Goal: Task Accomplishment & Management: Manage account settings

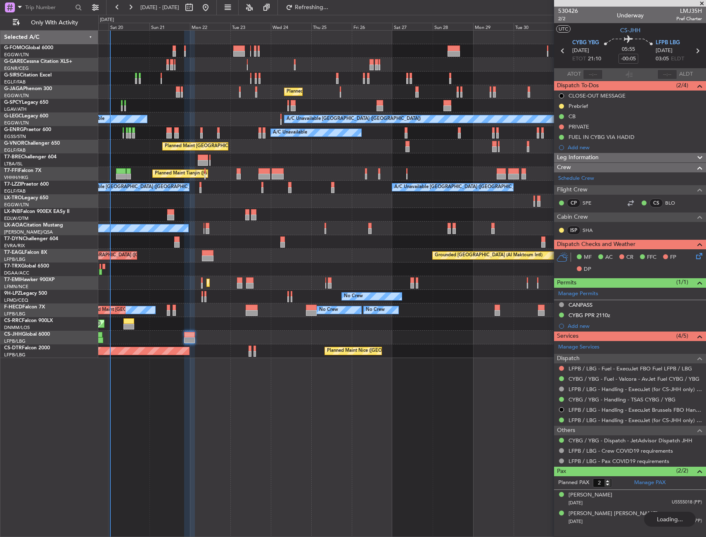
click at [279, 164] on div at bounding box center [402, 160] width 608 height 14
click at [288, 164] on div at bounding box center [402, 160] width 608 height 14
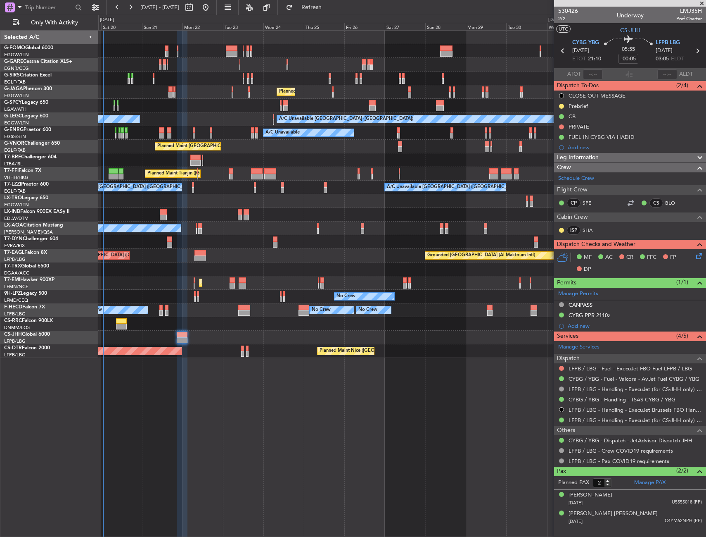
click at [327, 376] on div "Unplanned Maint [GEOGRAPHIC_DATA] ([GEOGRAPHIC_DATA]) Planned Maint [GEOGRAPHIC…" at bounding box center [402, 283] width 608 height 506
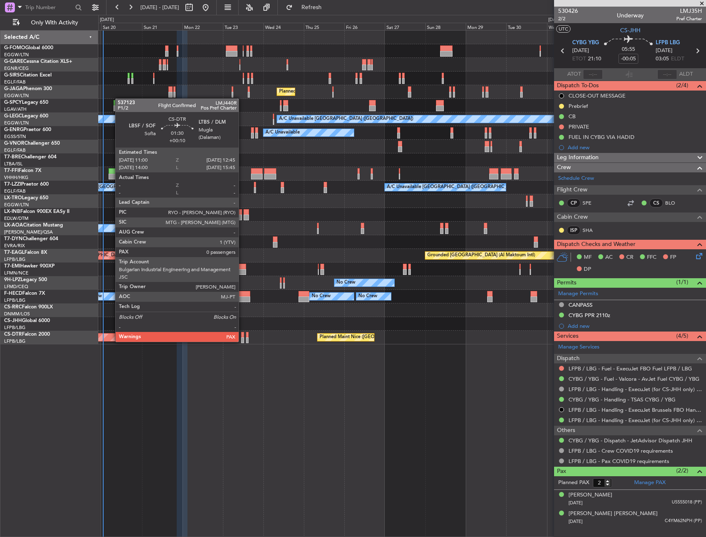
click at [243, 339] on div at bounding box center [242, 340] width 3 height 6
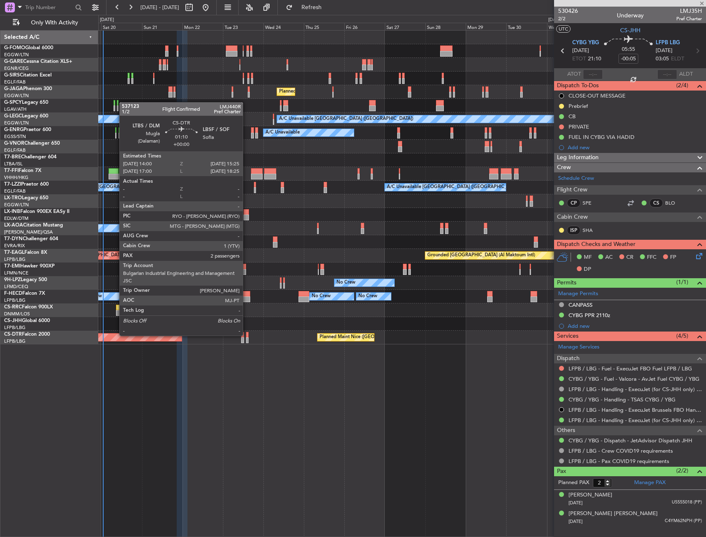
type input "+00:10"
type input "0"
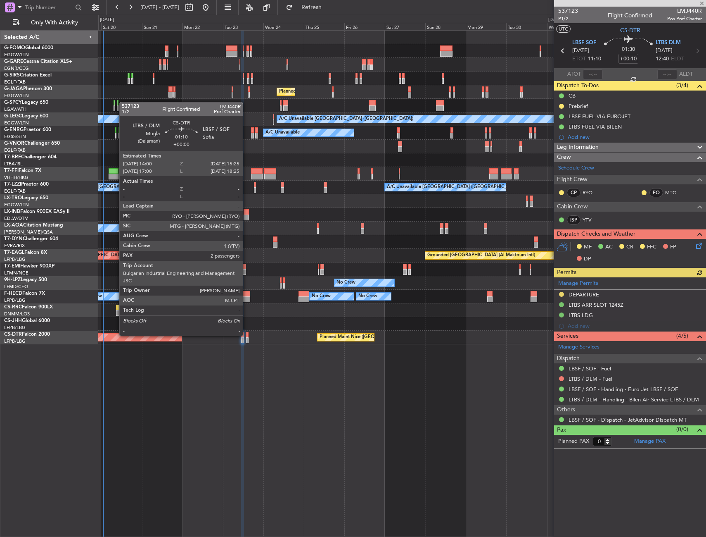
click at [247, 335] on div at bounding box center [247, 335] width 2 height 6
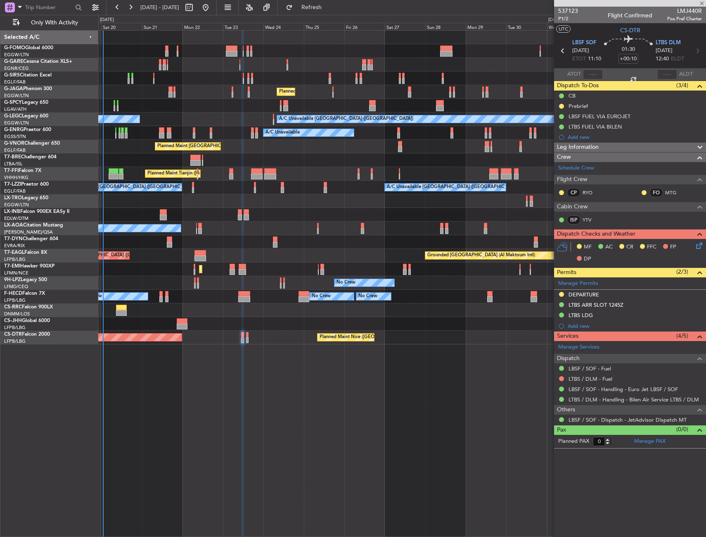
type input "2"
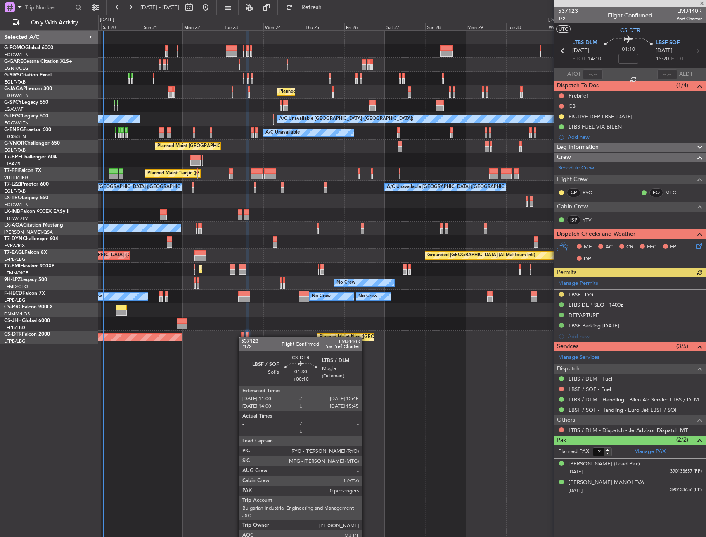
click at [243, 337] on div at bounding box center [242, 335] width 3 height 6
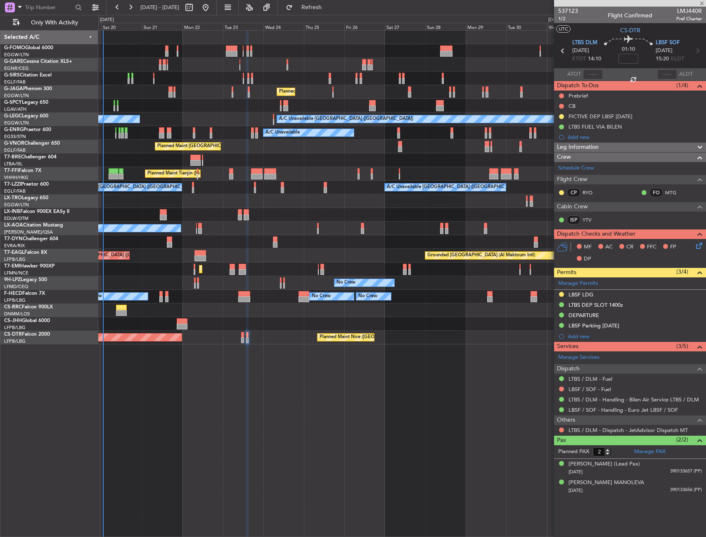
type input "+00:10"
type input "0"
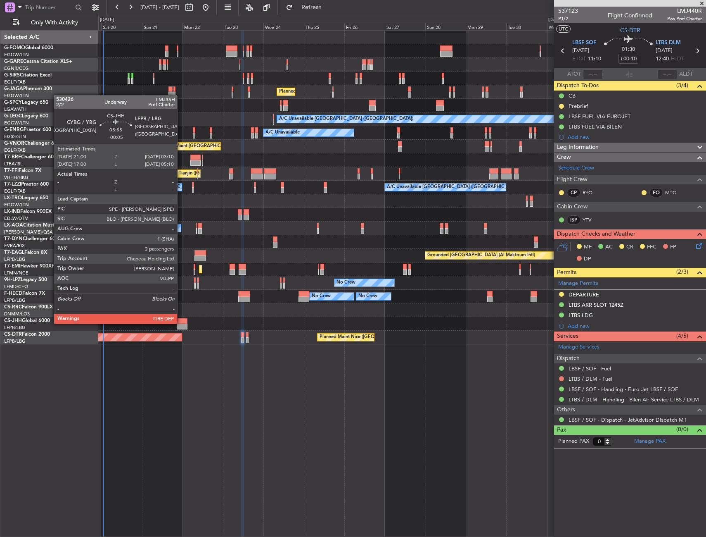
click at [181, 323] on div at bounding box center [182, 321] width 11 height 6
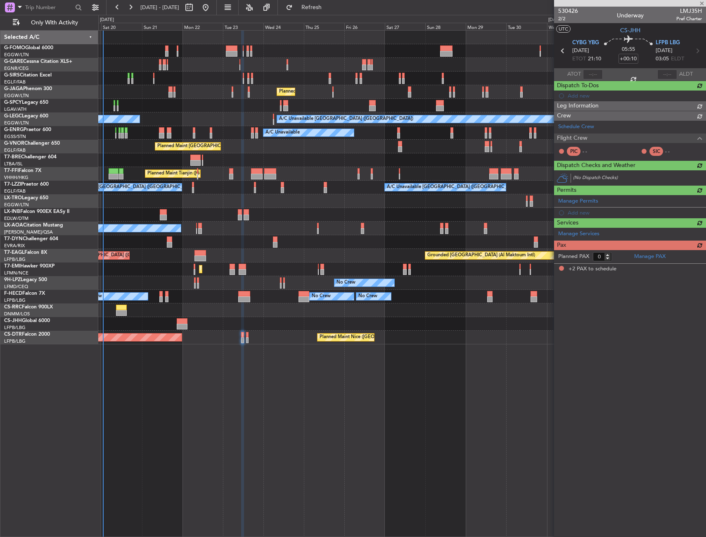
type input "-00:05"
type input "2"
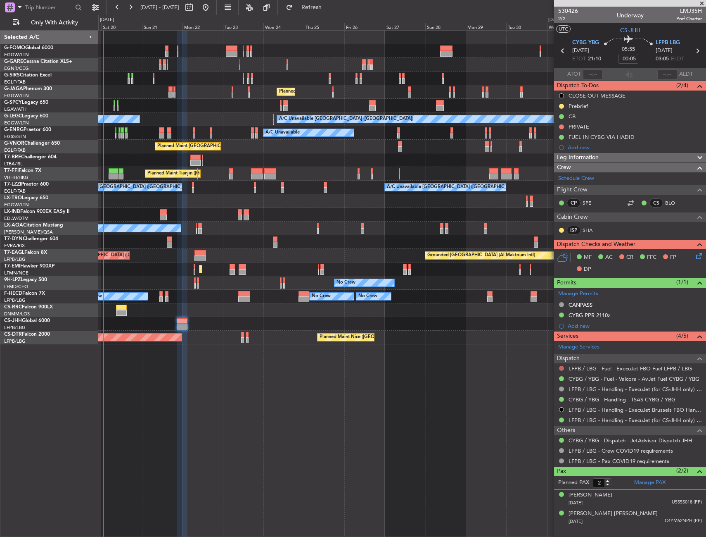
click at [563, 368] on button at bounding box center [561, 368] width 5 height 5
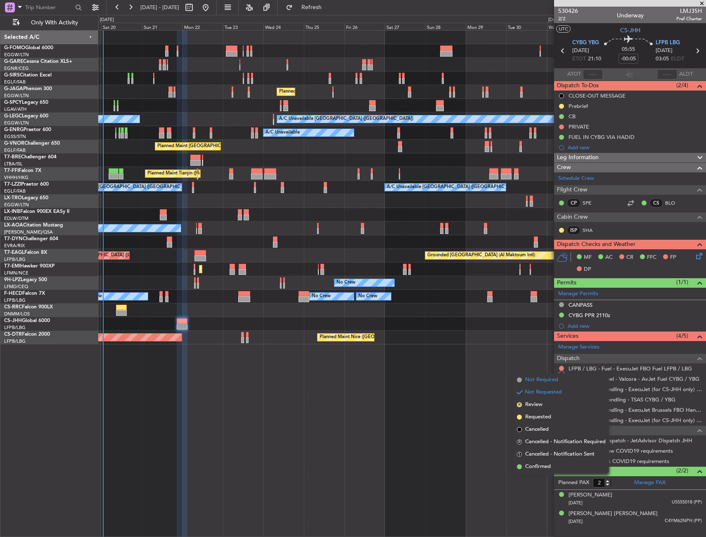
click at [552, 379] on span "Not Required" at bounding box center [541, 380] width 33 height 8
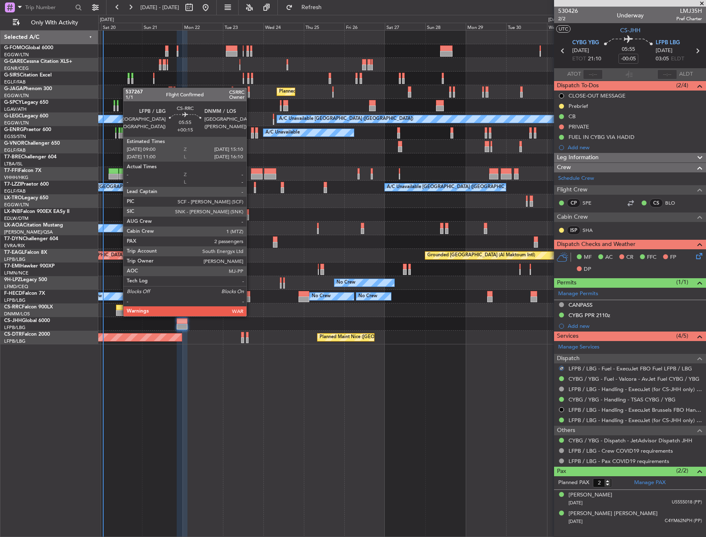
click at [119, 315] on div at bounding box center [121, 313] width 11 height 6
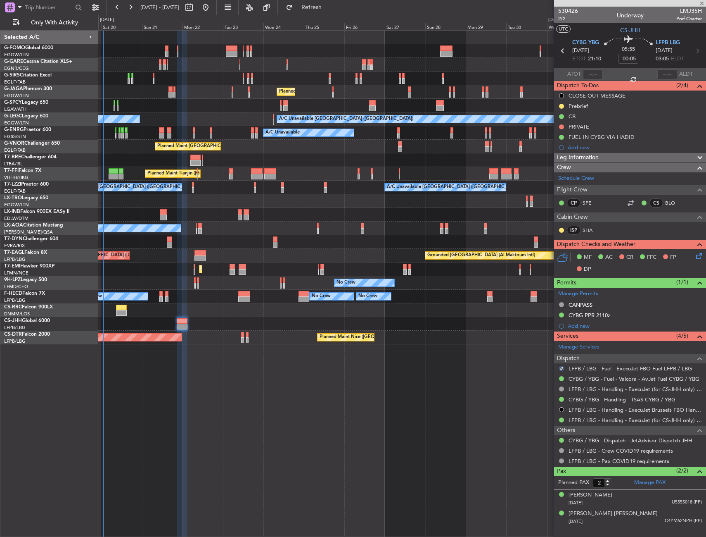
type input "+00:15"
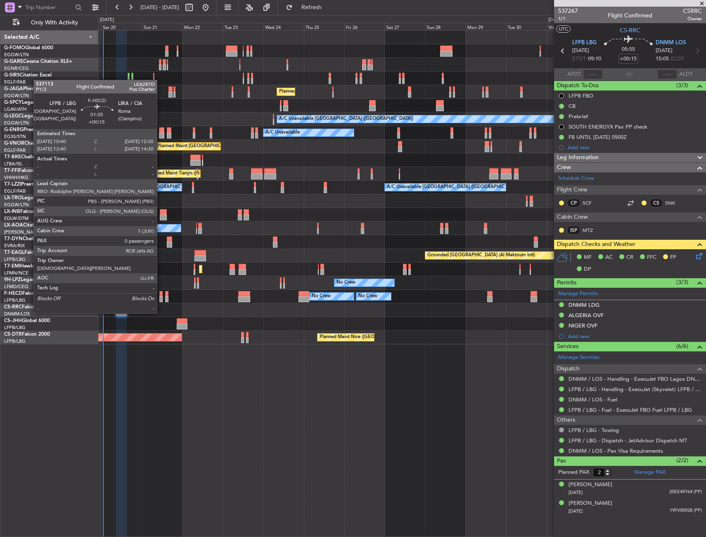
click at [161, 297] on div at bounding box center [160, 299] width 3 height 6
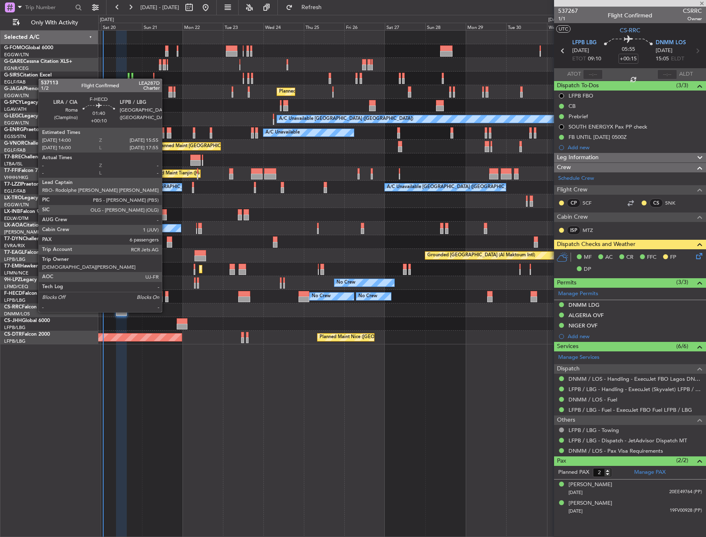
type input "0"
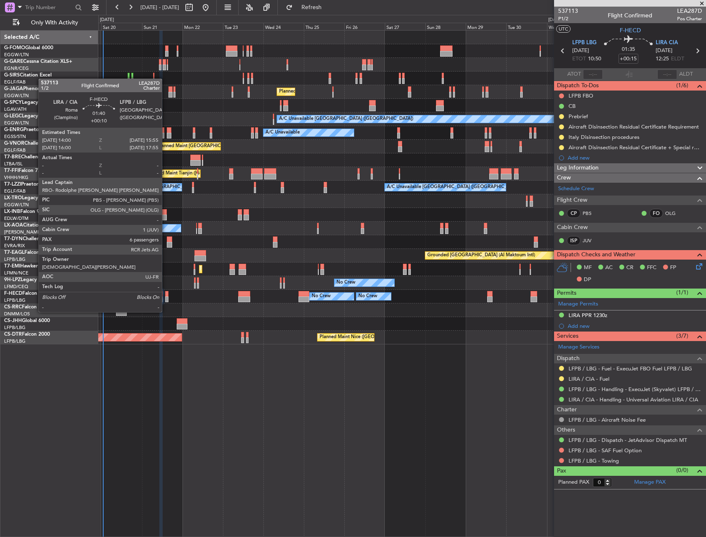
click at [166, 296] on div at bounding box center [166, 299] width 3 height 6
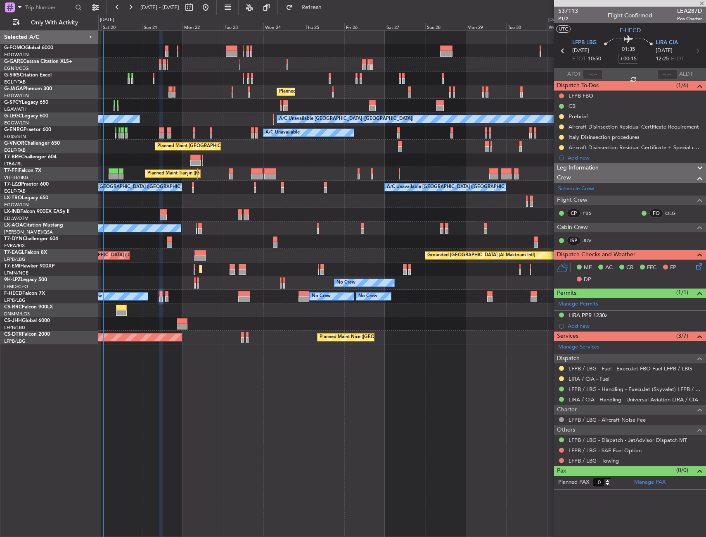
type input "+00:10"
type input "6"
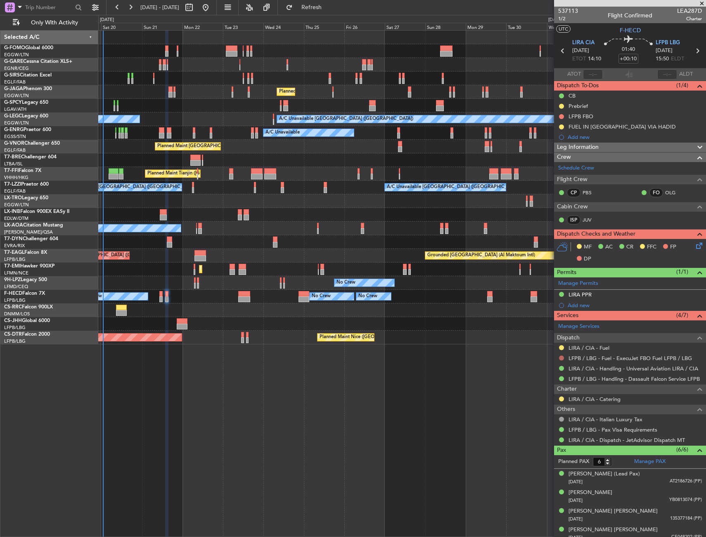
click at [562, 358] on button at bounding box center [561, 357] width 5 height 5
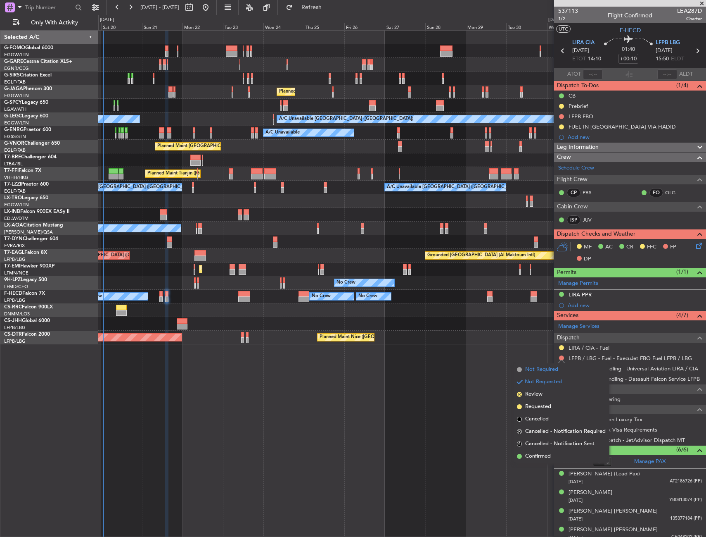
click at [540, 367] on span "Not Required" at bounding box center [541, 369] width 33 height 8
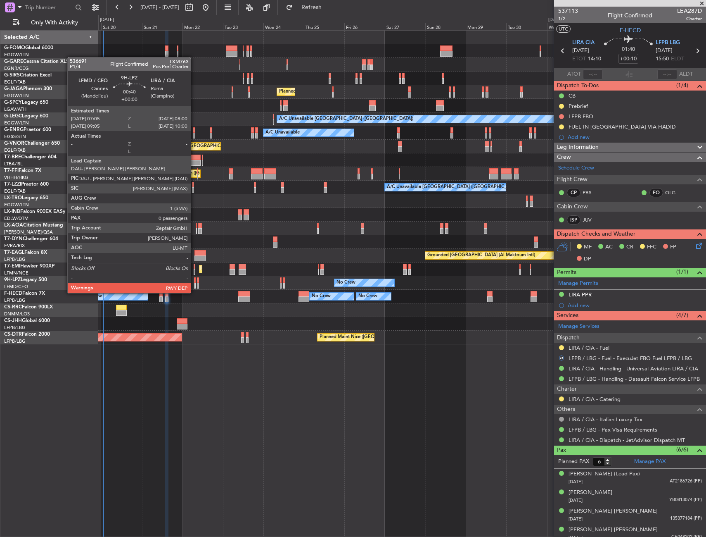
click at [195, 285] on div at bounding box center [195, 286] width 2 height 6
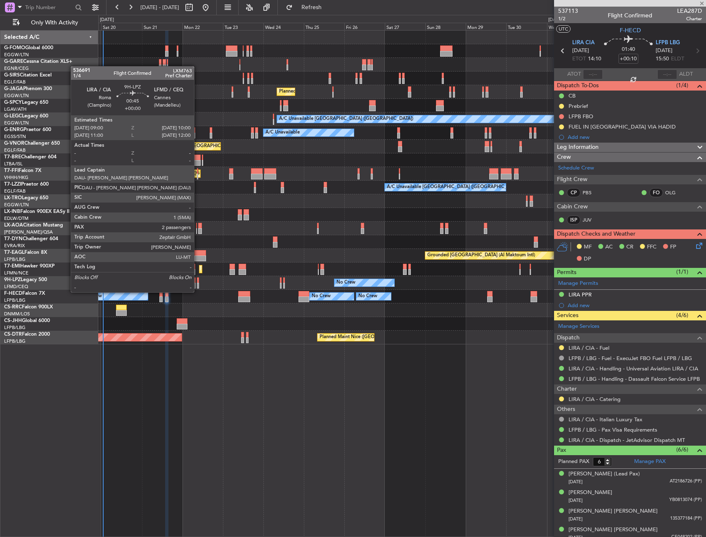
type input "0"
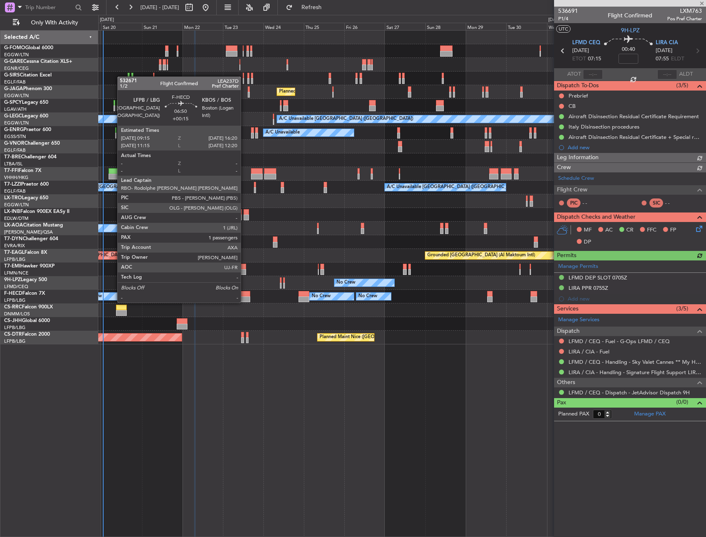
click at [245, 294] on div at bounding box center [244, 294] width 12 height 6
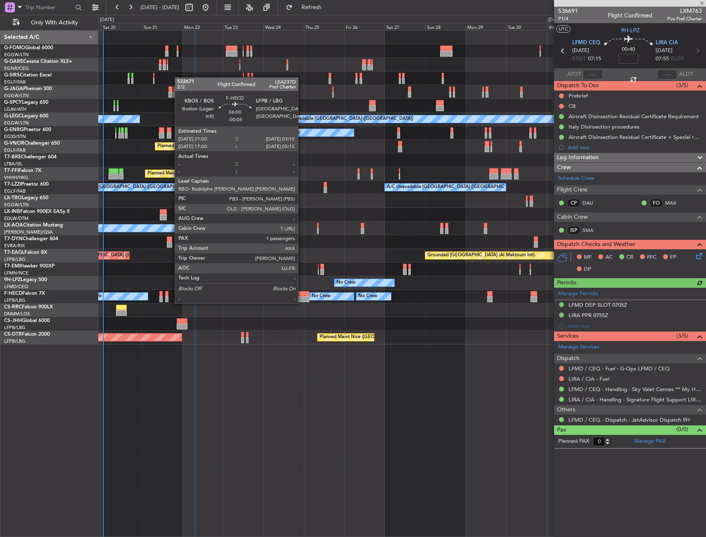
type input "+00:15"
type input "1"
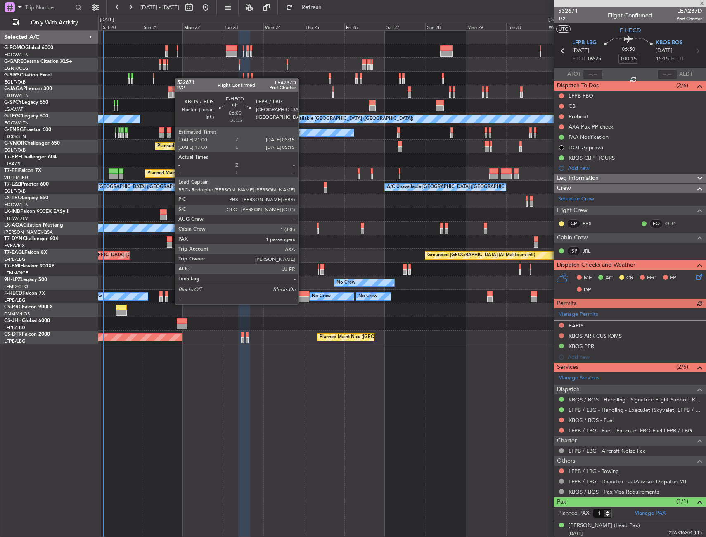
click at [302, 296] on div at bounding box center [304, 294] width 11 height 6
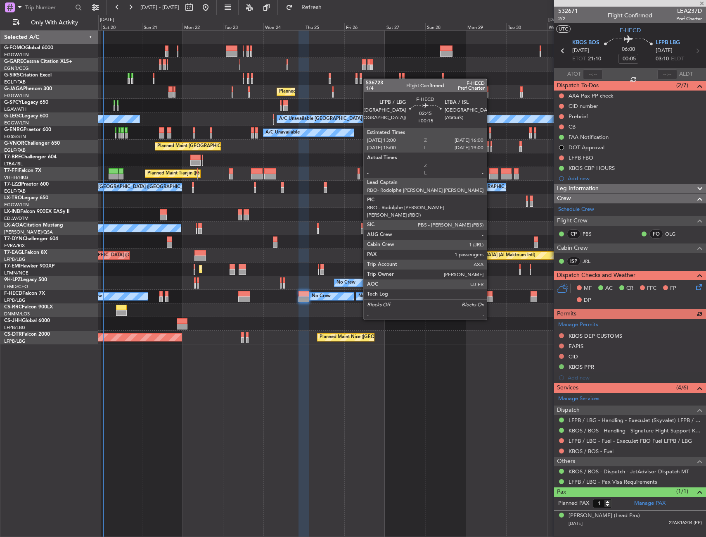
click at [491, 296] on div at bounding box center [489, 299] width 5 height 6
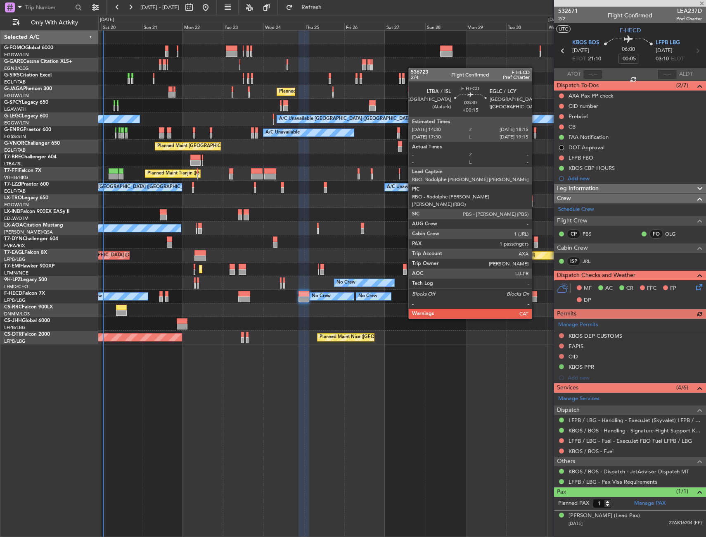
type input "+00:15"
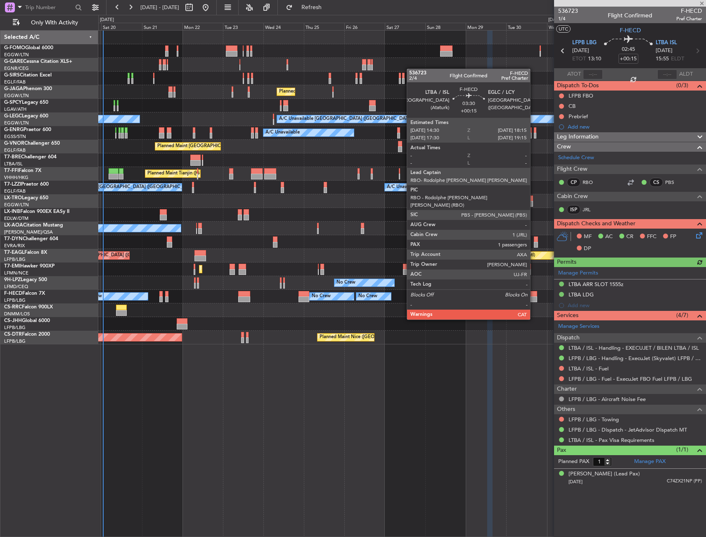
click at [534, 296] on div at bounding box center [534, 299] width 7 height 6
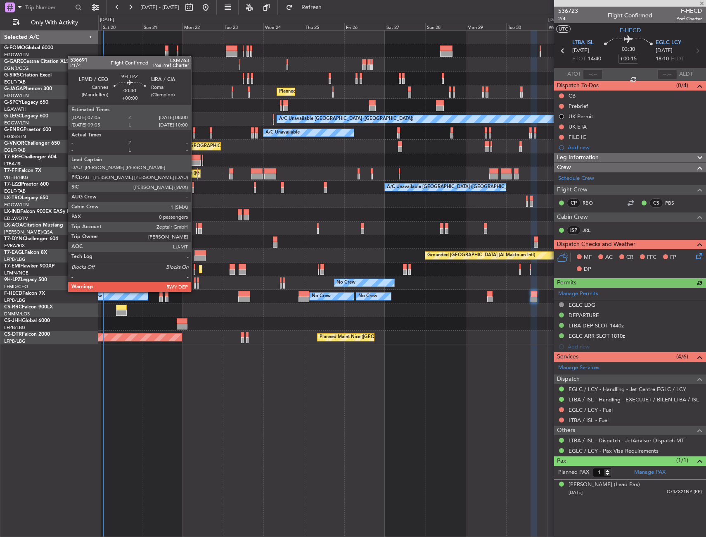
click at [195, 283] on div at bounding box center [195, 286] width 2 height 6
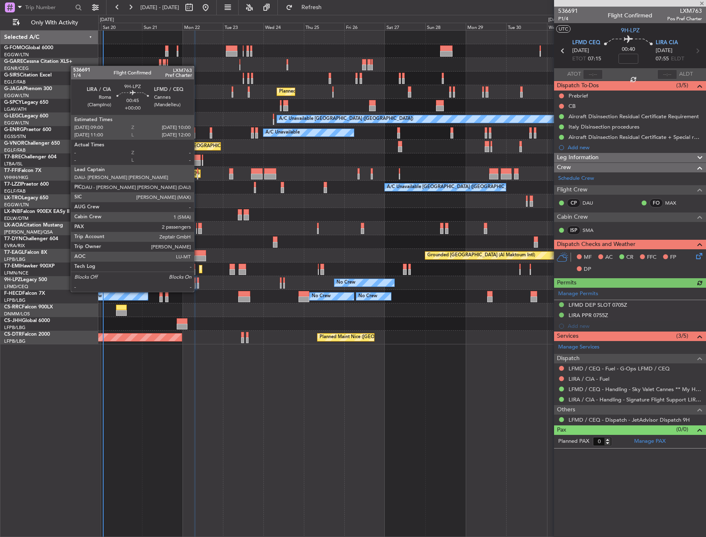
click at [198, 283] on div at bounding box center [198, 286] width 2 height 6
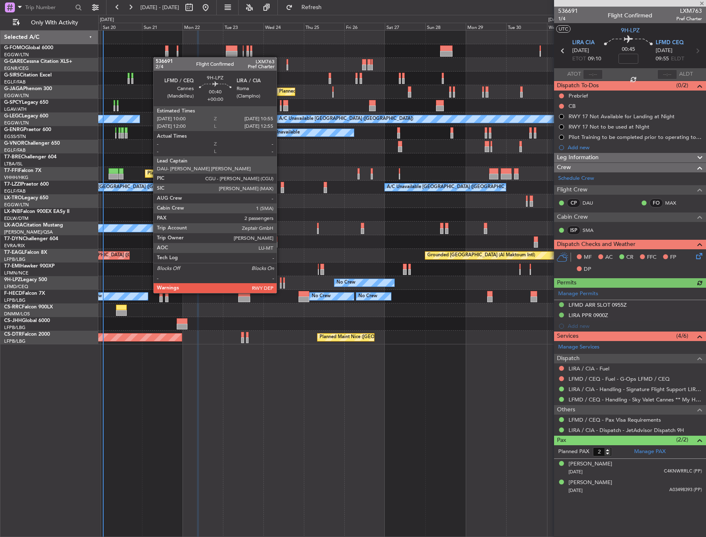
click at [280, 285] on div at bounding box center [281, 286] width 2 height 6
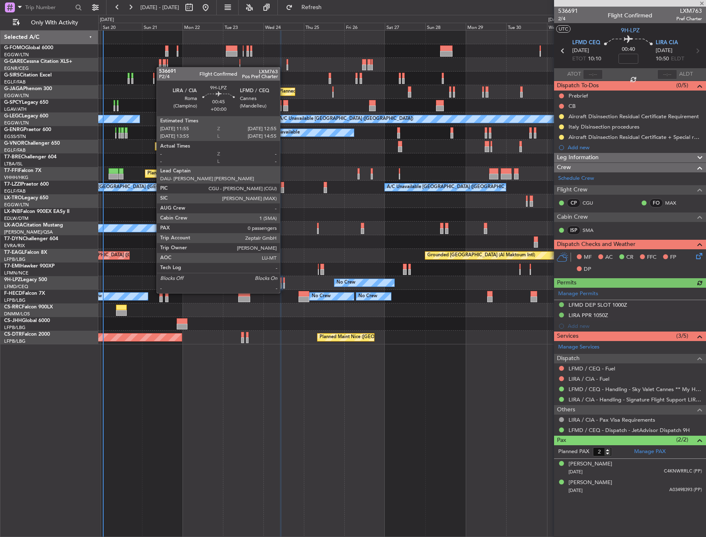
click at [284, 285] on div at bounding box center [284, 286] width 2 height 6
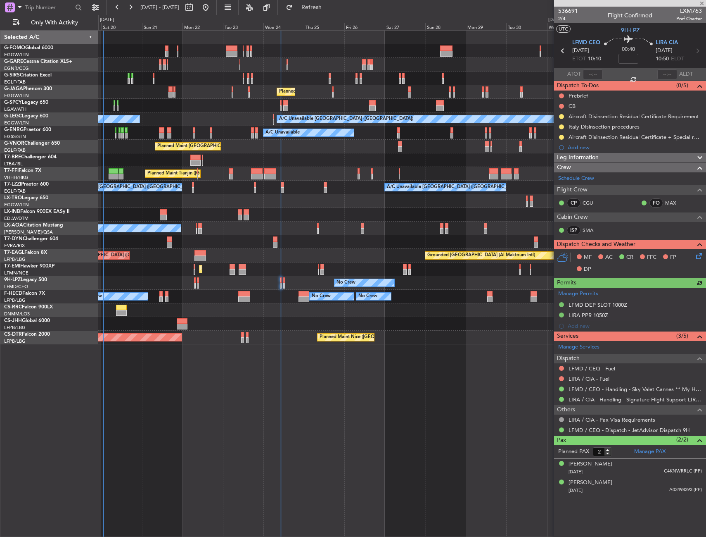
type input "0"
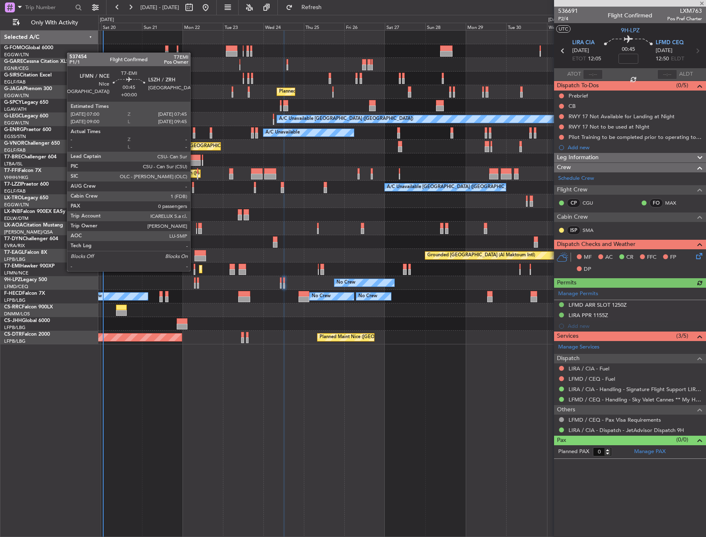
click at [194, 270] on div at bounding box center [195, 272] width 2 height 6
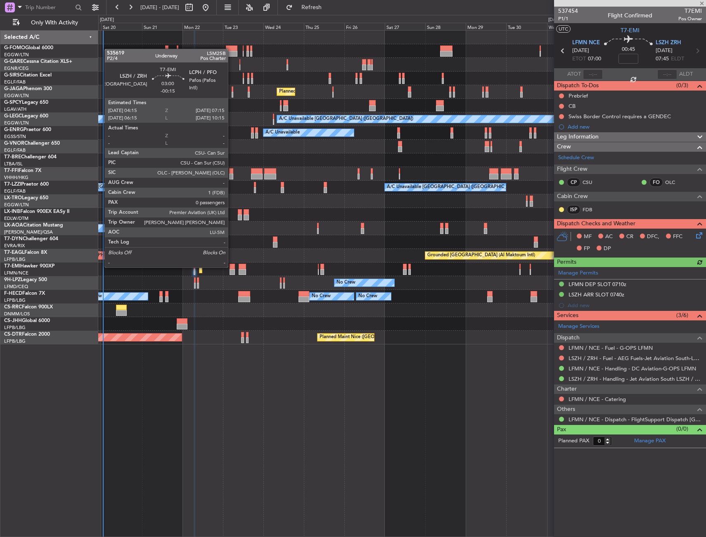
click at [232, 266] on div at bounding box center [232, 267] width 5 height 6
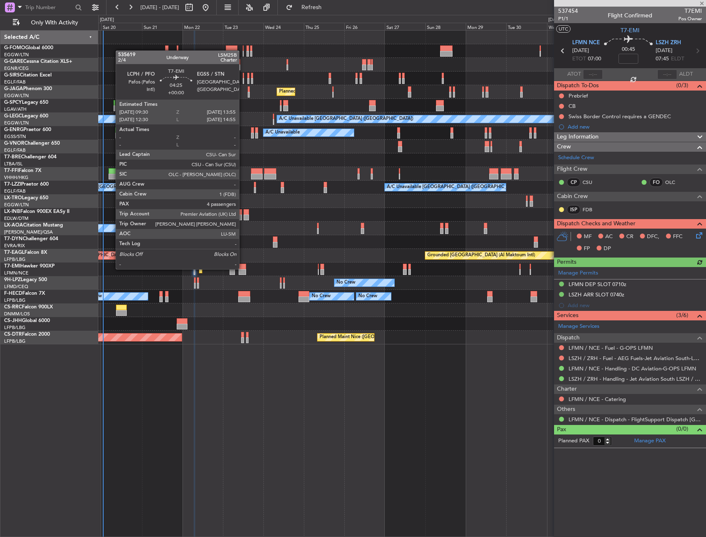
type input "-00:15"
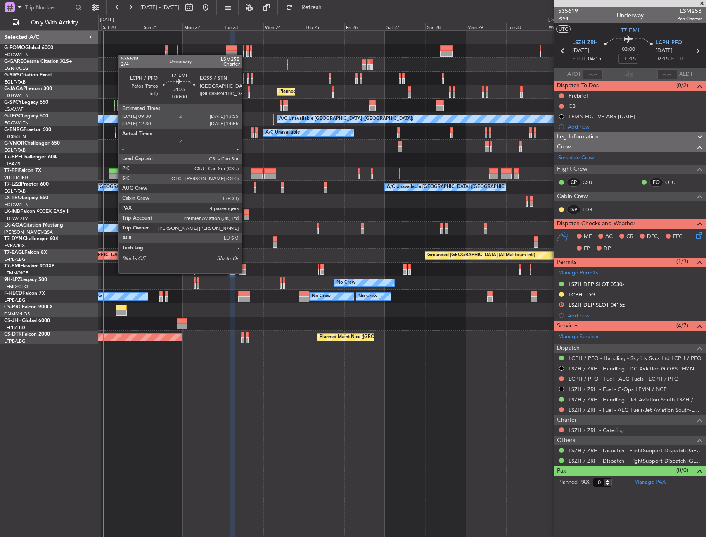
click at [246, 272] on div at bounding box center [243, 272] width 8 height 6
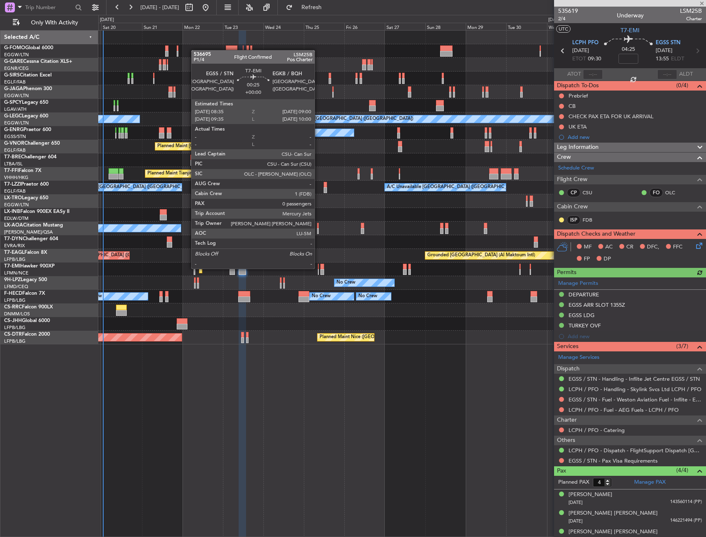
click at [319, 268] on div at bounding box center [318, 267] width 1 height 6
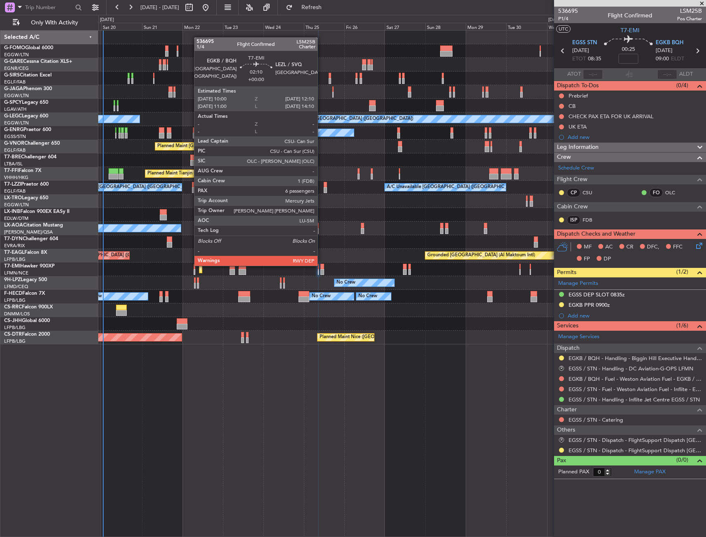
click at [321, 265] on div at bounding box center [323, 267] width 4 height 6
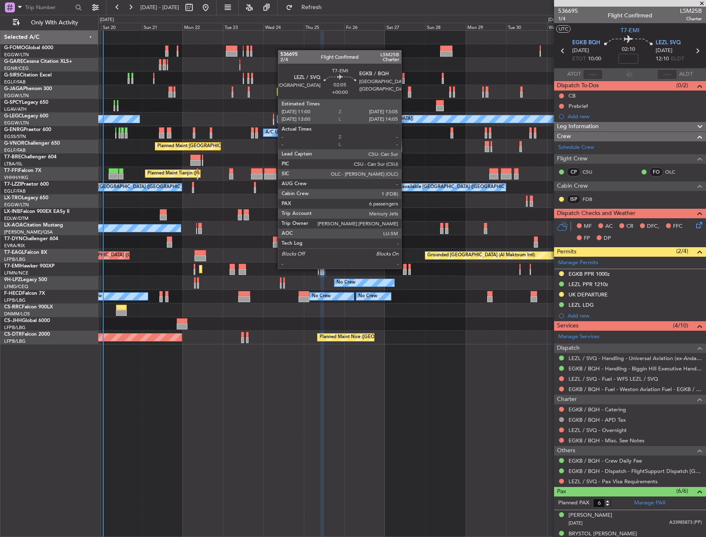
click at [405, 268] on div at bounding box center [405, 267] width 4 height 6
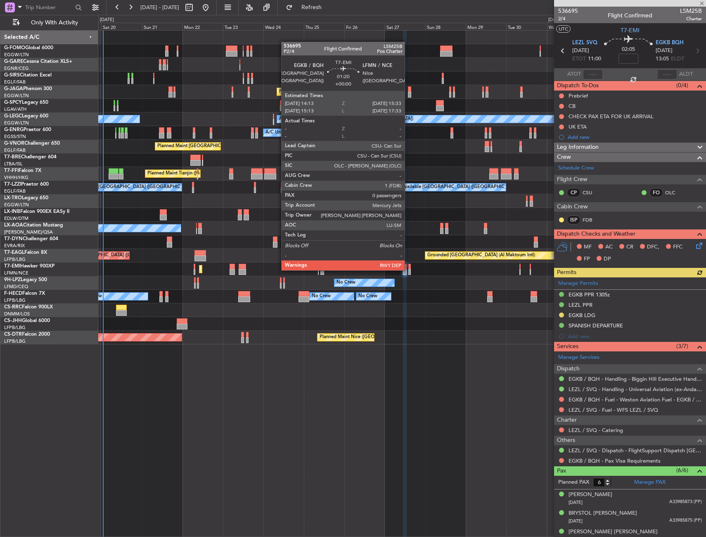
click at [409, 269] on div at bounding box center [410, 272] width 2 height 6
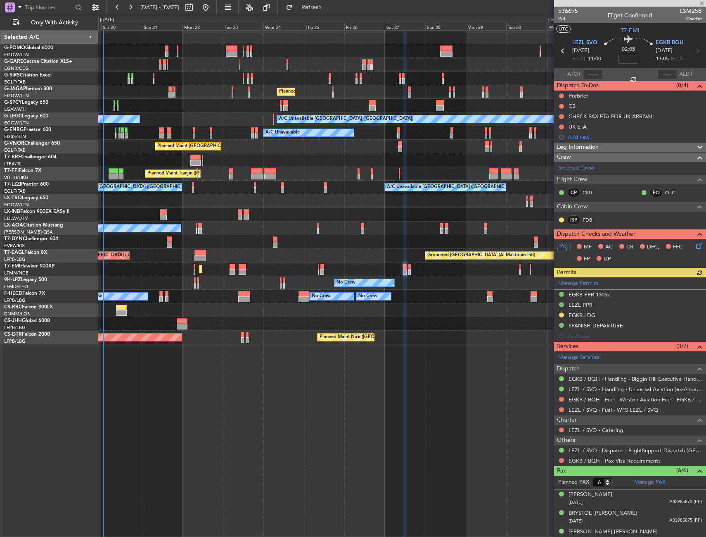
type input "0"
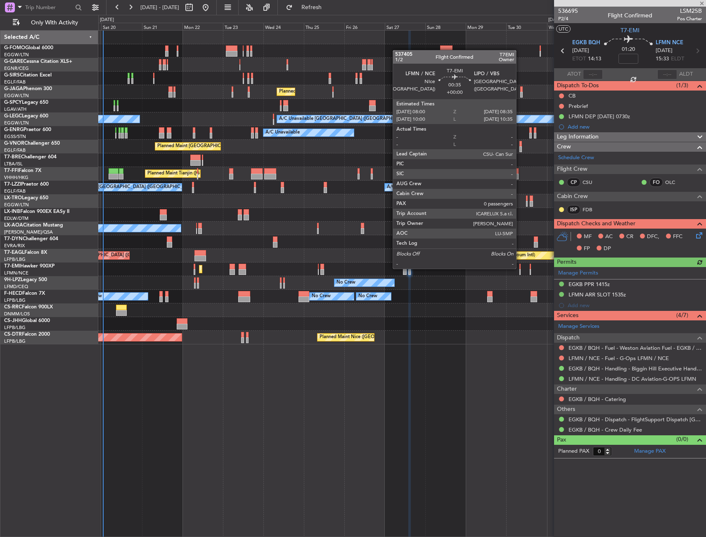
click at [520, 268] on div at bounding box center [520, 267] width 1 height 6
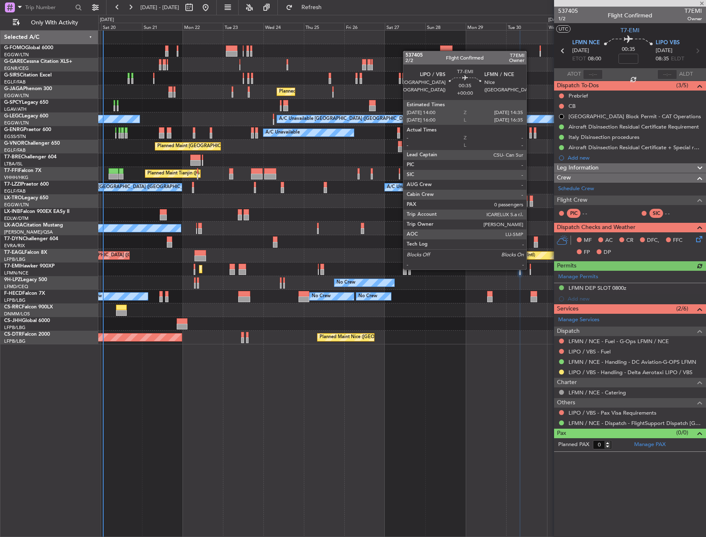
click at [530, 269] on div at bounding box center [530, 267] width 1 height 6
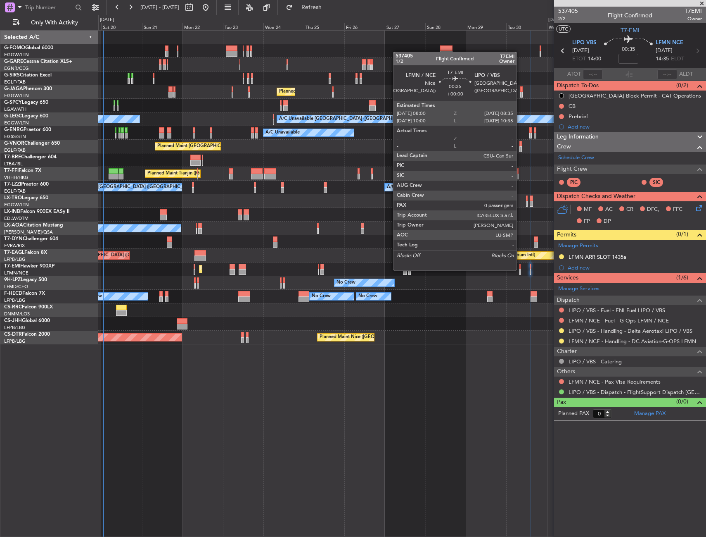
click at [521, 269] on div "Planned Maint [GEOGRAPHIC_DATA]" at bounding box center [402, 269] width 608 height 14
click at [521, 269] on div at bounding box center [520, 272] width 1 height 6
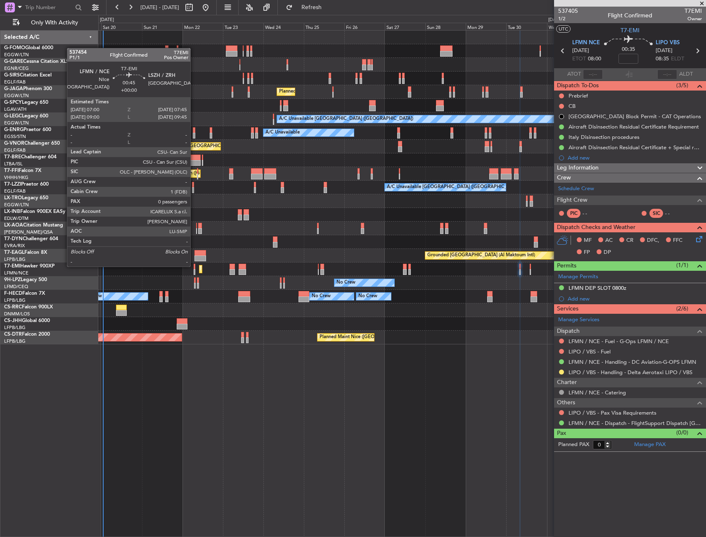
click at [194, 266] on div at bounding box center [195, 267] width 2 height 6
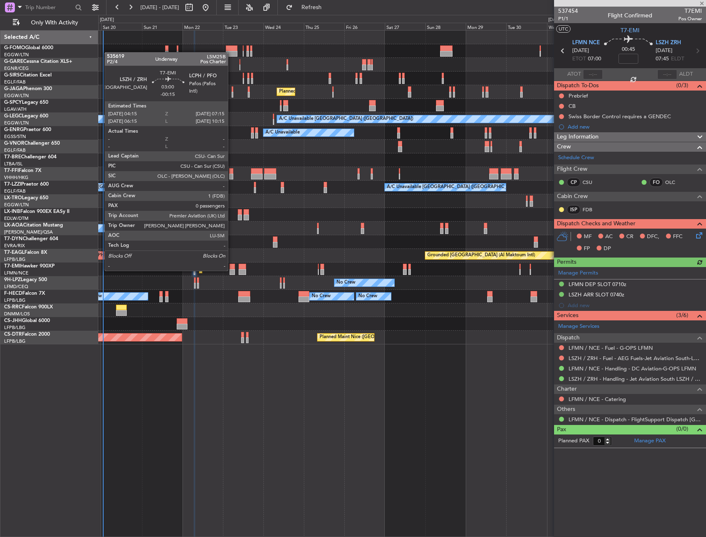
click at [232, 270] on div at bounding box center [232, 272] width 5 height 6
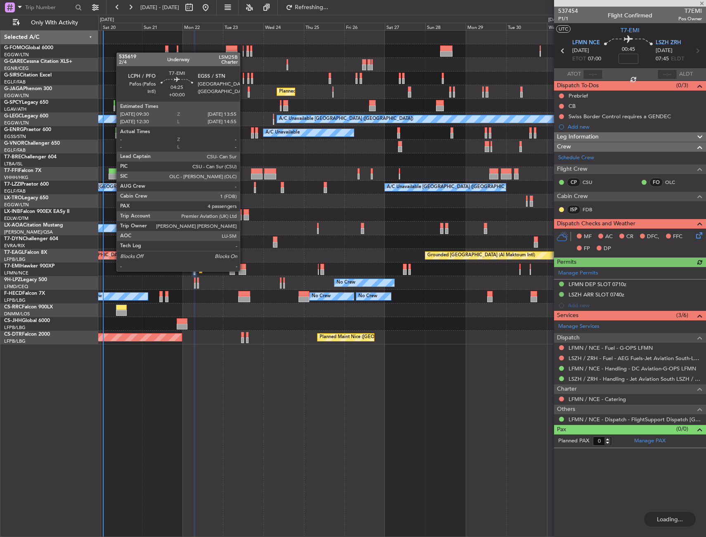
type input "-00:15"
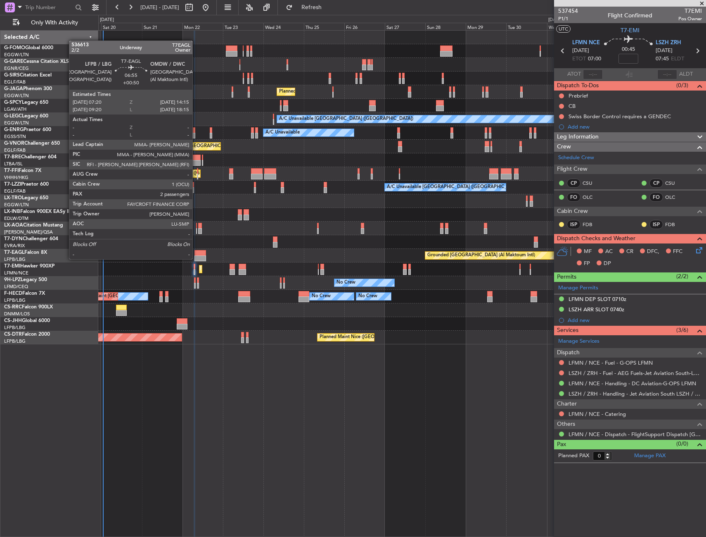
click at [196, 258] on div at bounding box center [201, 258] width 12 height 6
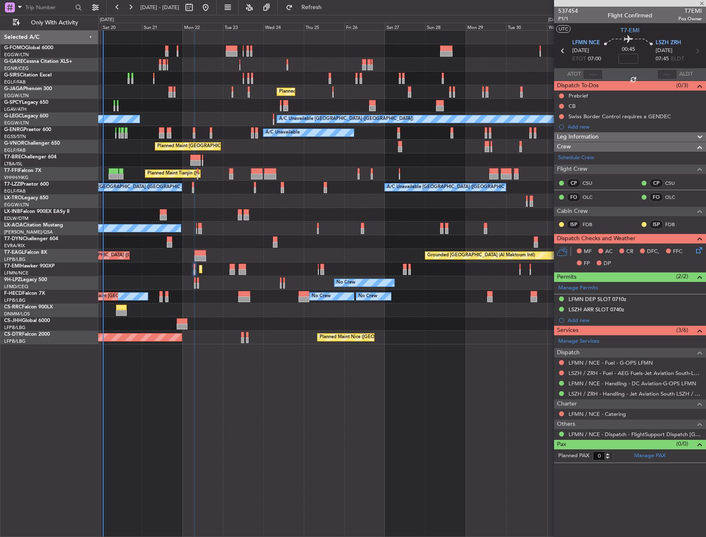
type input "+00:50"
type input "2"
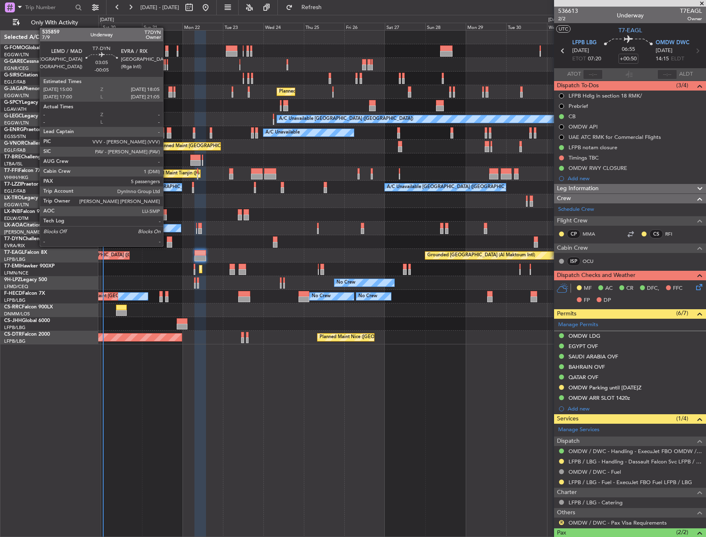
click at [167, 245] on div at bounding box center [169, 245] width 5 height 6
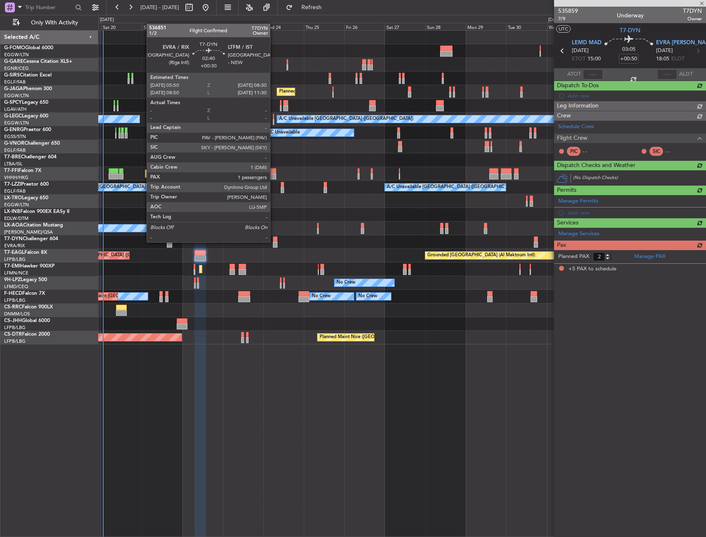
type input "-00:05"
type input "5"
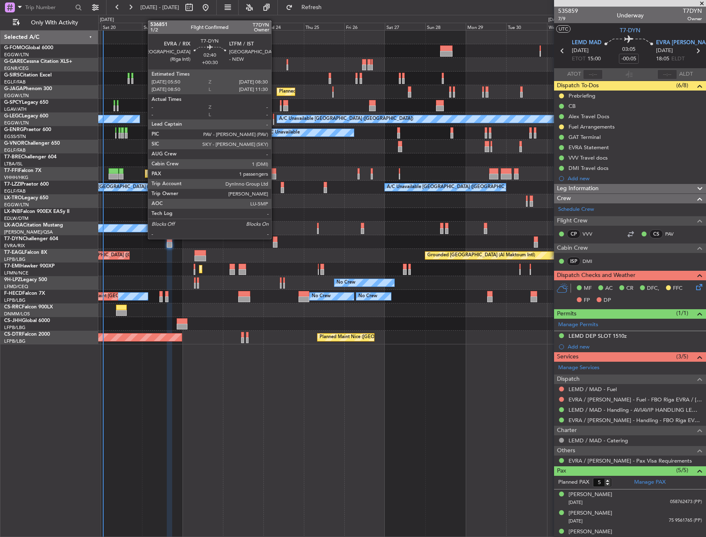
click at [275, 238] on div at bounding box center [275, 239] width 5 height 6
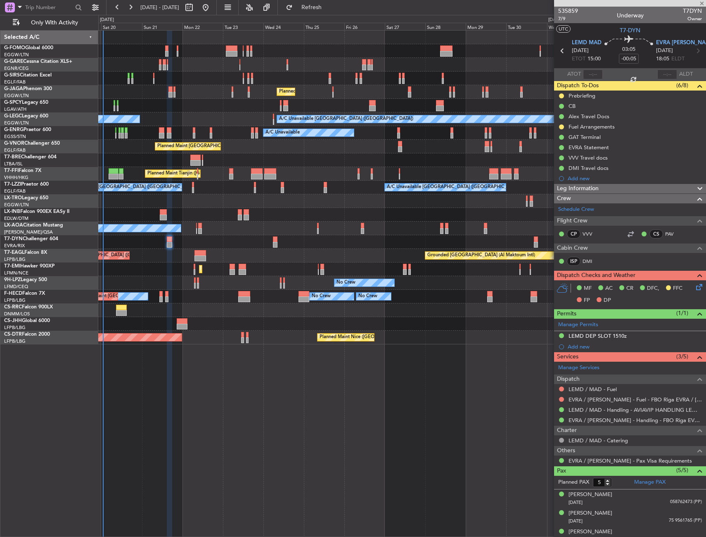
type input "+00:30"
type input "1"
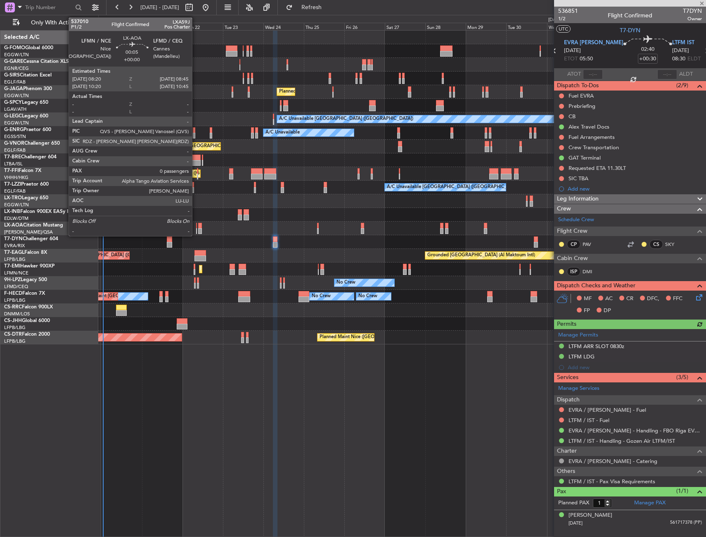
click at [196, 228] on div at bounding box center [196, 231] width 1 height 6
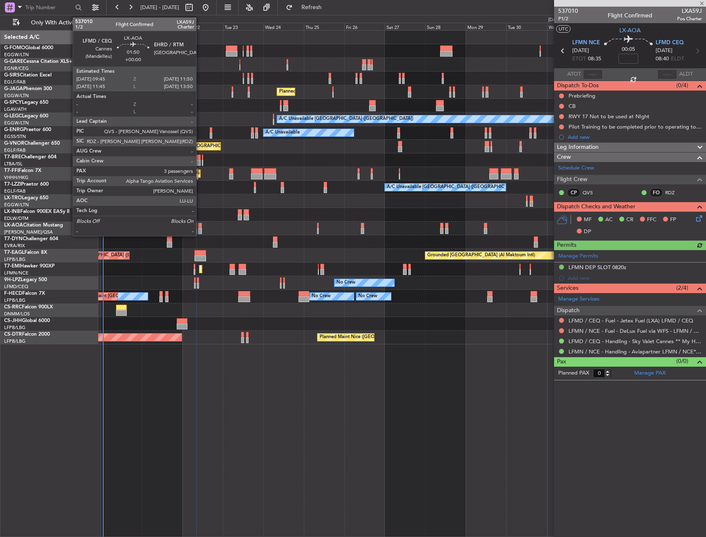
click at [200, 228] on div at bounding box center [200, 231] width 4 height 6
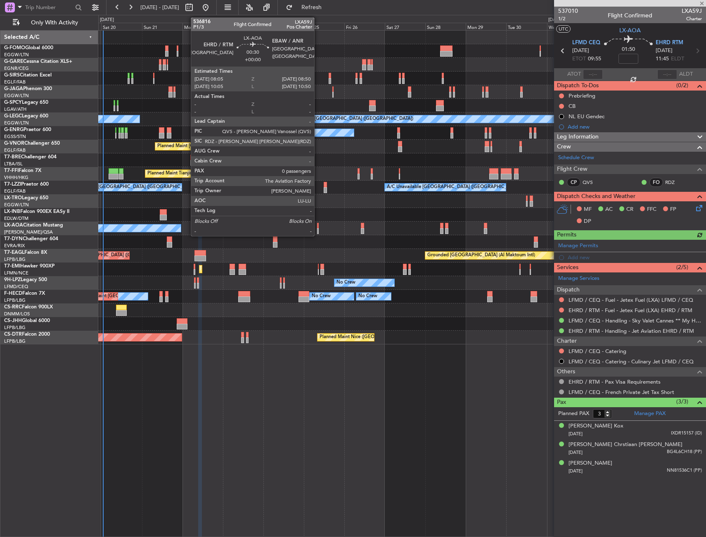
click at [318, 227] on div at bounding box center [318, 226] width 2 height 6
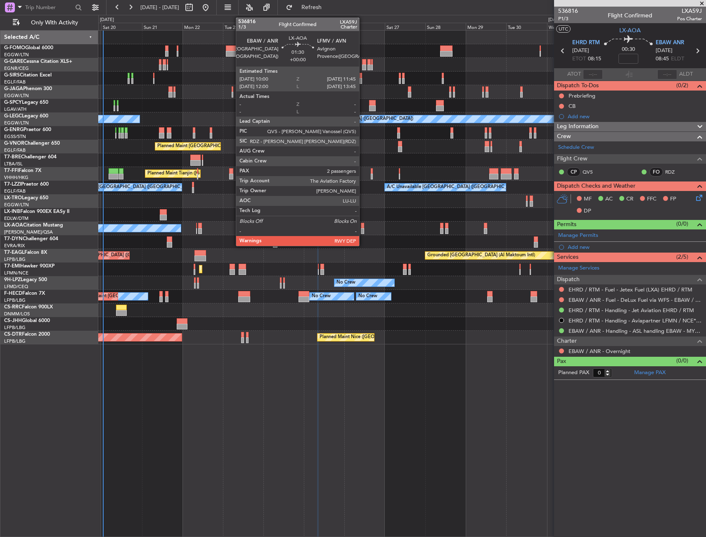
click at [363, 228] on div at bounding box center [362, 231] width 3 height 6
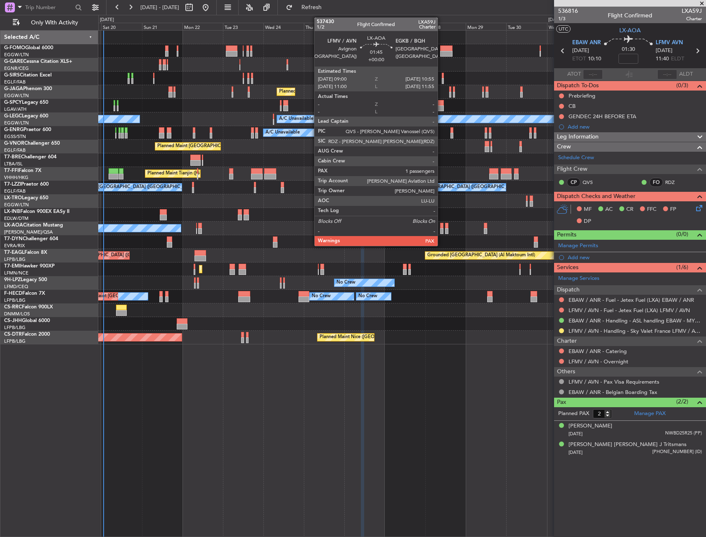
click at [442, 229] on div at bounding box center [441, 231] width 3 height 6
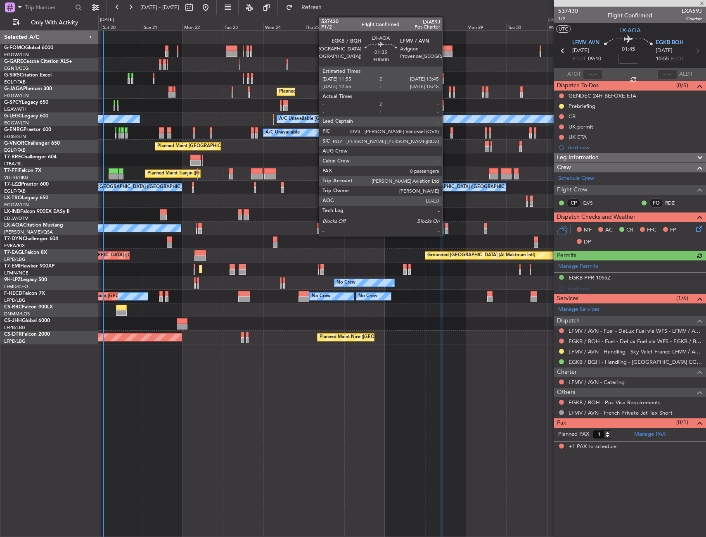
click at [446, 228] on div at bounding box center [446, 231] width 3 height 6
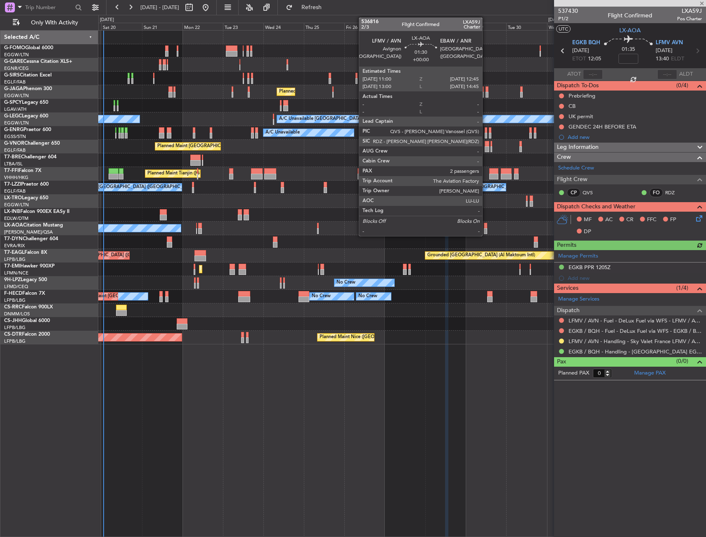
click at [486, 228] on div at bounding box center [485, 231] width 3 height 6
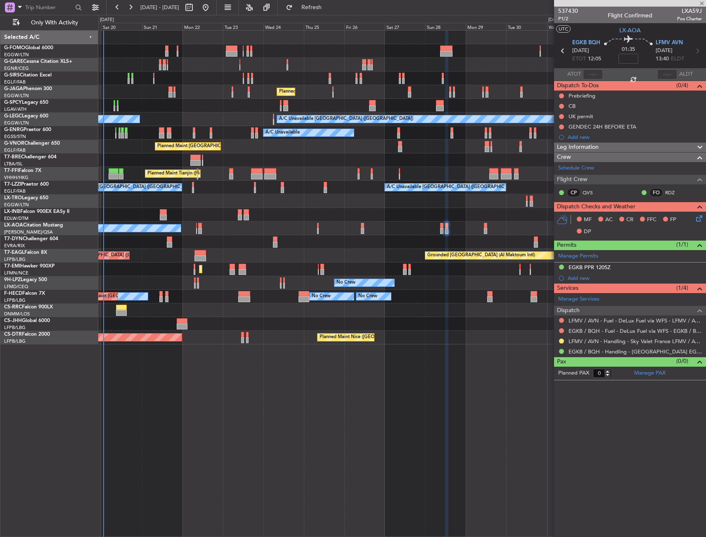
type input "2"
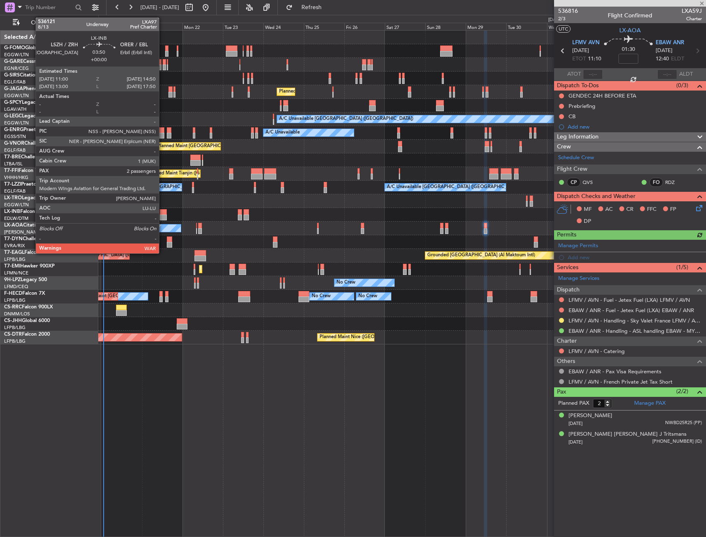
click at [163, 216] on div at bounding box center [163, 217] width 7 height 6
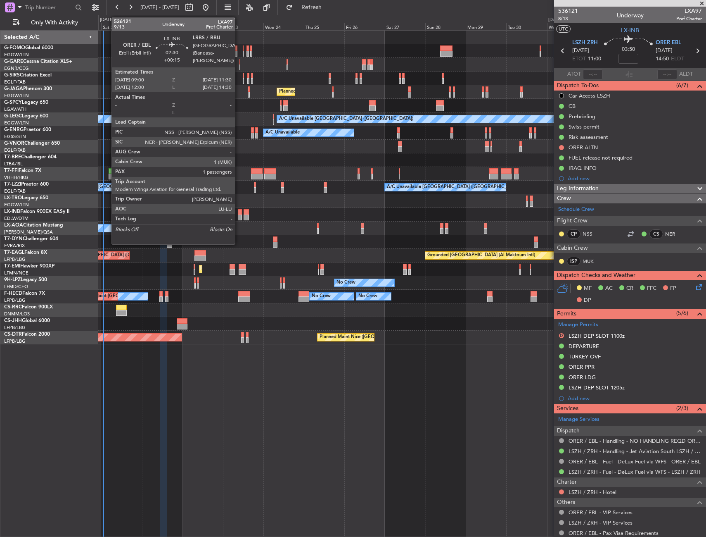
click at [239, 214] on div at bounding box center [240, 212] width 5 height 6
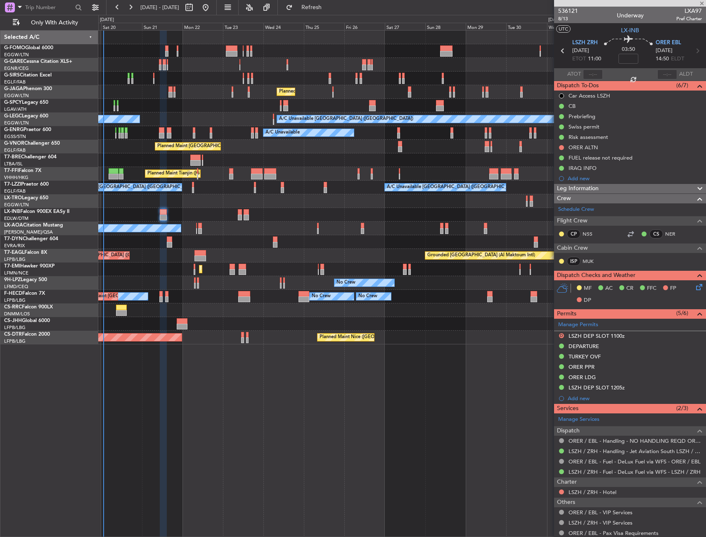
type input "+00:15"
type input "1"
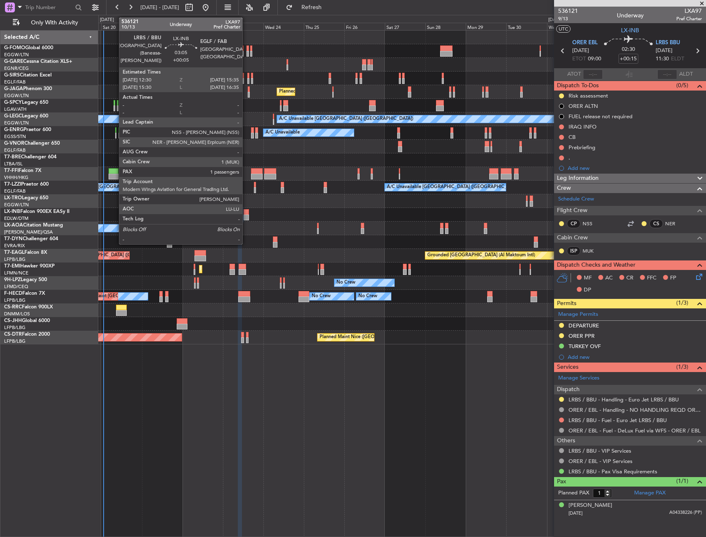
click at [246, 213] on div at bounding box center [246, 212] width 5 height 6
type input "+00:05"
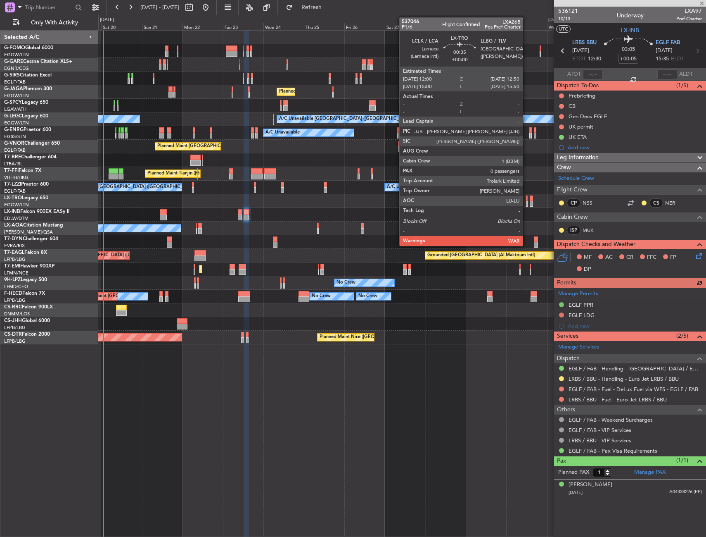
click at [527, 201] on div at bounding box center [527, 204] width 2 height 6
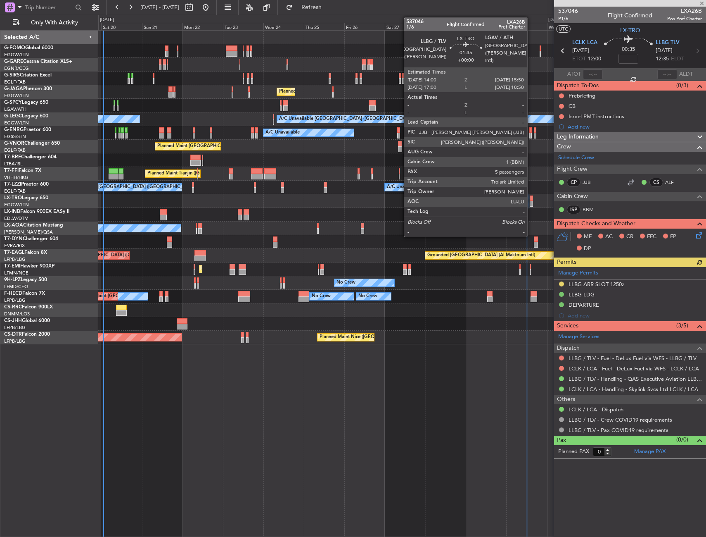
click at [531, 199] on div at bounding box center [531, 198] width 3 height 6
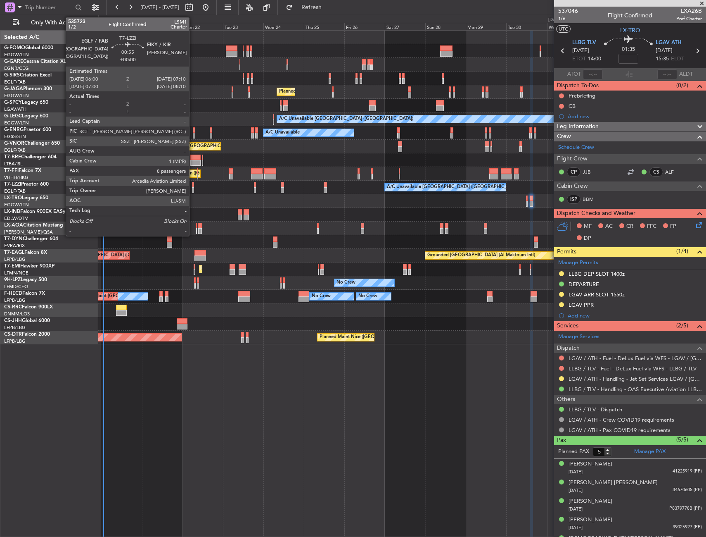
click at [193, 186] on div at bounding box center [193, 185] width 2 height 6
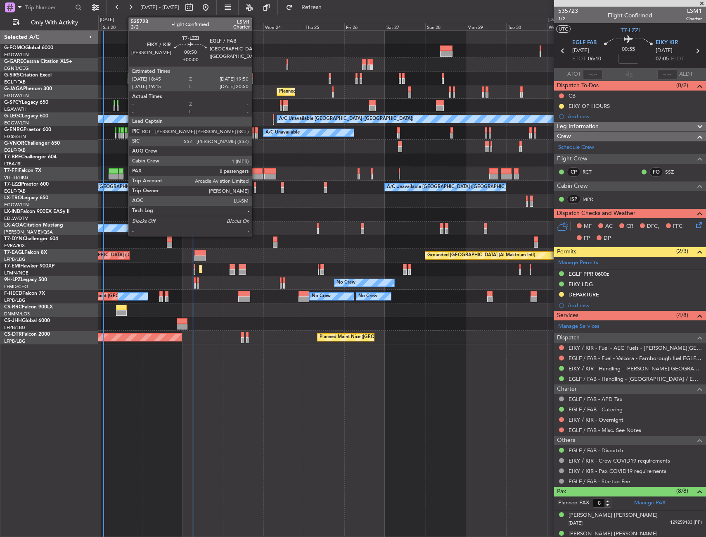
click at [256, 185] on div at bounding box center [255, 185] width 2 height 6
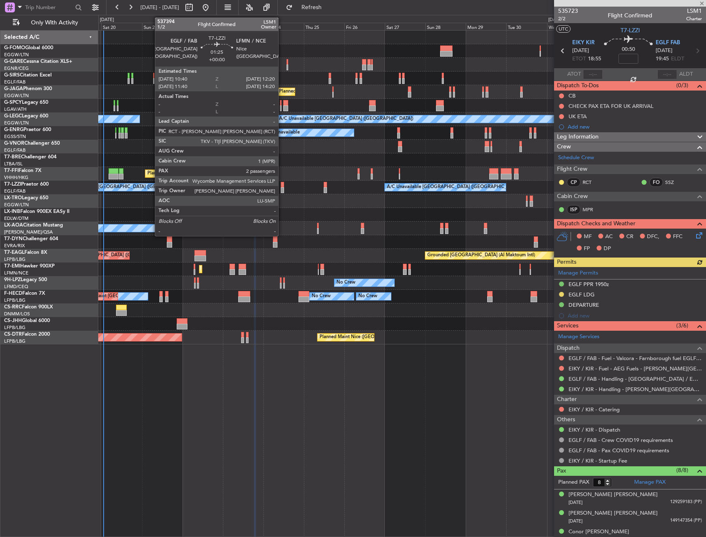
click at [282, 187] on div at bounding box center [282, 185] width 3 height 6
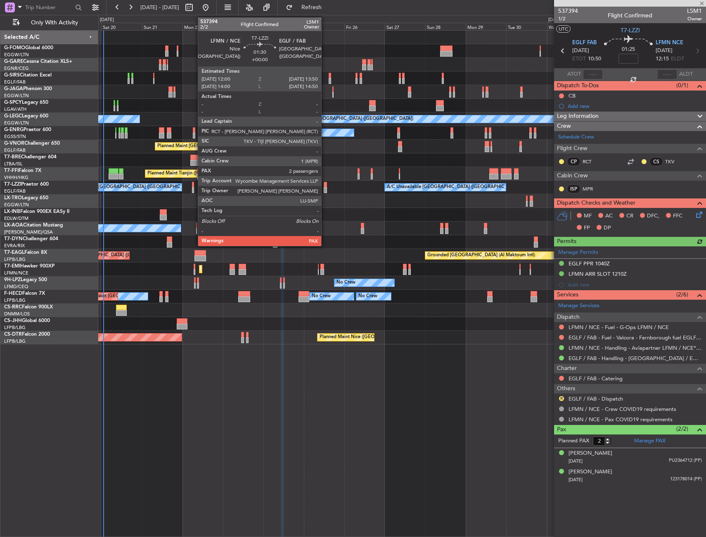
click at [325, 189] on div at bounding box center [325, 190] width 3 height 6
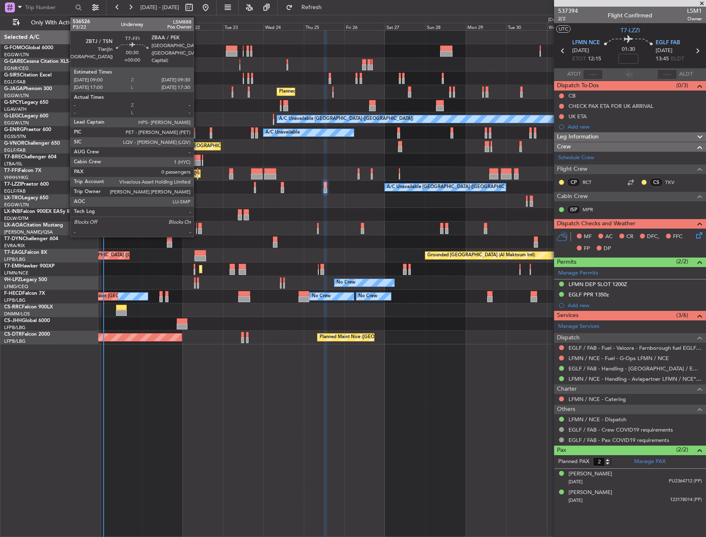
click at [197, 171] on div at bounding box center [197, 171] width 1 height 6
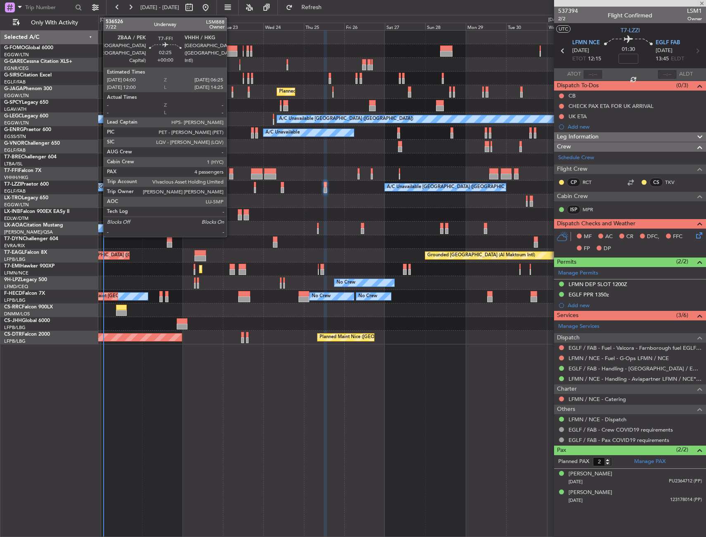
type input "0"
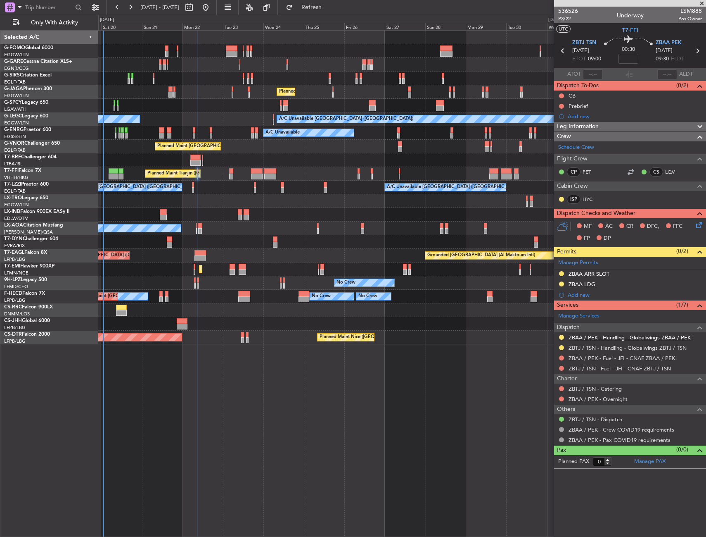
click at [583, 337] on link "ZBAA / PEK - Handling - Globalwings ZBAA / PEK" at bounding box center [630, 337] width 122 height 7
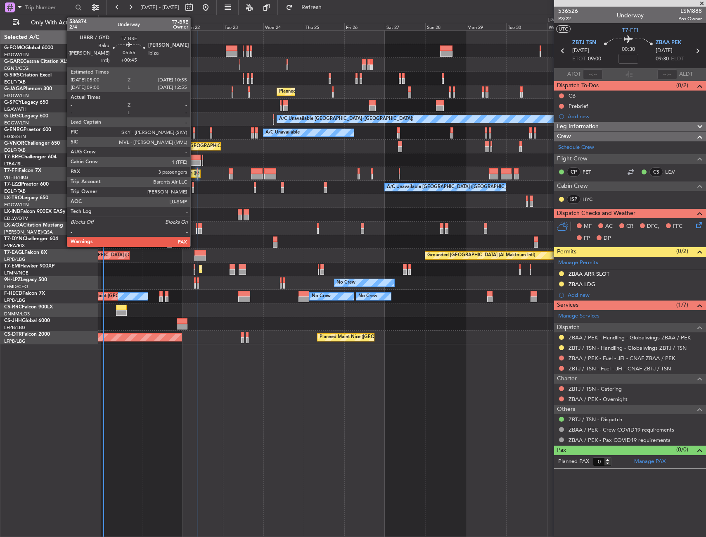
click at [194, 159] on div at bounding box center [195, 158] width 10 height 6
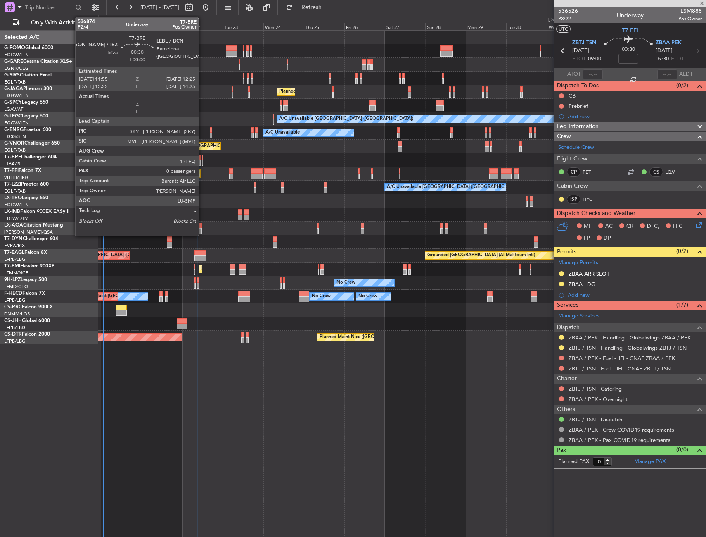
type input "+00:45"
type input "3"
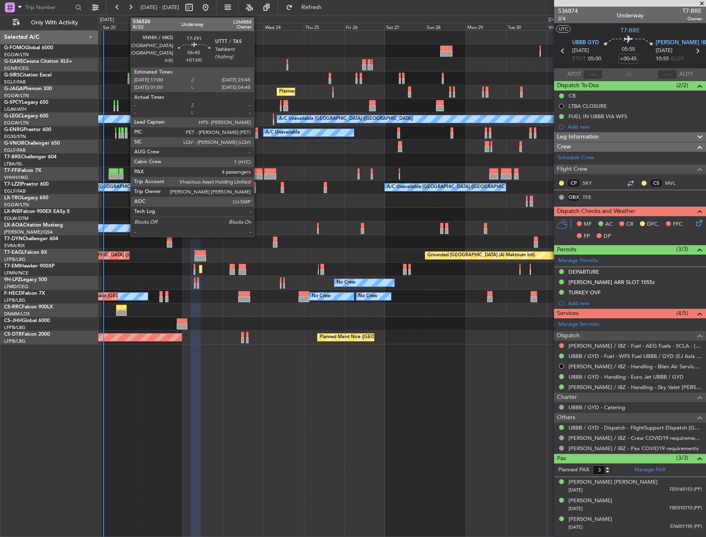
click at [253, 174] on div at bounding box center [257, 177] width 12 height 6
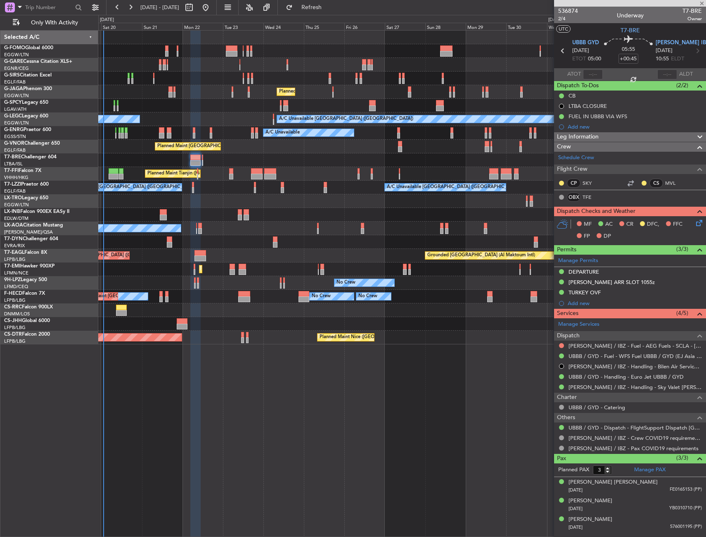
type input "+01:00"
type input "4"
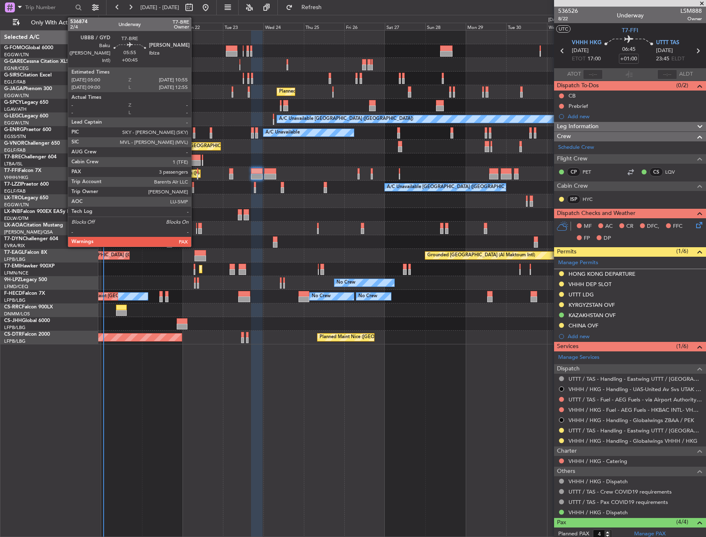
click at [195, 159] on div at bounding box center [195, 158] width 10 height 6
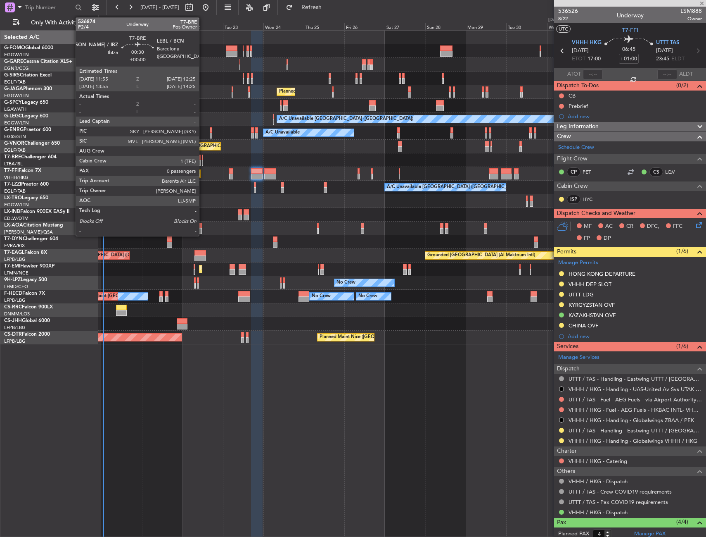
type input "+00:45"
type input "3"
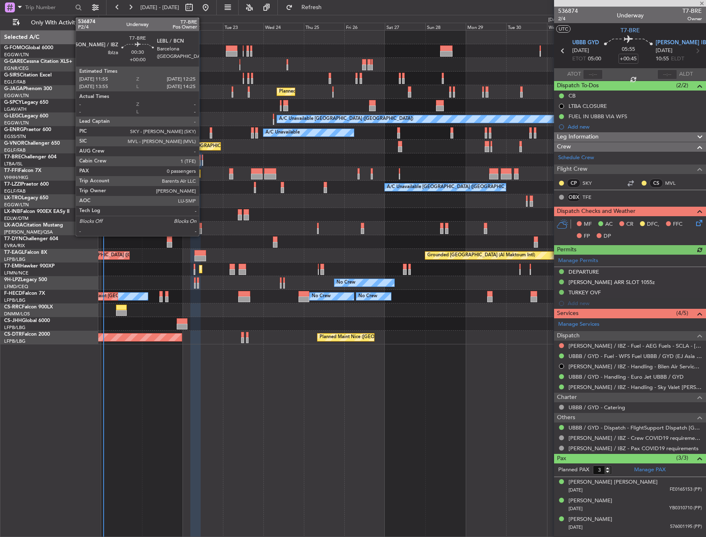
click at [203, 159] on div at bounding box center [202, 158] width 1 height 6
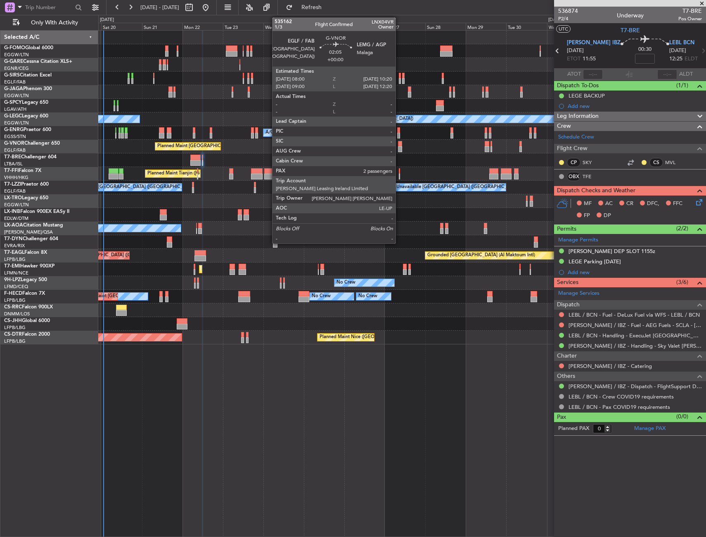
click at [399, 148] on div at bounding box center [400, 149] width 4 height 6
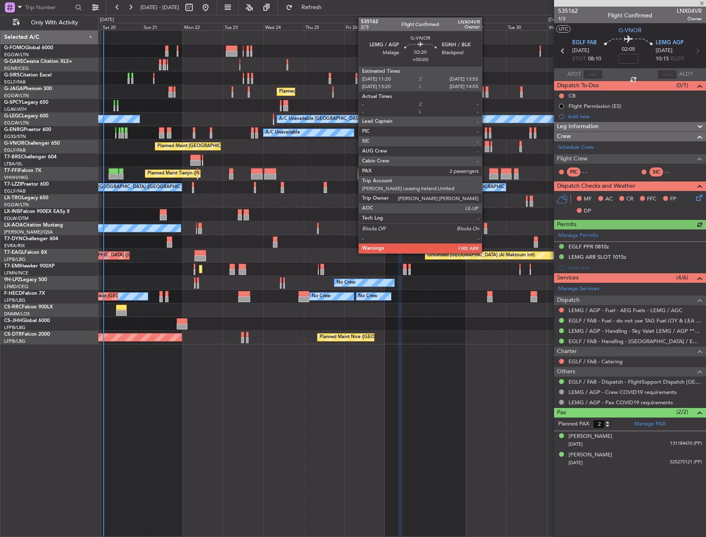
click at [486, 144] on div at bounding box center [487, 144] width 5 height 6
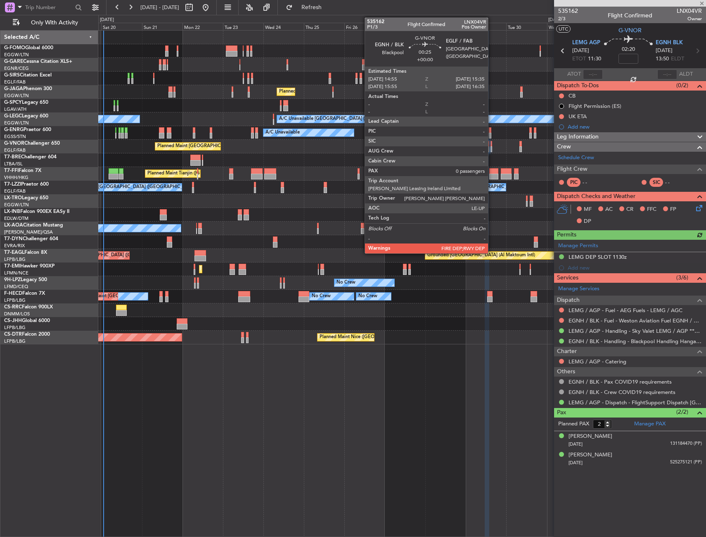
click at [492, 146] on div at bounding box center [491, 144] width 1 height 6
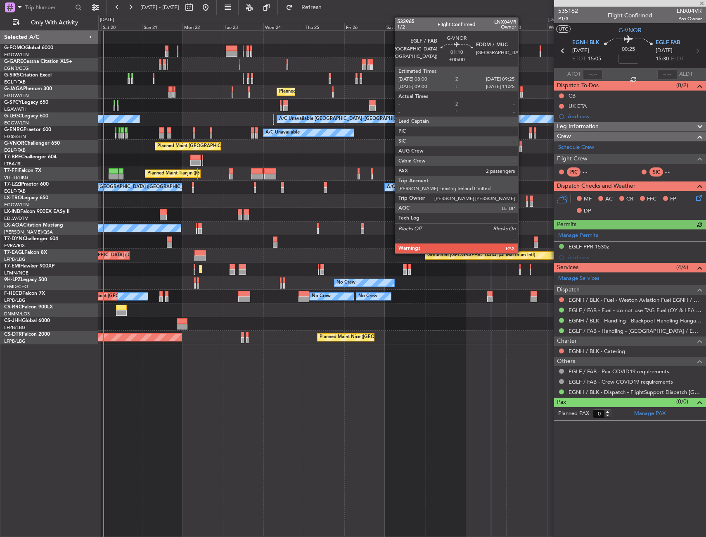
click at [522, 145] on div at bounding box center [521, 144] width 2 height 6
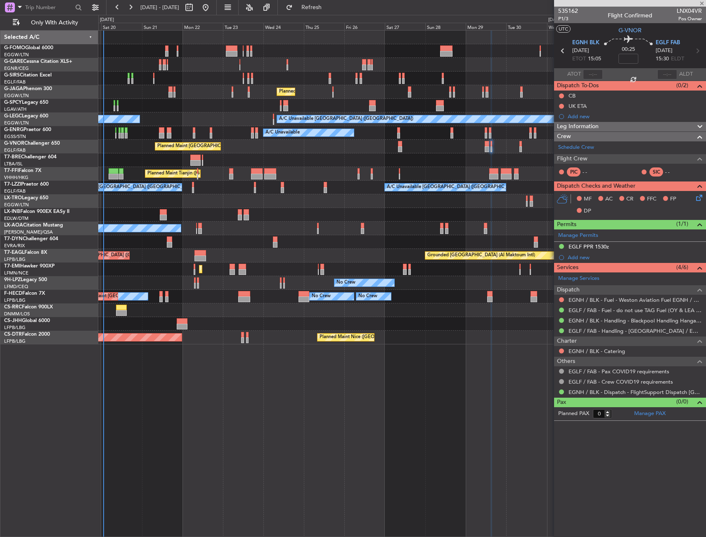
type input "9"
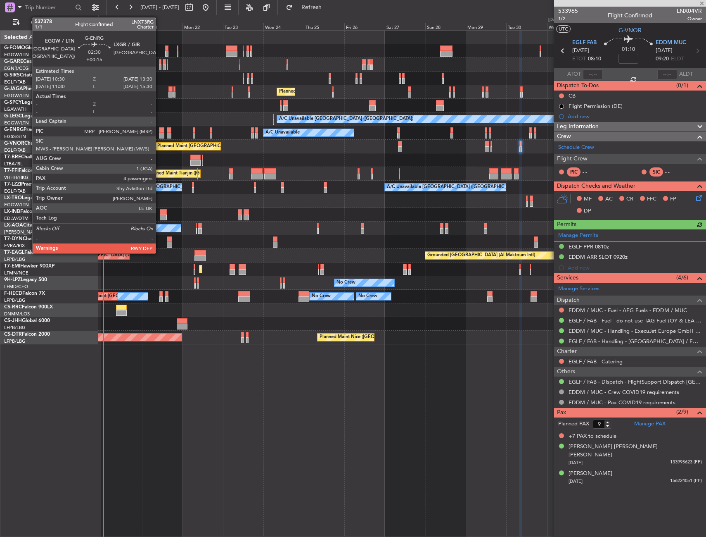
click at [159, 130] on div at bounding box center [161, 130] width 5 height 6
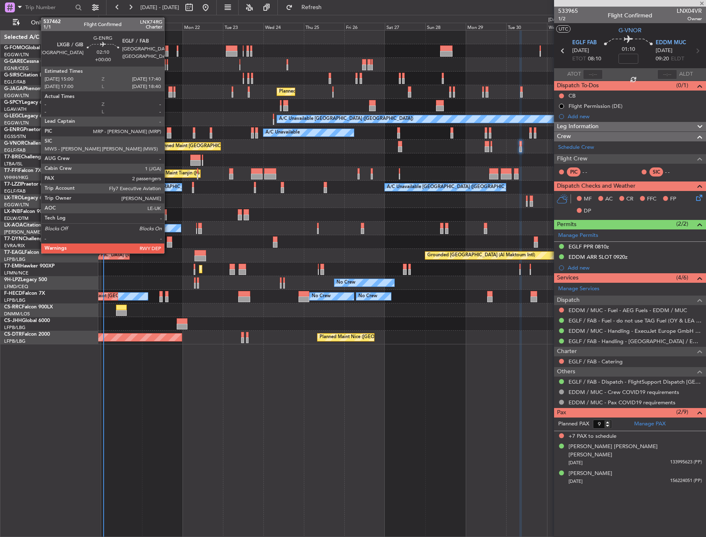
type input "+00:15"
type input "4"
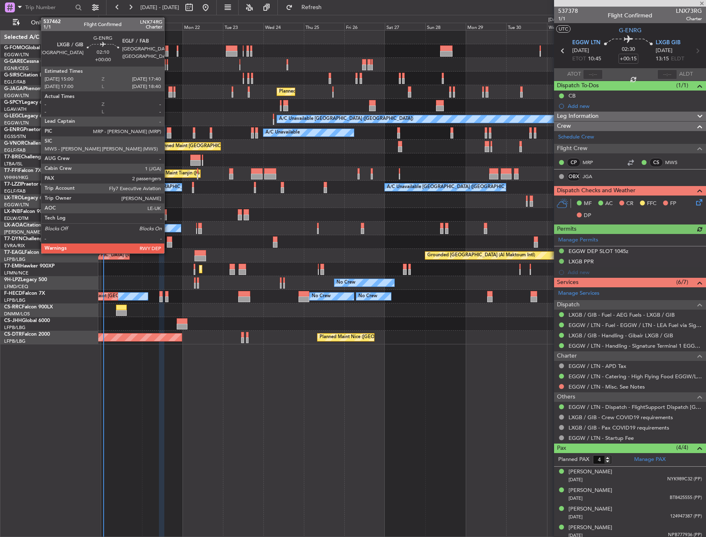
click at [168, 132] on div at bounding box center [169, 130] width 5 height 6
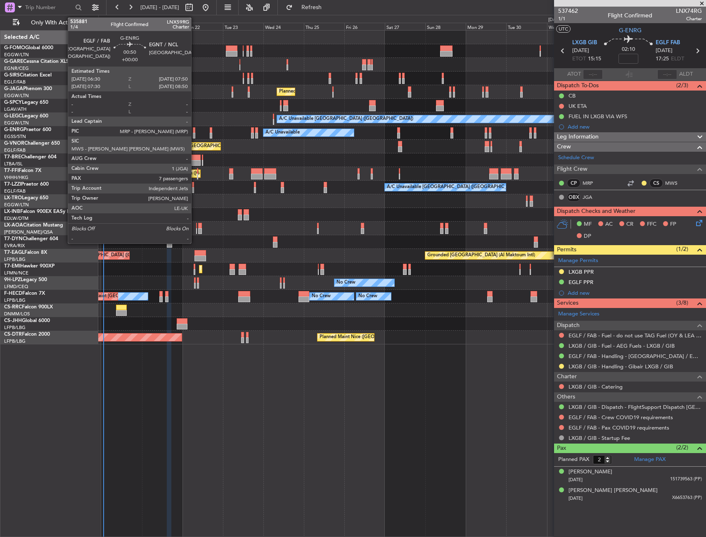
click at [195, 133] on div at bounding box center [194, 136] width 2 height 6
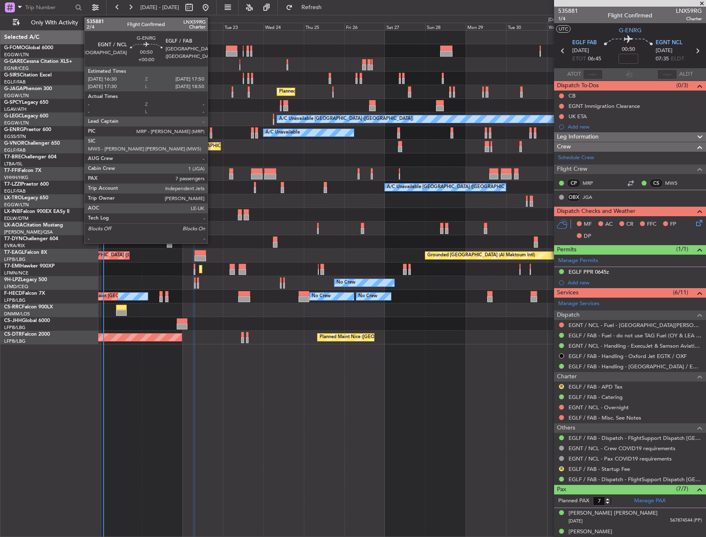
click at [212, 133] on div at bounding box center [211, 136] width 2 height 6
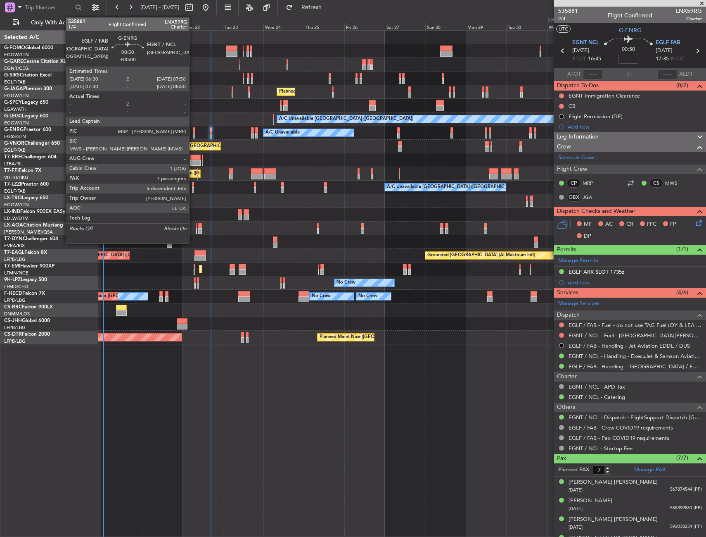
click at [193, 131] on div at bounding box center [194, 130] width 2 height 6
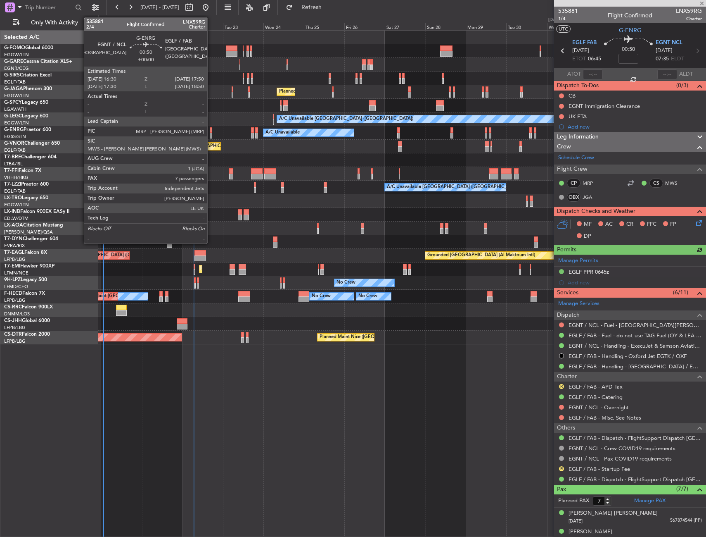
click at [211, 134] on div at bounding box center [211, 136] width 2 height 6
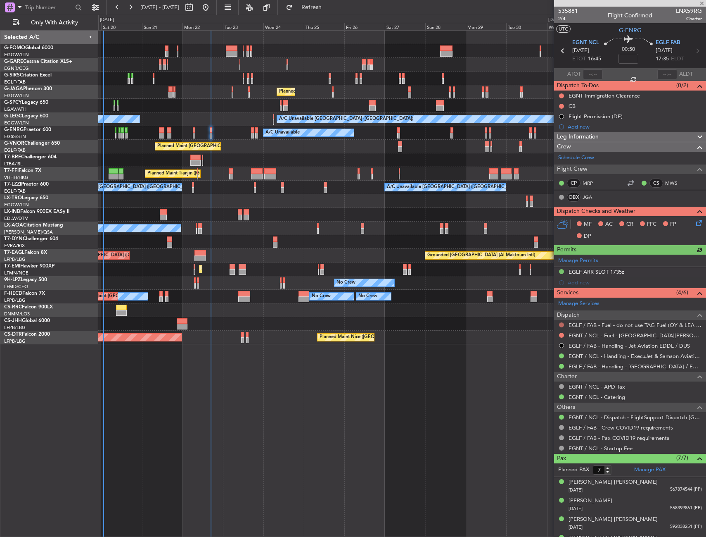
click at [561, 325] on button at bounding box center [561, 324] width 5 height 5
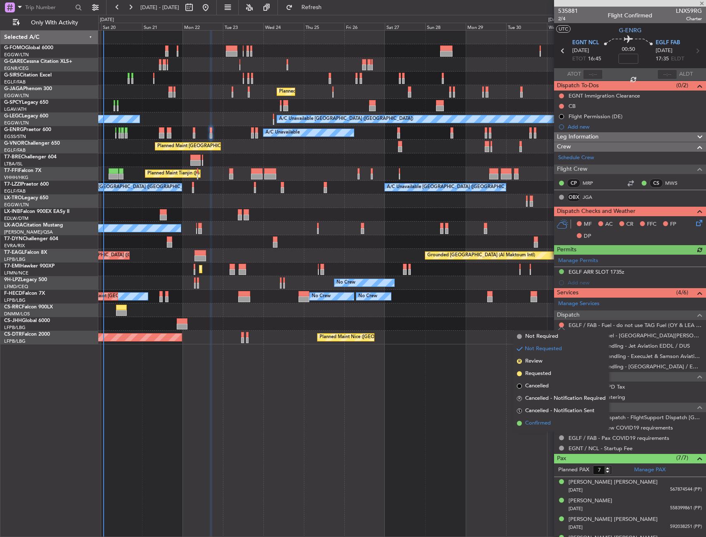
click at [534, 423] on span "Confirmed" at bounding box center [538, 423] width 26 height 8
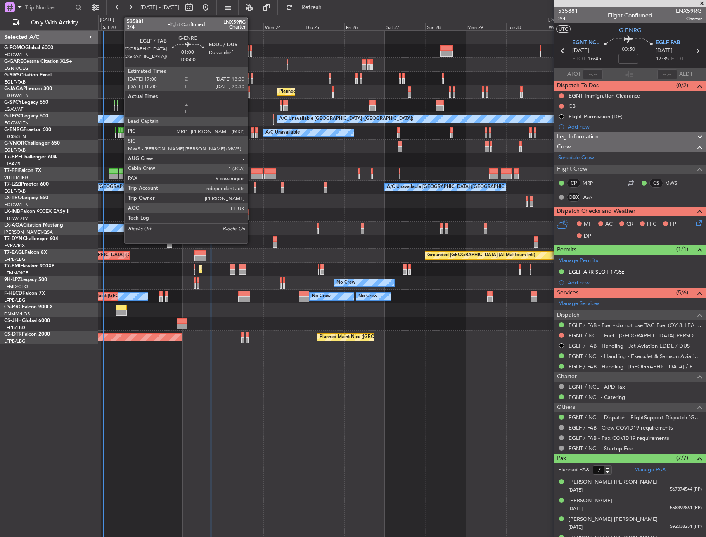
click at [252, 133] on div at bounding box center [252, 136] width 3 height 6
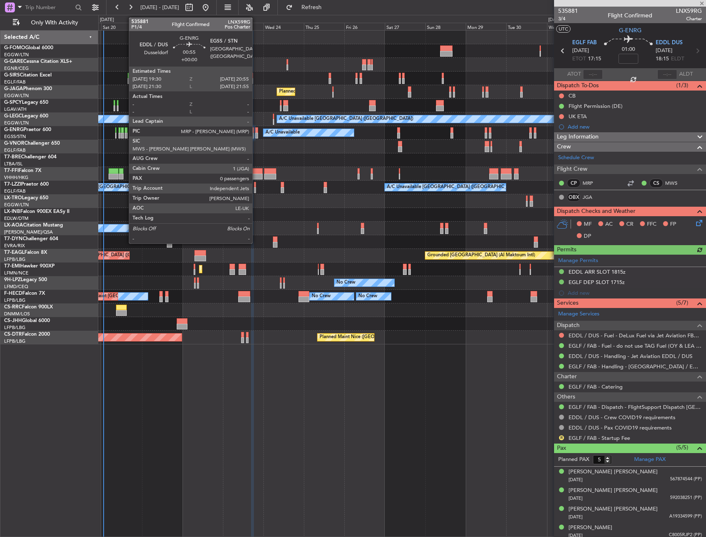
click at [256, 133] on div at bounding box center [256, 136] width 2 height 6
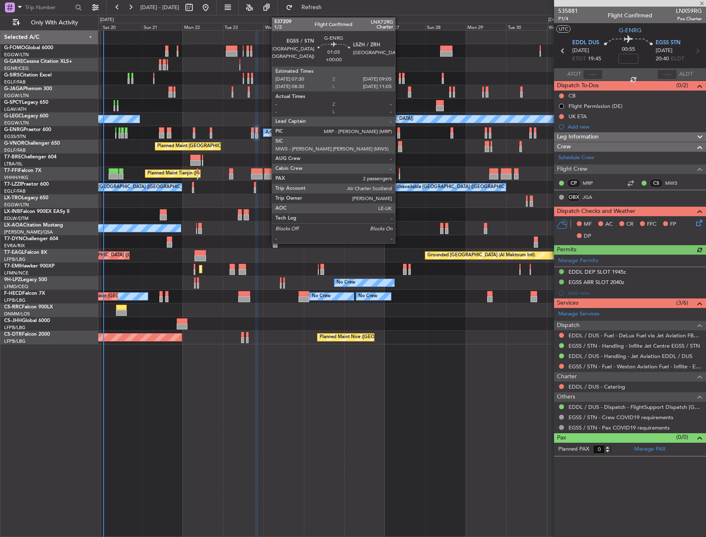
click at [399, 131] on div at bounding box center [398, 130] width 3 height 6
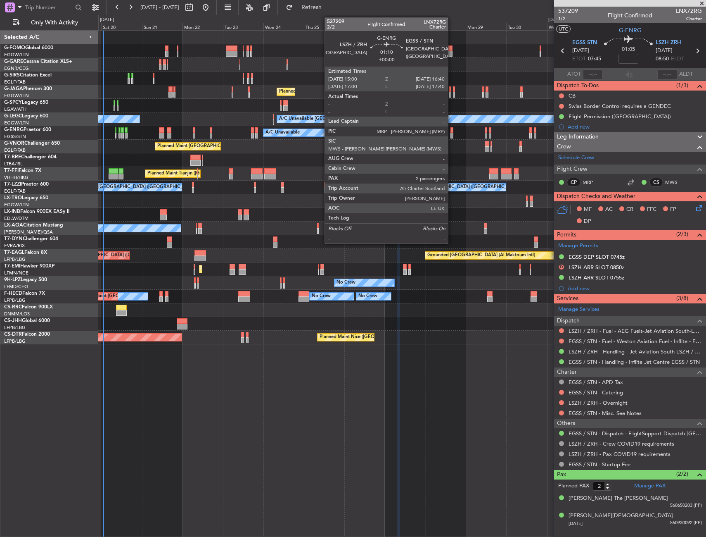
click at [452, 130] on div at bounding box center [452, 130] width 3 height 6
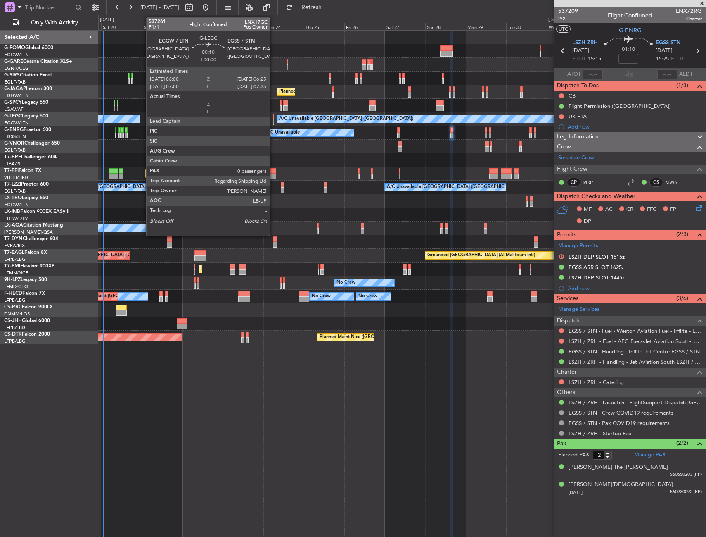
click at [273, 120] on div at bounding box center [273, 122] width 1 height 6
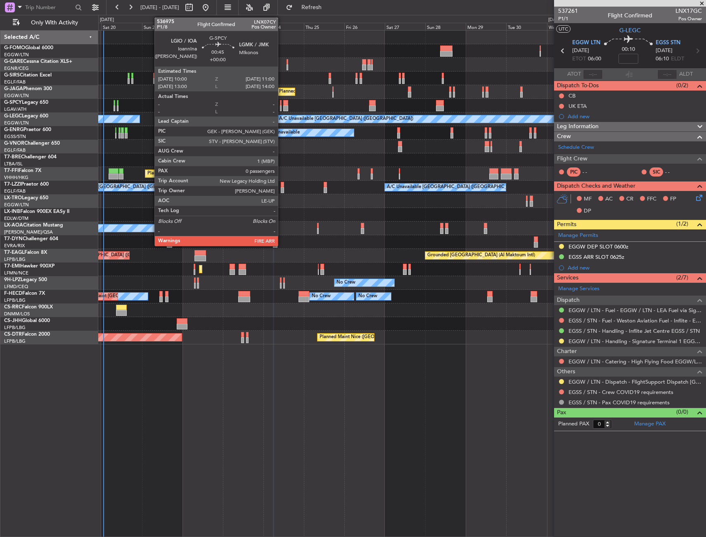
click at [282, 106] on div at bounding box center [281, 108] width 2 height 6
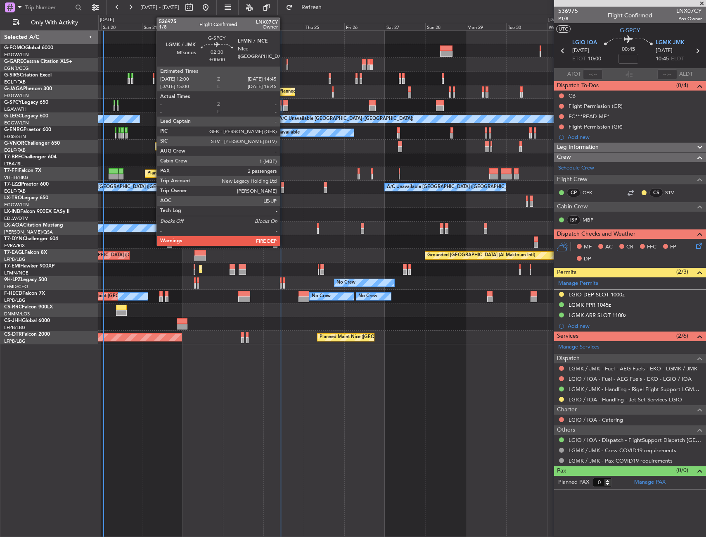
click at [284, 104] on div at bounding box center [285, 103] width 5 height 6
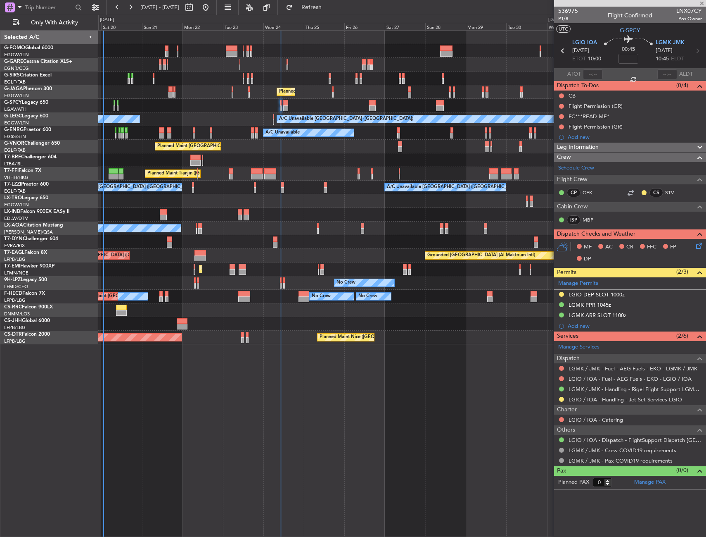
type input "2"
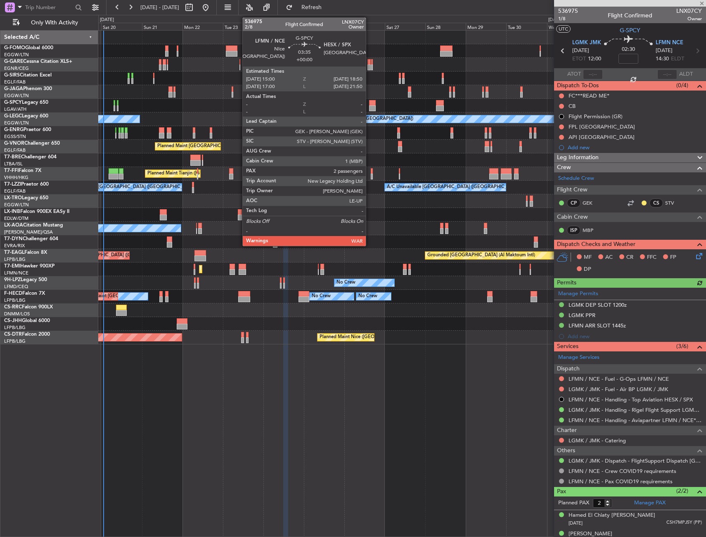
click at [370, 109] on div at bounding box center [372, 108] width 7 height 6
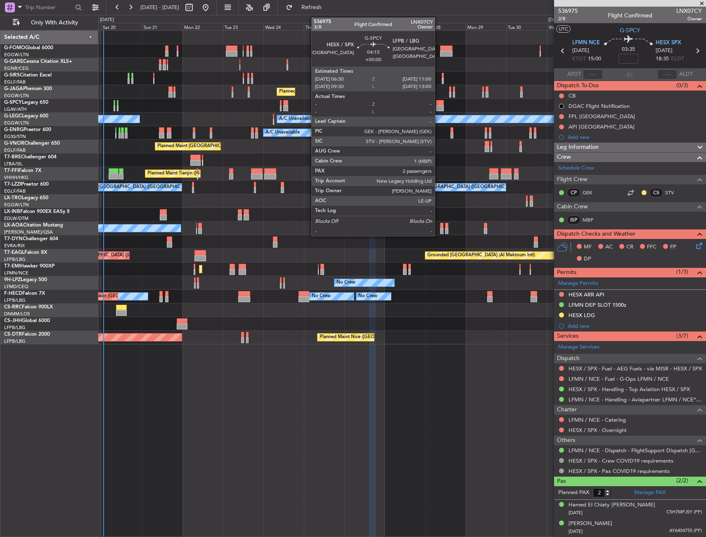
click at [439, 106] on div at bounding box center [440, 108] width 8 height 6
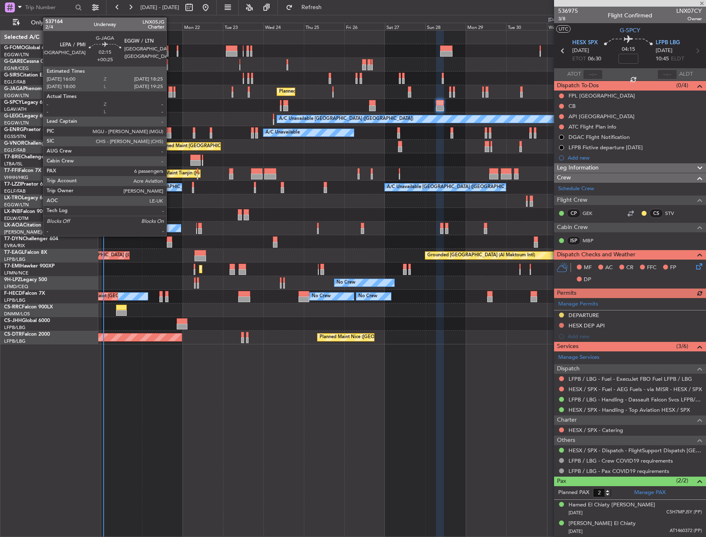
click at [170, 90] on div at bounding box center [171, 89] width 4 height 6
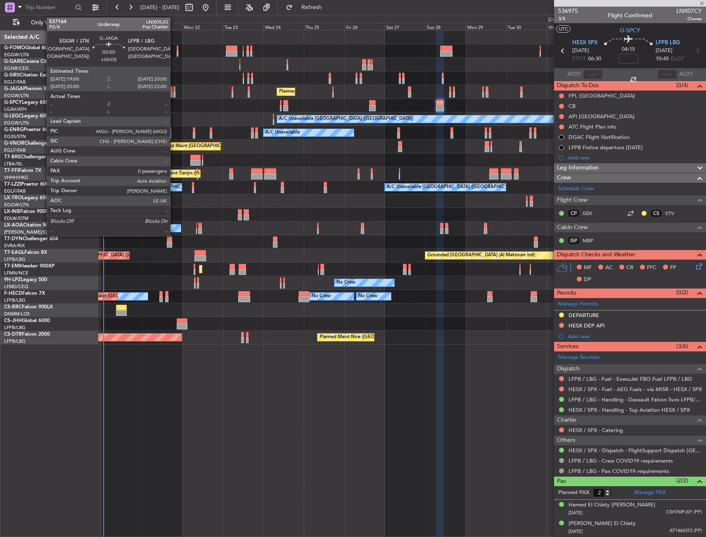
type input "+00:25"
type input "6"
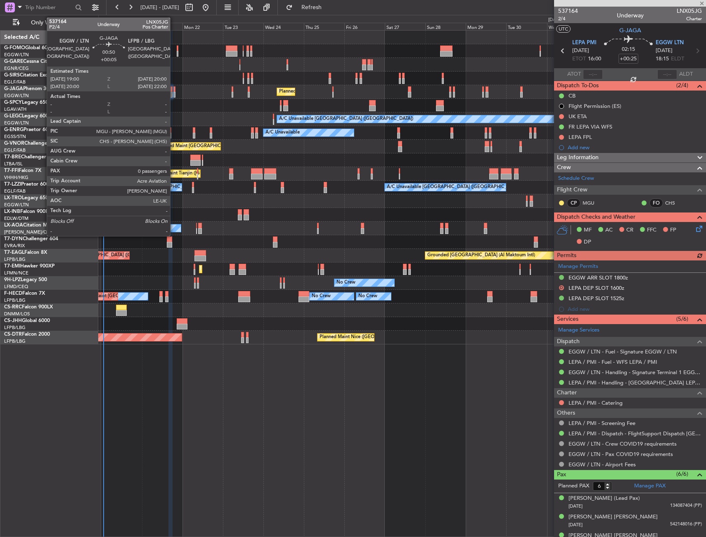
click at [174, 91] on div at bounding box center [175, 89] width 2 height 6
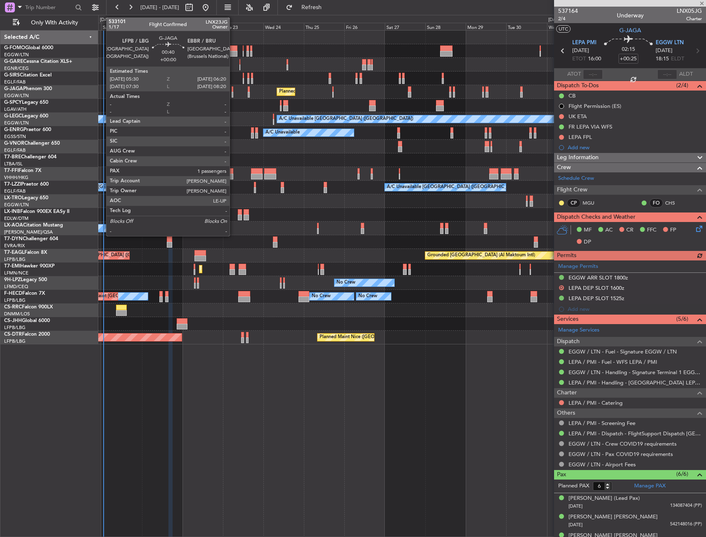
type input "+00:05"
type input "0"
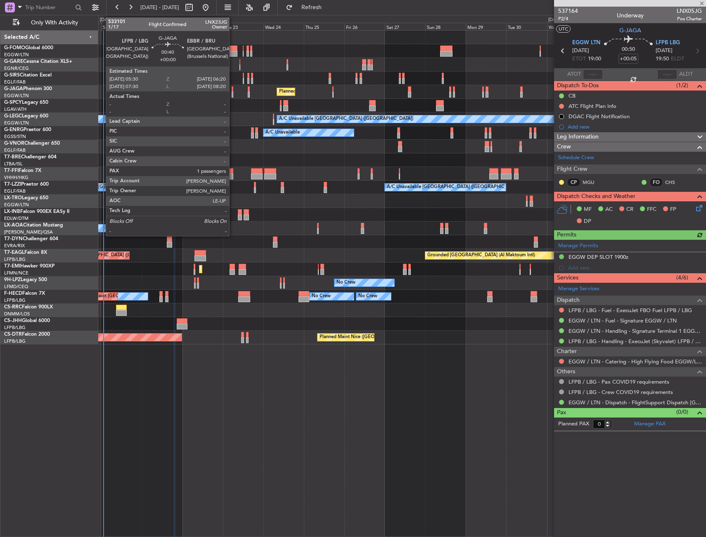
click at [233, 94] on div at bounding box center [233, 95] width 2 height 6
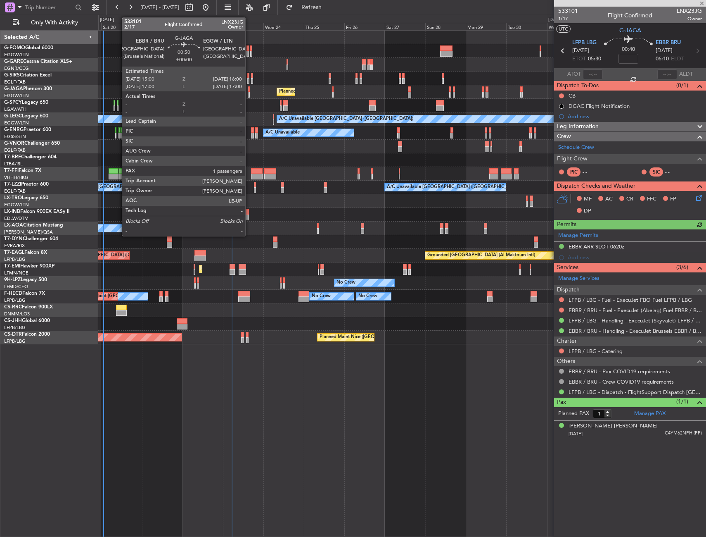
click at [249, 90] on div at bounding box center [249, 89] width 2 height 6
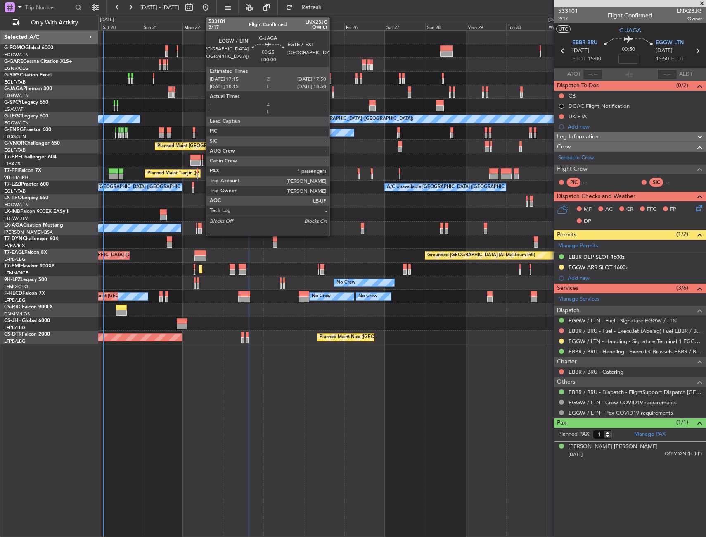
click at [333, 89] on div at bounding box center [333, 89] width 1 height 6
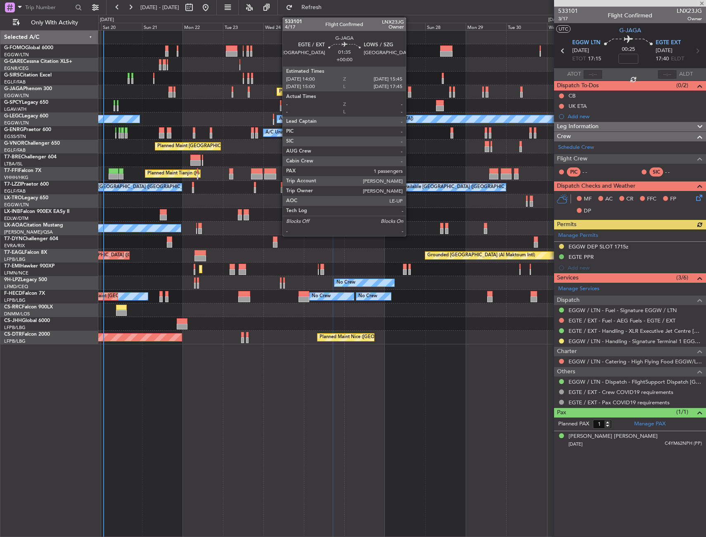
click at [410, 90] on div at bounding box center [409, 89] width 3 height 6
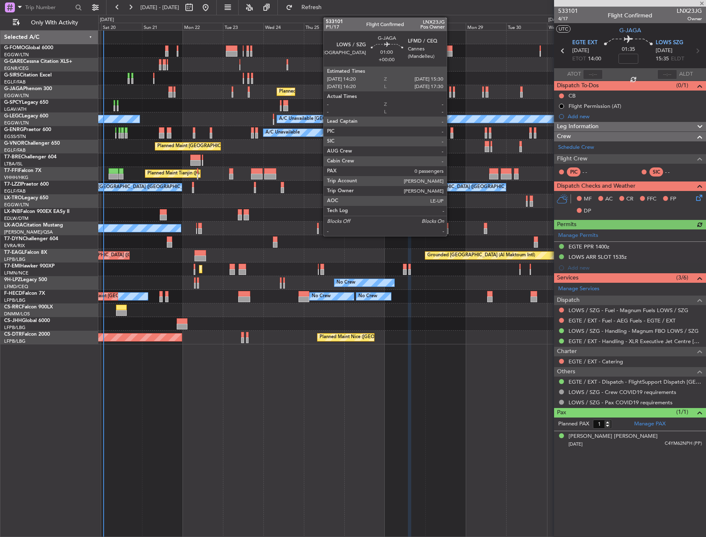
click at [451, 91] on div at bounding box center [450, 89] width 2 height 6
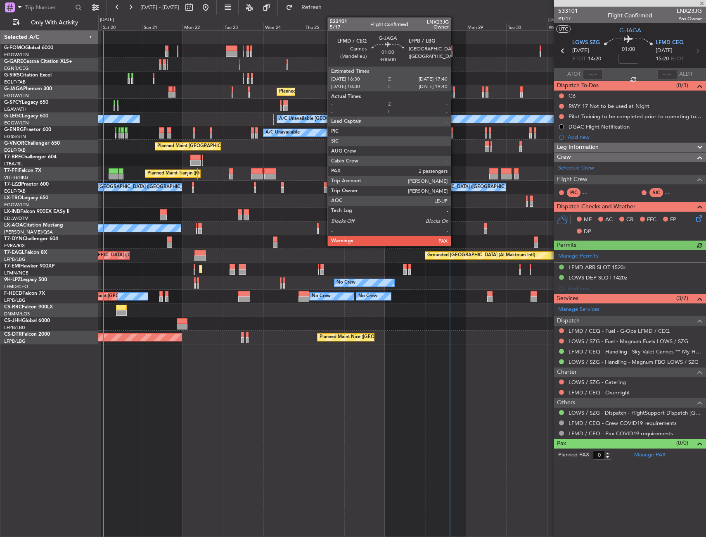
click at [455, 92] on div at bounding box center [454, 95] width 2 height 6
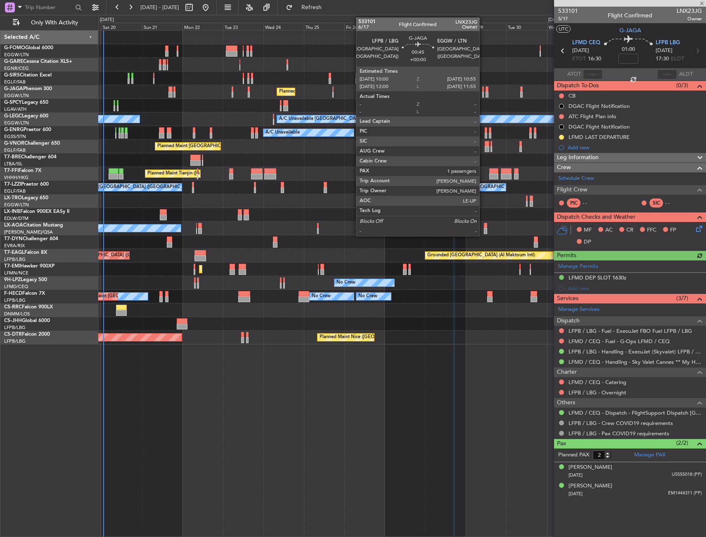
click at [483, 90] on div at bounding box center [484, 89] width 2 height 6
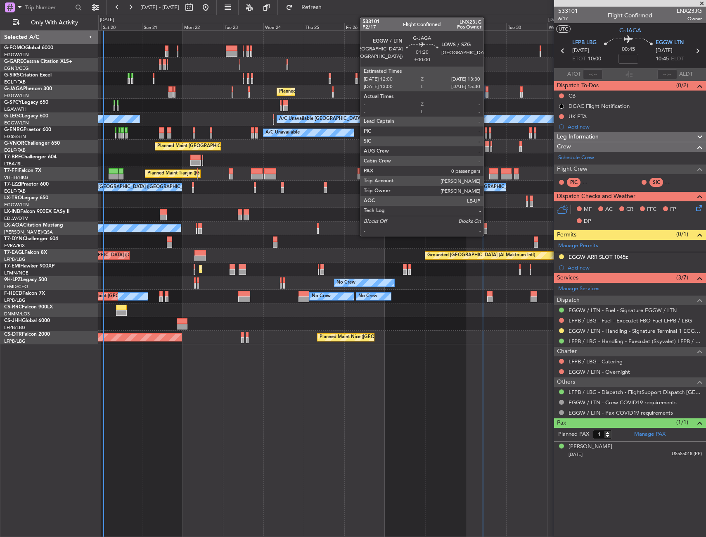
click at [487, 95] on div at bounding box center [487, 95] width 3 height 6
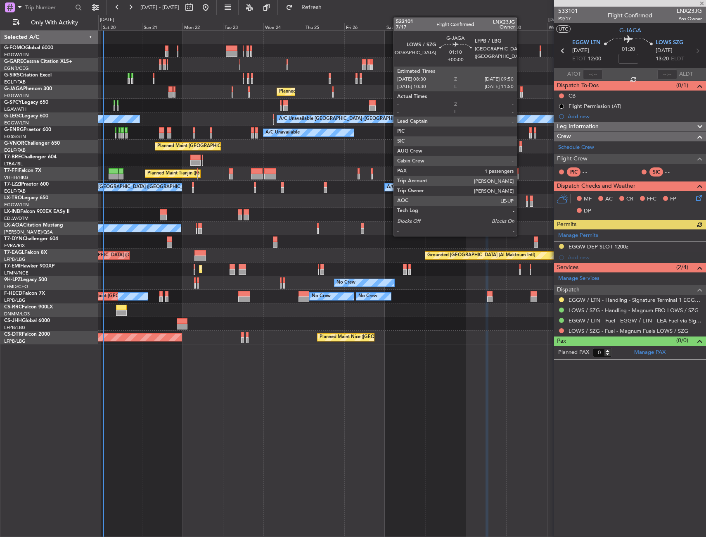
click at [521, 90] on div at bounding box center [522, 89] width 2 height 6
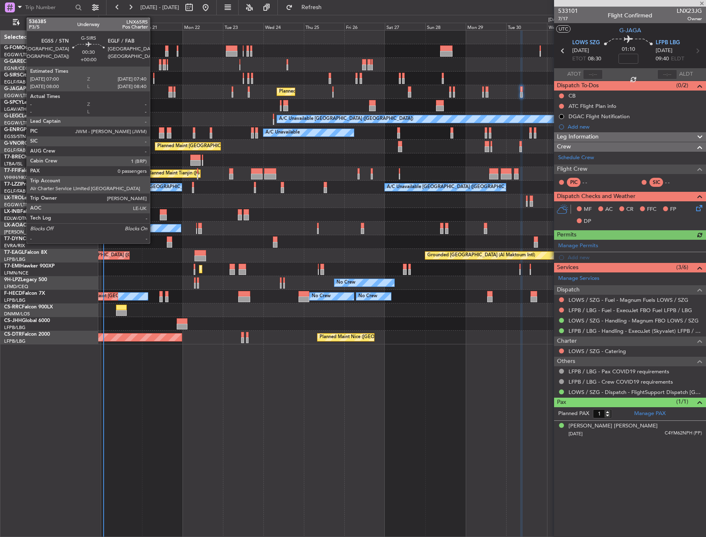
click at [154, 76] on div at bounding box center [153, 76] width 1 height 6
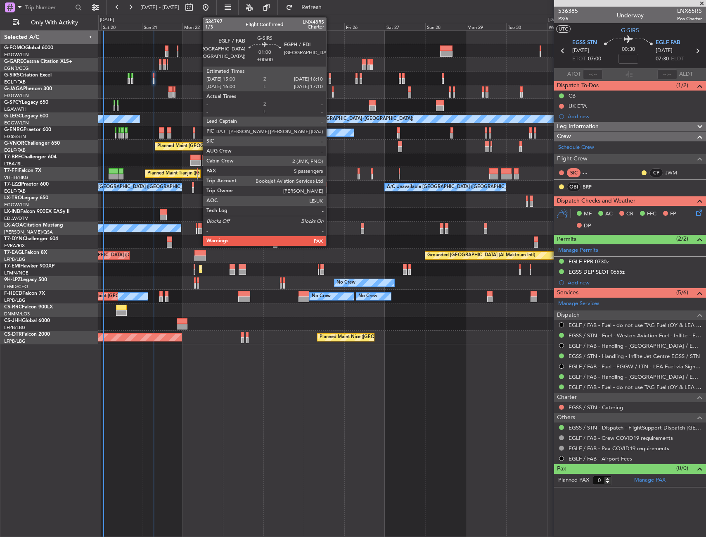
click at [330, 77] on div at bounding box center [330, 76] width 2 height 6
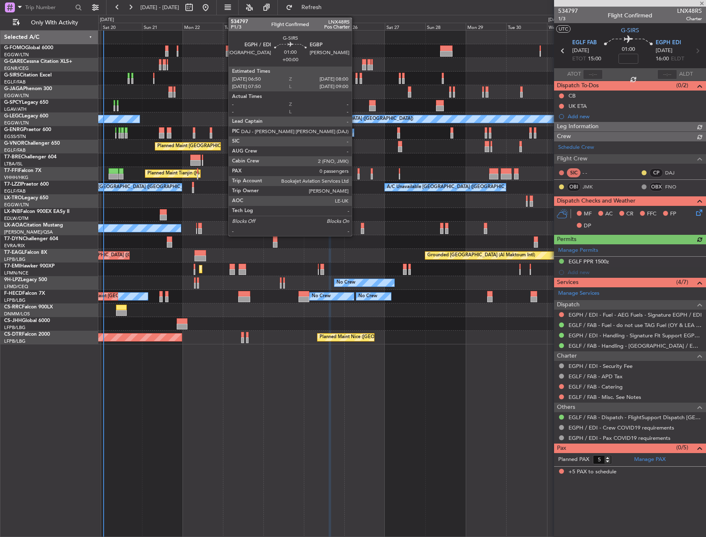
click at [356, 78] on div at bounding box center [357, 81] width 2 height 6
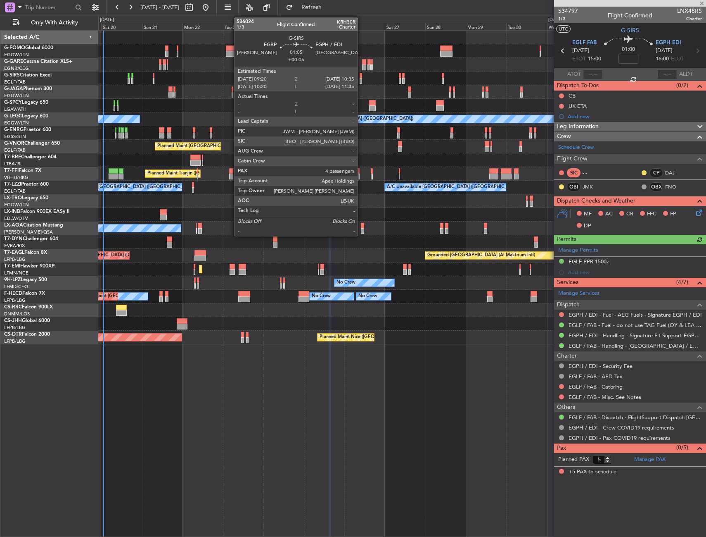
type input "0"
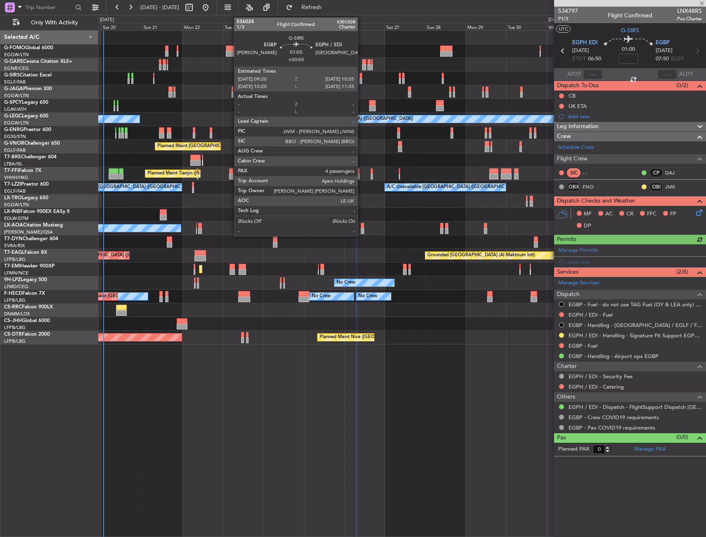
click at [361, 79] on div at bounding box center [361, 81] width 2 height 6
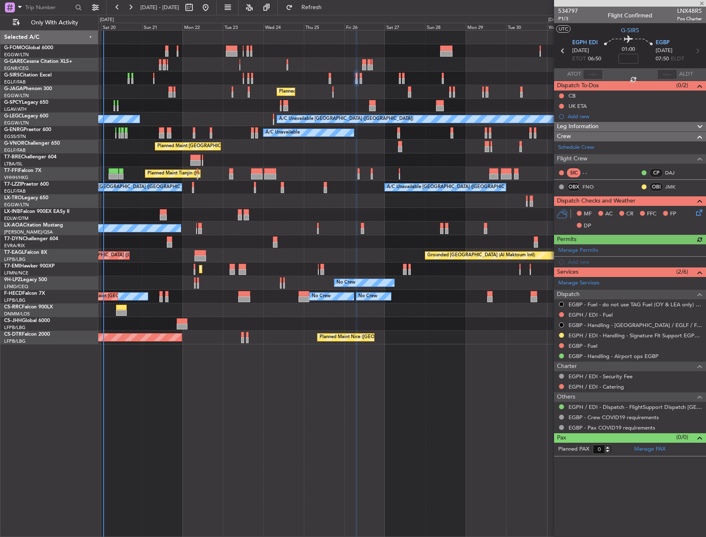
type input "+00:05"
type input "4"
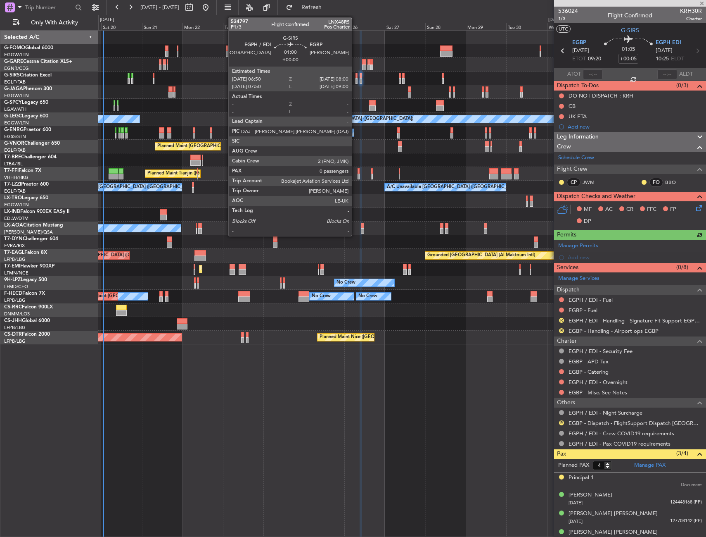
click at [356, 77] on div at bounding box center [357, 76] width 2 height 6
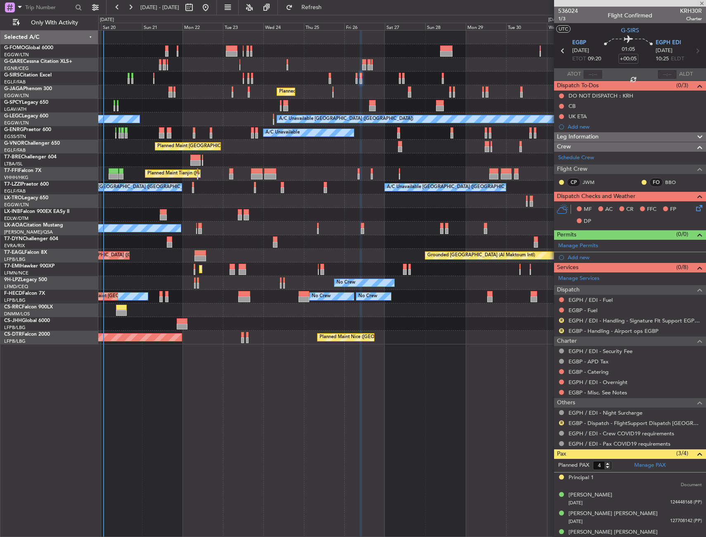
type input "0"
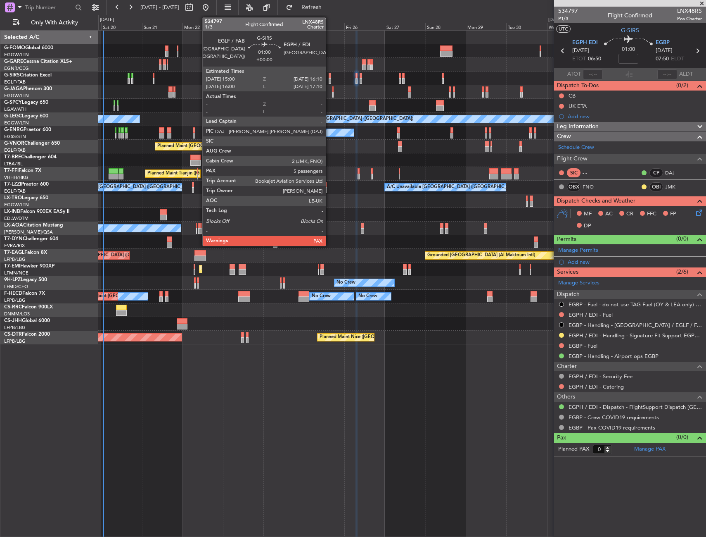
click at [330, 78] on div at bounding box center [330, 81] width 2 height 6
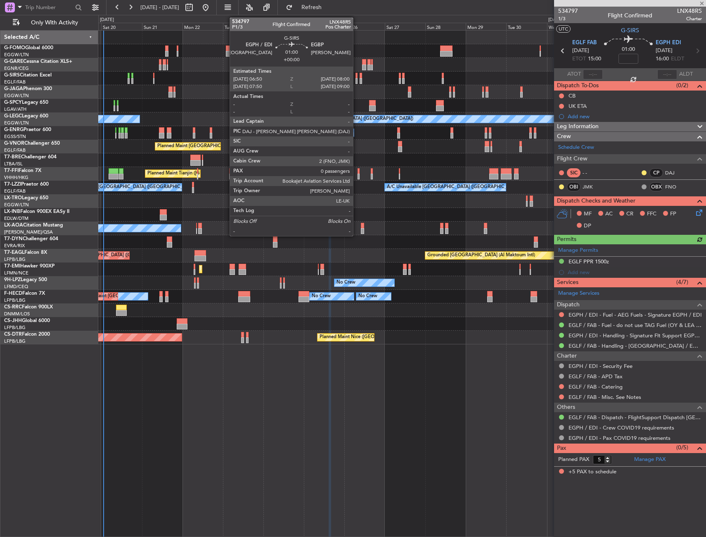
click at [357, 78] on div at bounding box center [357, 81] width 2 height 6
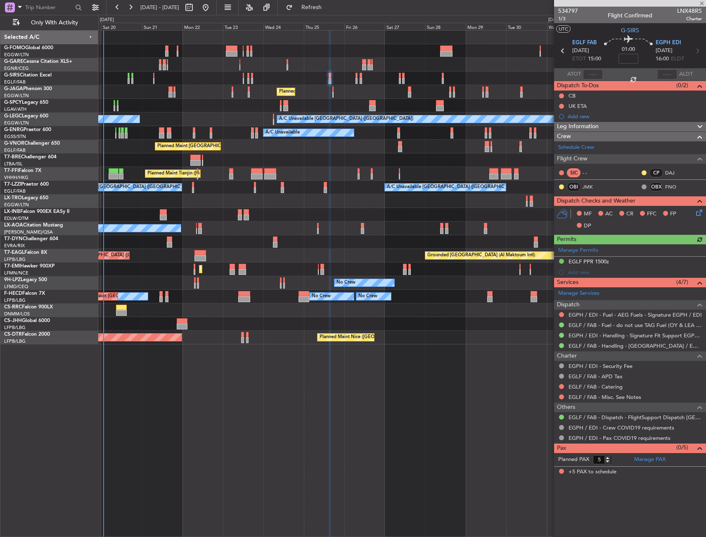
type input "0"
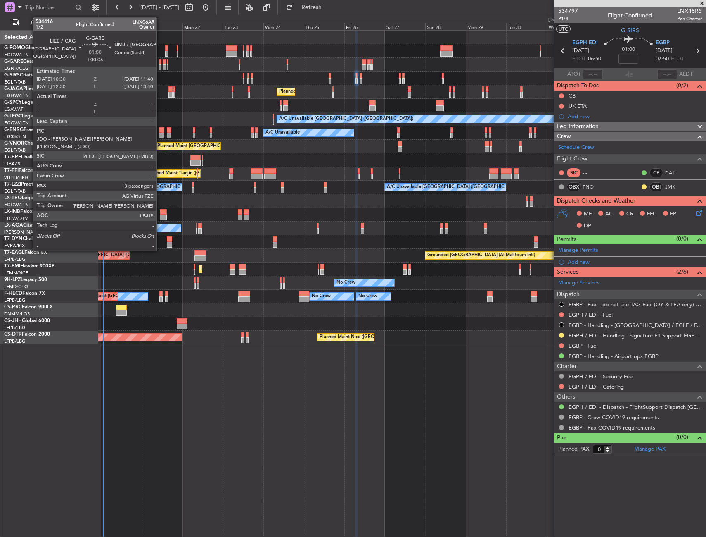
click at [160, 59] on div at bounding box center [160, 62] width 2 height 6
type input "+00:05"
type input "3"
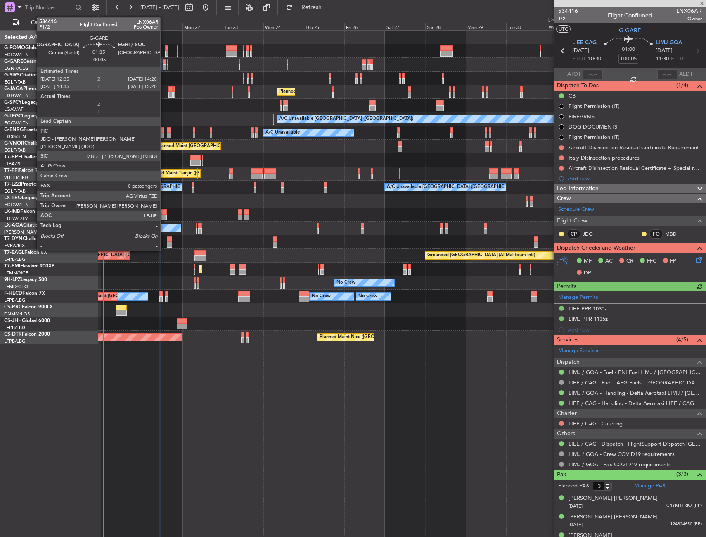
click at [164, 62] on div at bounding box center [164, 62] width 3 height 6
type input "-00:05"
type input "0"
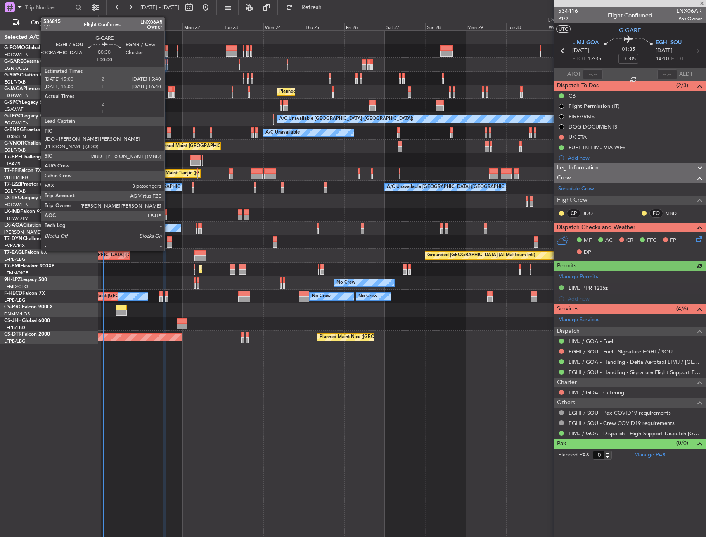
click at [168, 64] on div at bounding box center [167, 62] width 1 height 6
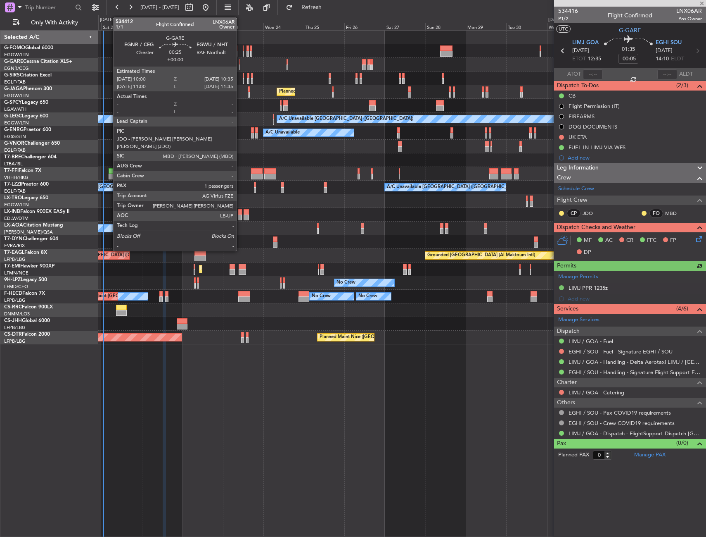
type input "3"
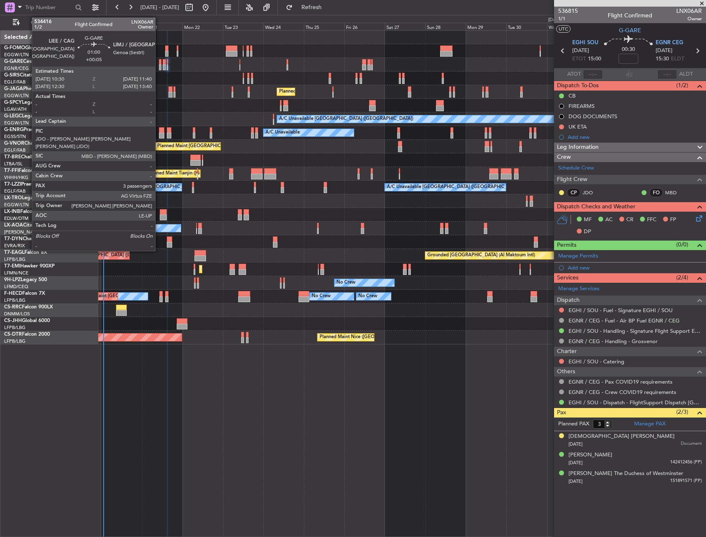
click at [159, 62] on div at bounding box center [160, 62] width 2 height 6
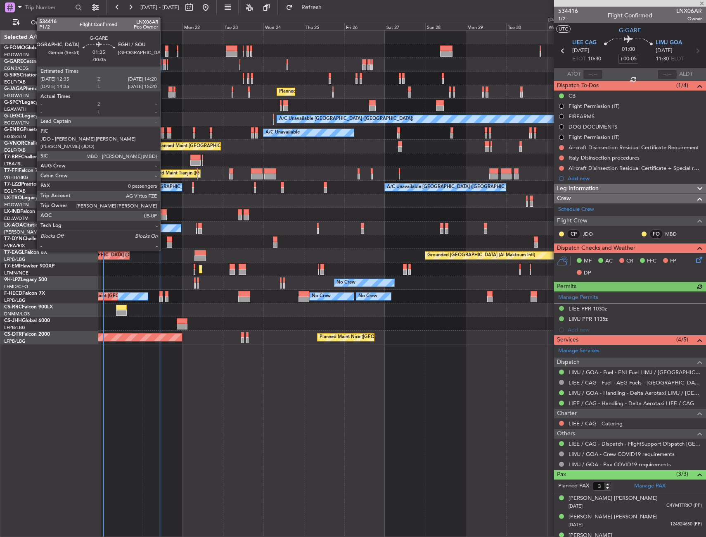
click at [164, 64] on div at bounding box center [164, 62] width 3 height 6
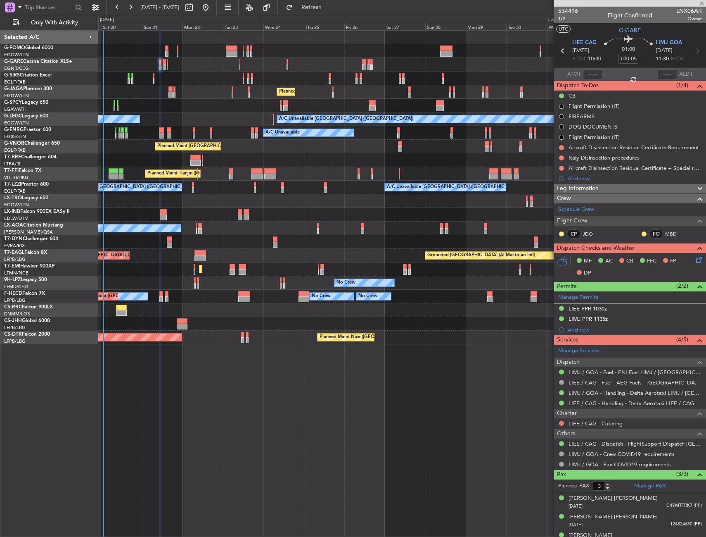
type input "-00:05"
type input "0"
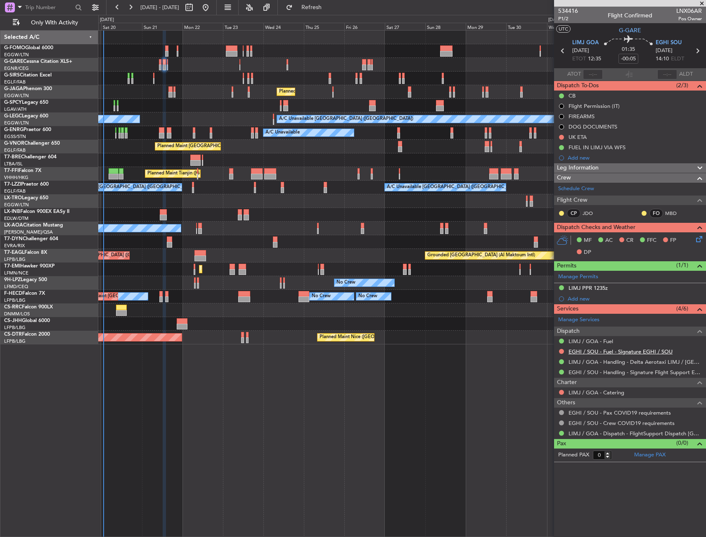
click at [590, 349] on link "EGHI / SOU - Fuel - Signature EGHI / SOU" at bounding box center [621, 351] width 104 height 7
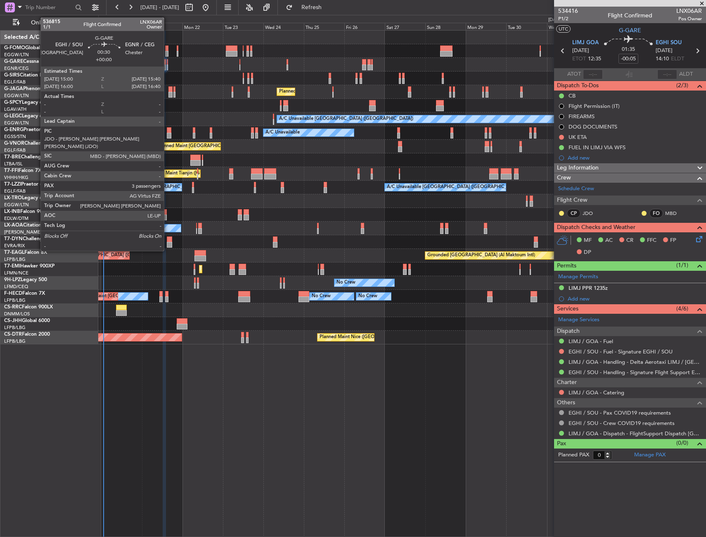
click at [168, 65] on div at bounding box center [167, 67] width 1 height 6
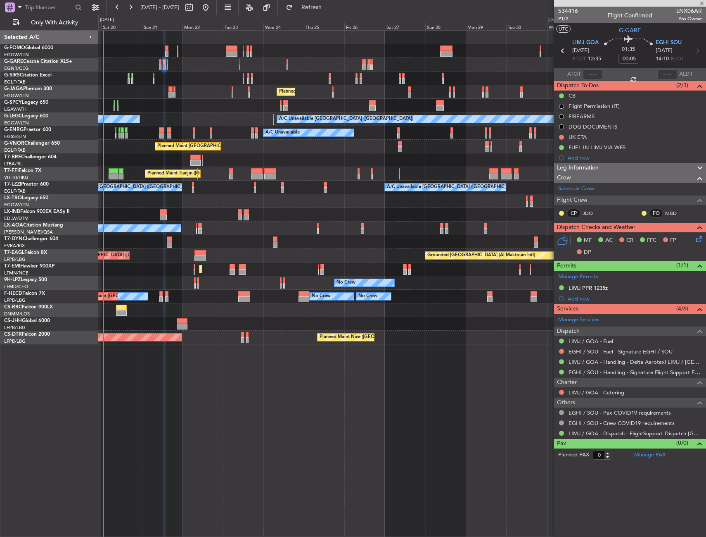
type input "3"
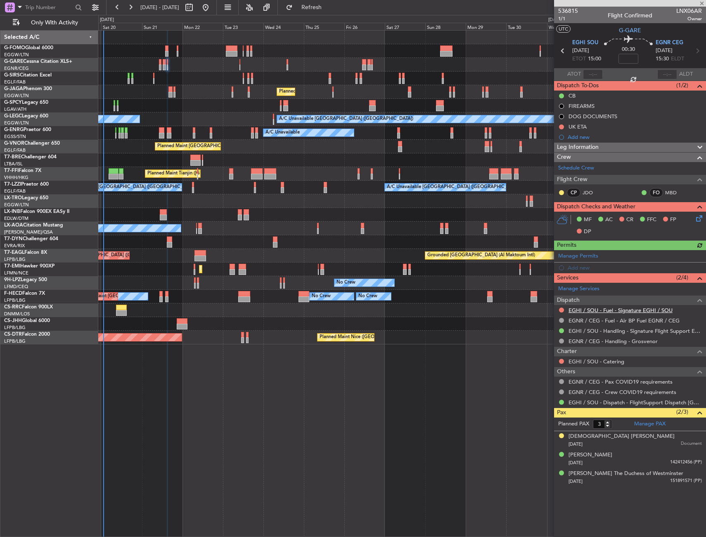
click at [670, 309] on link "EGHI / SOU - Fuel - Signature EGHI / SOU" at bounding box center [621, 310] width 104 height 7
click at [329, 7] on span "Refresh" at bounding box center [312, 8] width 35 height 6
click at [561, 310] on button at bounding box center [561, 309] width 5 height 5
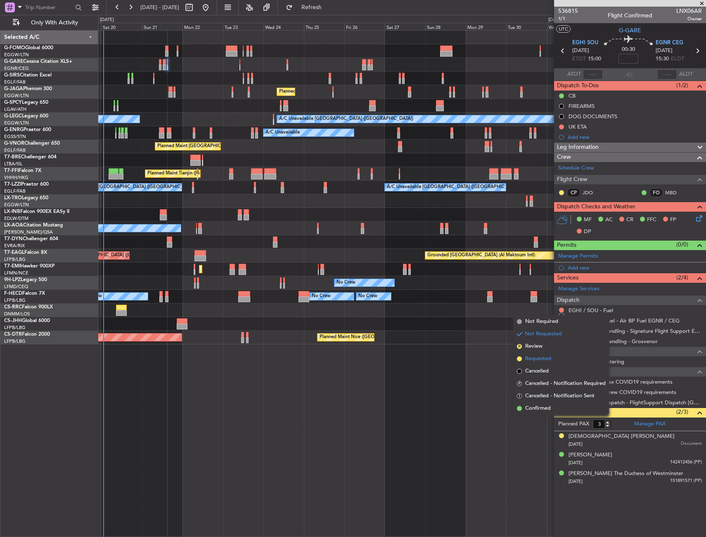
click at [535, 359] on span "Requested" at bounding box center [538, 358] width 26 height 8
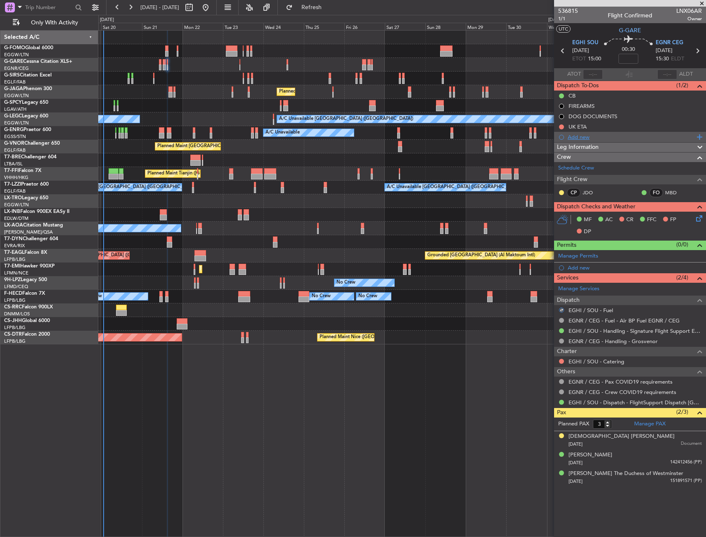
click at [570, 135] on div "Add new" at bounding box center [631, 136] width 127 height 7
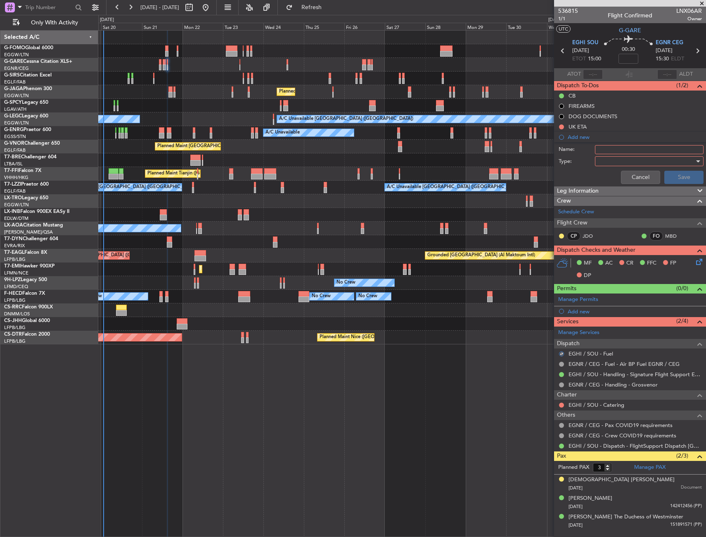
click at [607, 152] on input "Name:" at bounding box center [649, 149] width 109 height 9
type input "EGHI FUEL VIA WFS"
click at [621, 158] on div at bounding box center [647, 161] width 96 height 12
click at [620, 176] on span "Generic" at bounding box center [645, 178] width 101 height 12
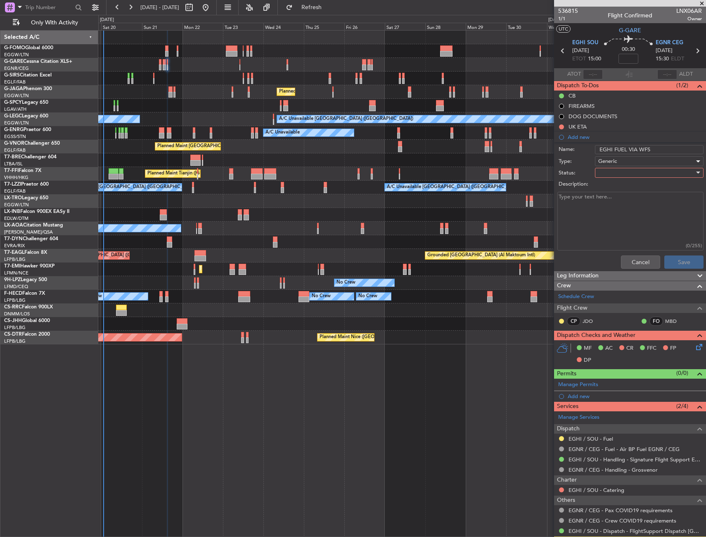
click at [620, 169] on div at bounding box center [647, 172] width 96 height 12
click at [622, 201] on span "In Progress" at bounding box center [645, 201] width 97 height 12
click at [665, 260] on button "Save" at bounding box center [684, 261] width 39 height 13
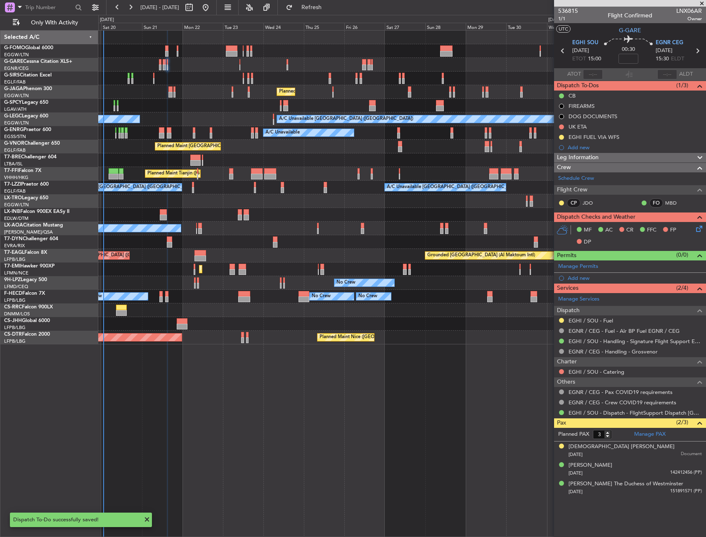
click at [166, 64] on div at bounding box center [402, 65] width 608 height 14
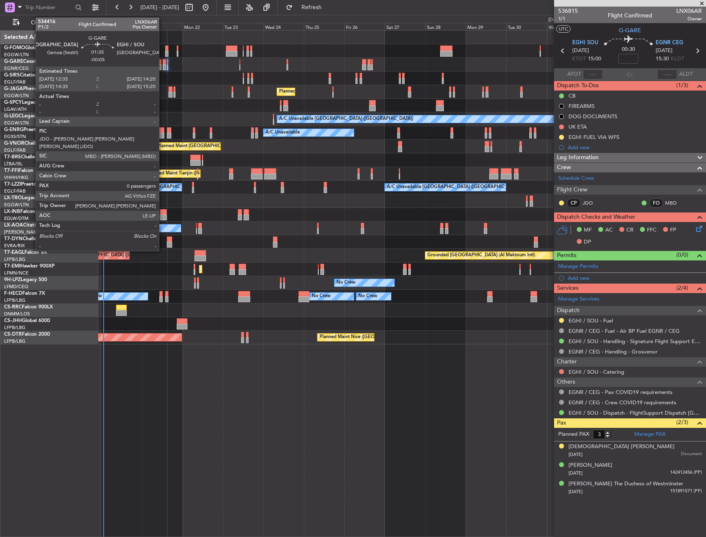
click at [163, 67] on div at bounding box center [164, 67] width 3 height 6
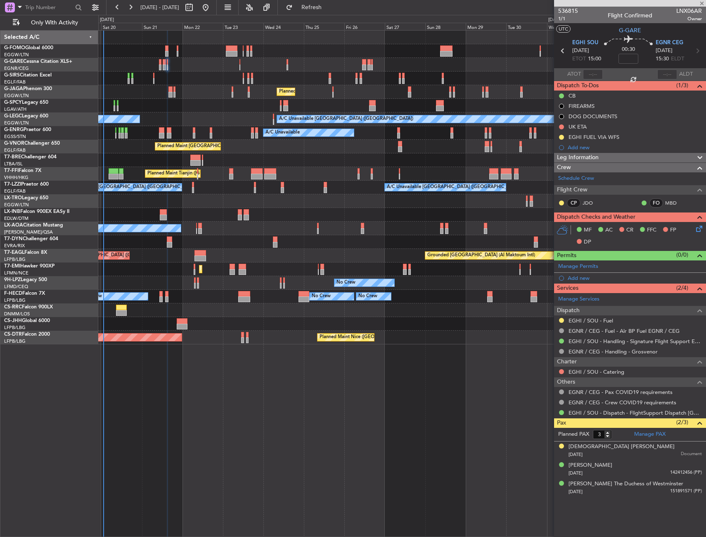
type input "-00:05"
type input "0"
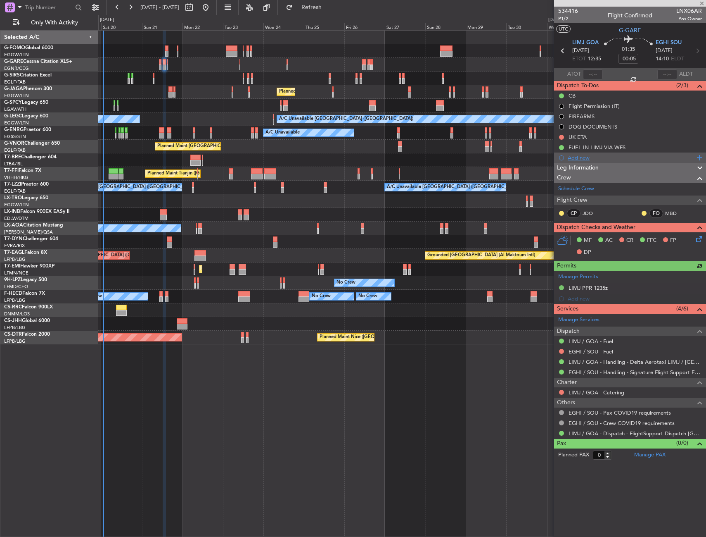
click at [585, 155] on div "Add new" at bounding box center [631, 157] width 127 height 7
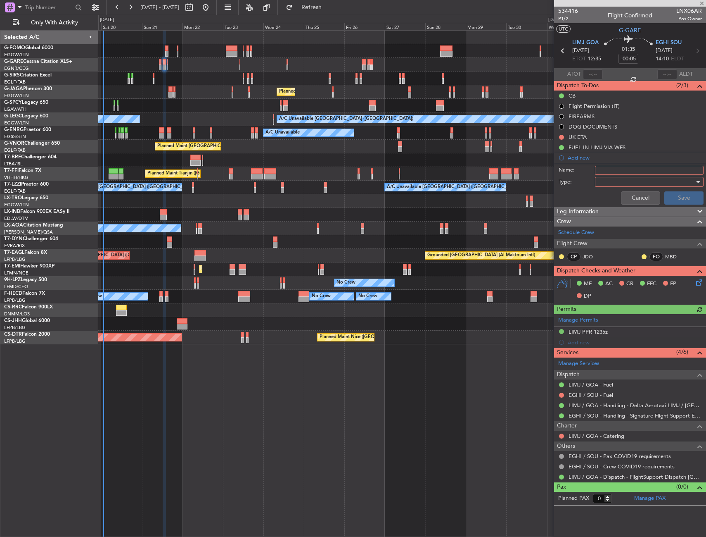
click at [612, 169] on input "Name:" at bounding box center [649, 170] width 109 height 9
type input "EGHI FUEL VIA HANDLER"
click at [604, 178] on div at bounding box center [647, 182] width 96 height 12
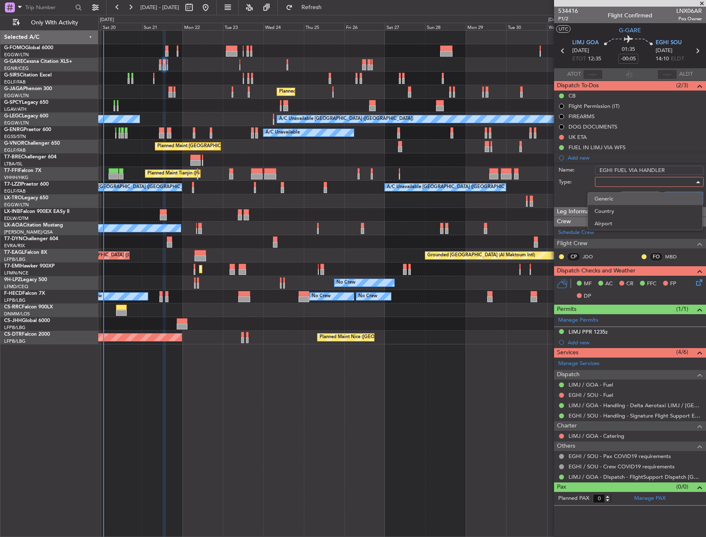
click at [613, 195] on span "Generic" at bounding box center [645, 199] width 101 height 12
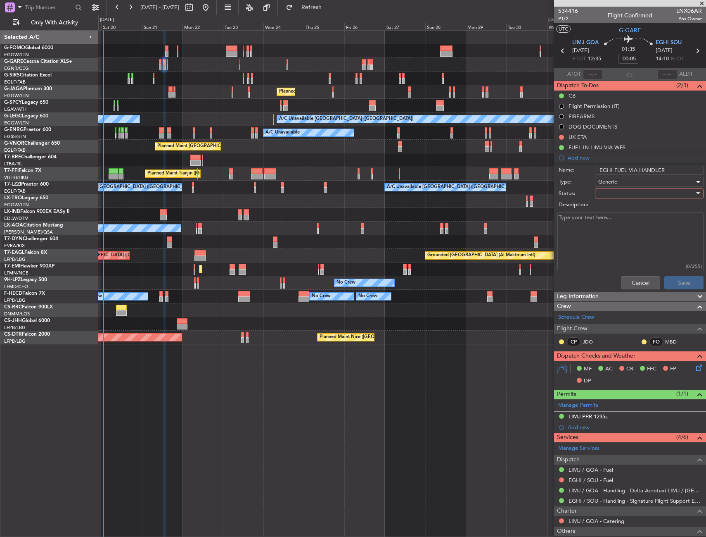
click at [613, 195] on div at bounding box center [647, 193] width 96 height 12
click at [610, 220] on span "In Progress" at bounding box center [645, 222] width 97 height 12
click at [669, 287] on button "Save" at bounding box center [684, 282] width 39 height 13
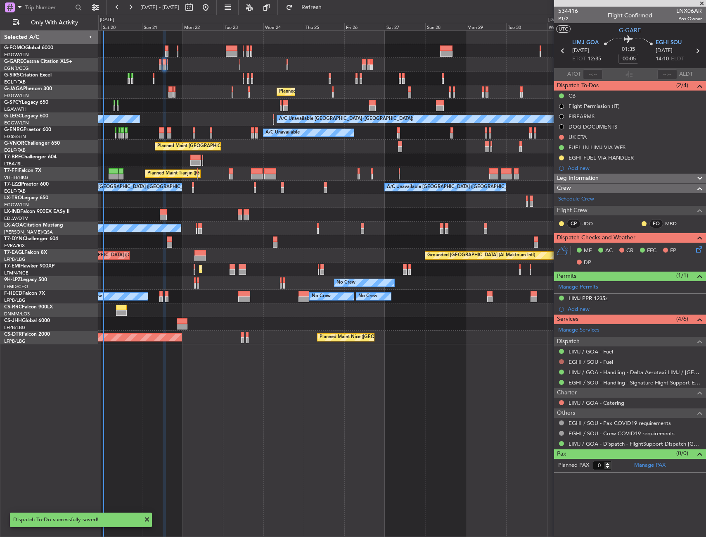
click at [561, 361] on button at bounding box center [561, 361] width 5 height 5
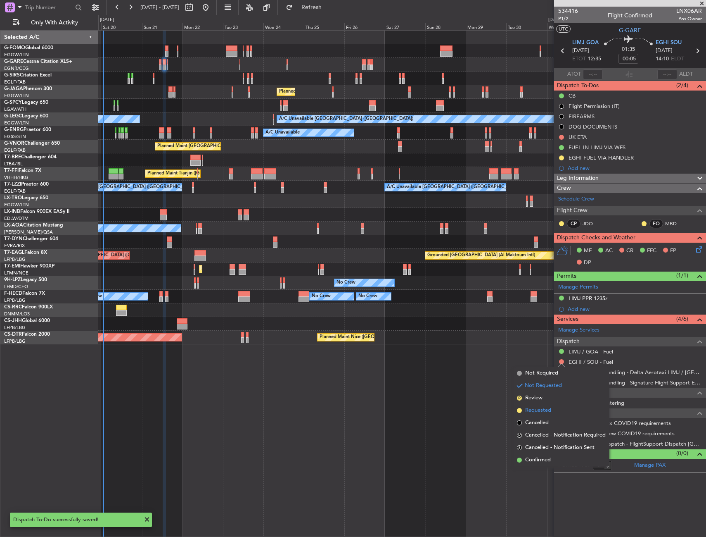
click at [534, 409] on span "Requested" at bounding box center [538, 410] width 26 height 8
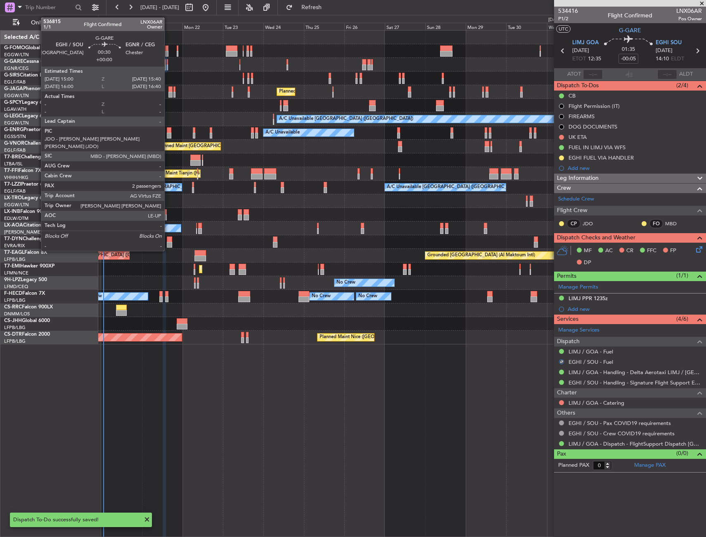
click at [168, 66] on div at bounding box center [167, 67] width 1 height 6
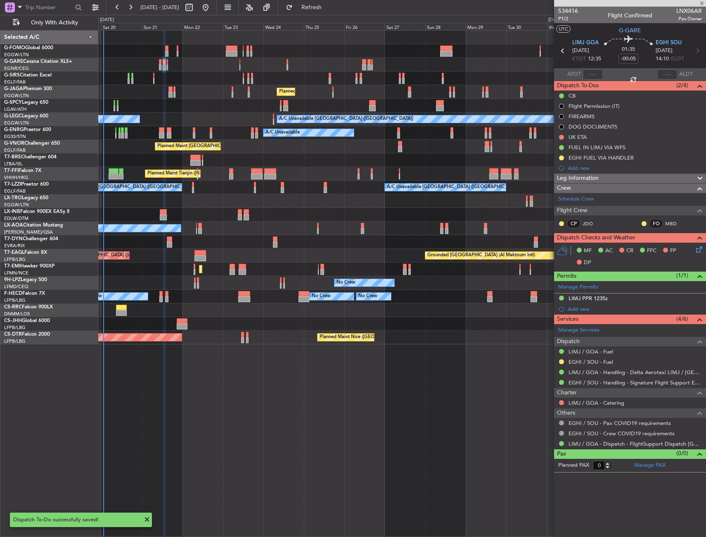
type input "3"
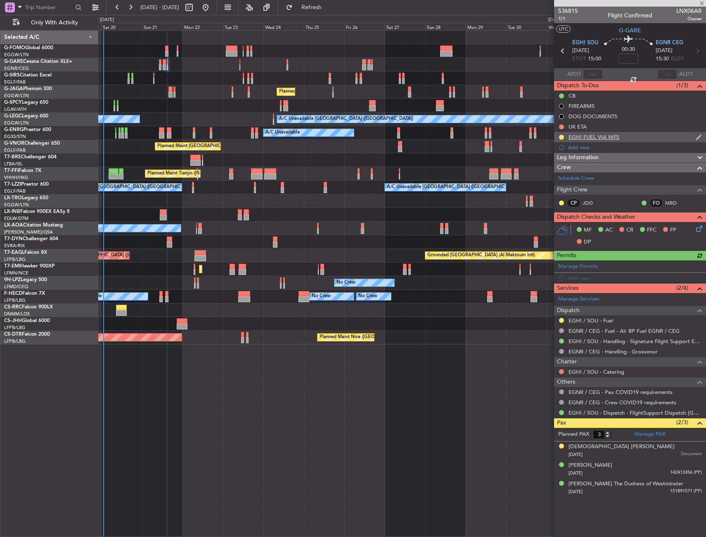
click at [634, 133] on div "EGHI FUEL VIA WFS" at bounding box center [630, 137] width 152 height 10
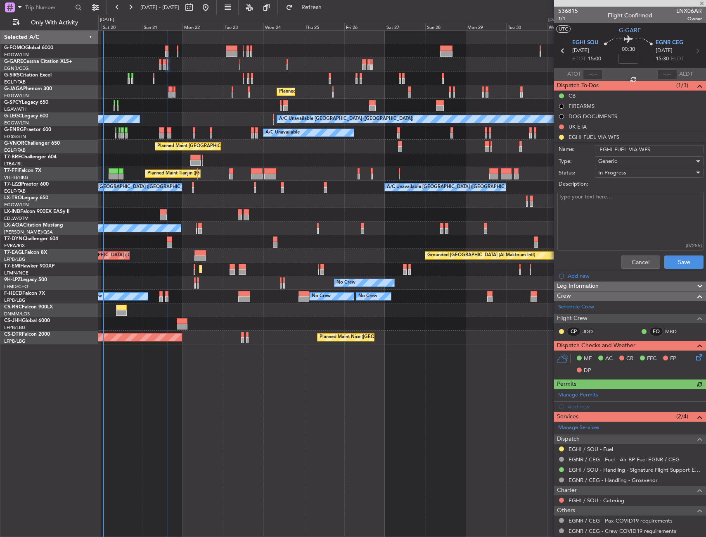
click at [665, 153] on input "EGHI FUEL VIA WFS" at bounding box center [649, 149] width 109 height 9
type input "EGHI FUEL VIA HANDLER"
click at [689, 259] on button "Save" at bounding box center [684, 261] width 39 height 13
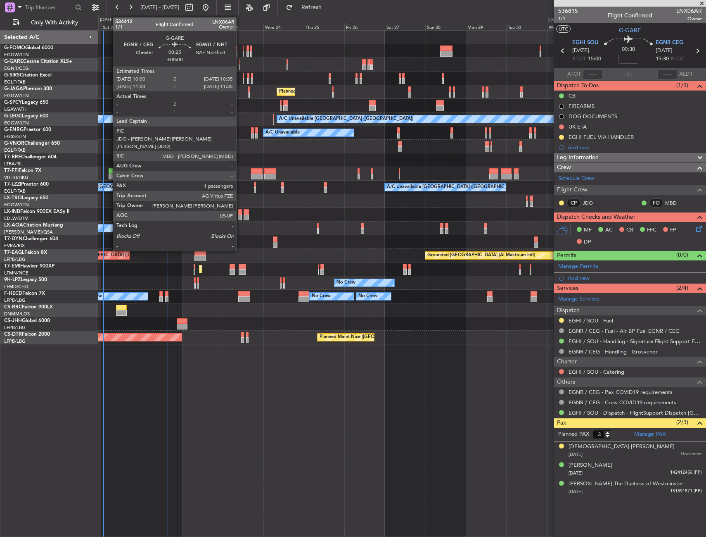
click at [240, 66] on div at bounding box center [240, 67] width 1 height 6
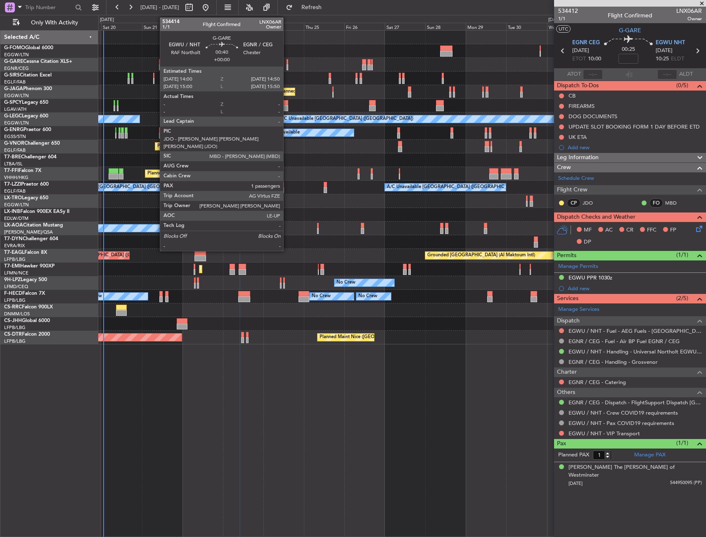
click at [287, 62] on div at bounding box center [288, 62] width 2 height 6
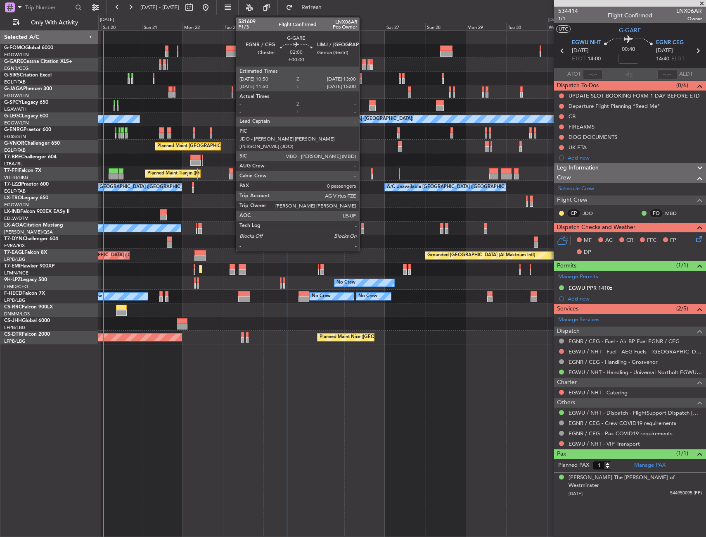
click at [363, 64] on div at bounding box center [364, 67] width 4 height 6
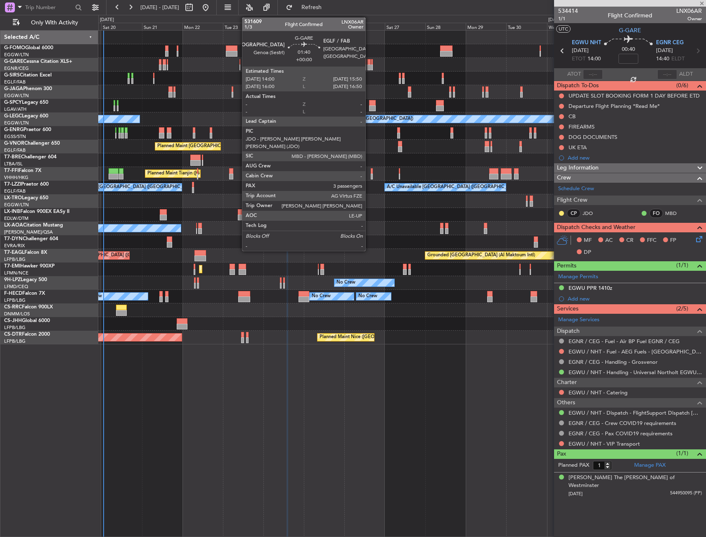
type input "0"
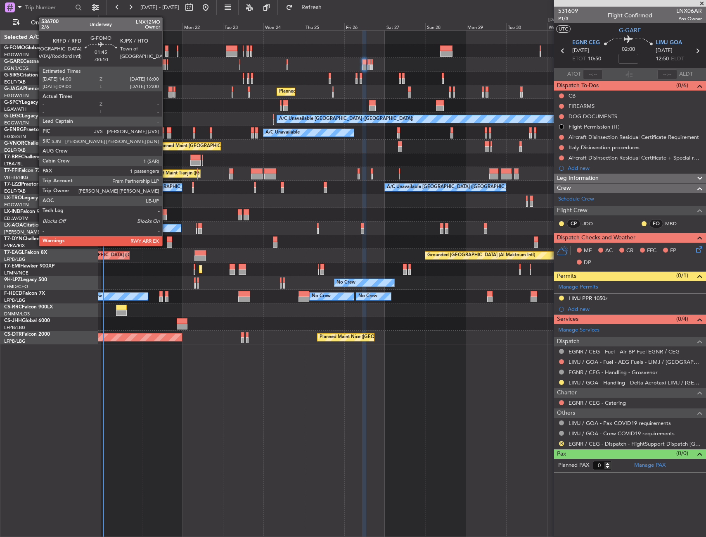
click at [166, 51] on div at bounding box center [167, 54] width 4 height 6
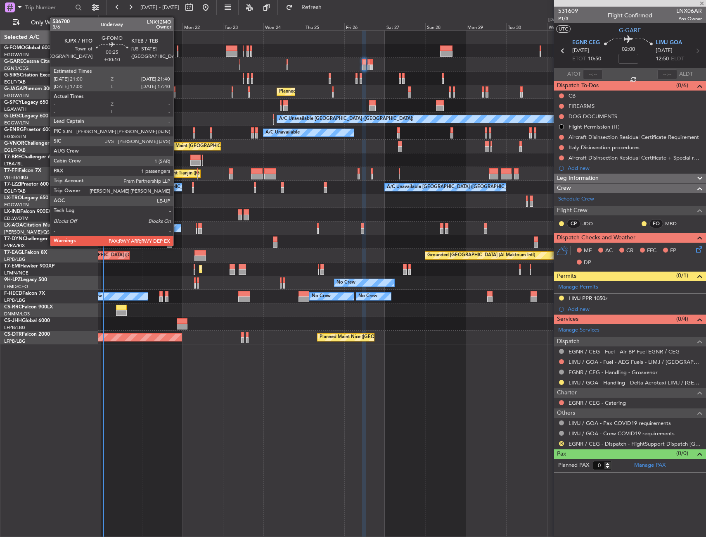
type input "-00:10"
type input "1"
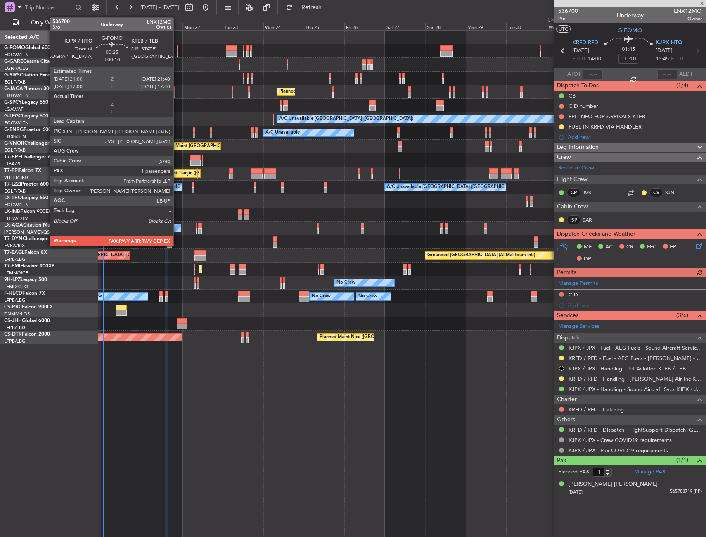
click at [177, 52] on div at bounding box center [177, 54] width 1 height 6
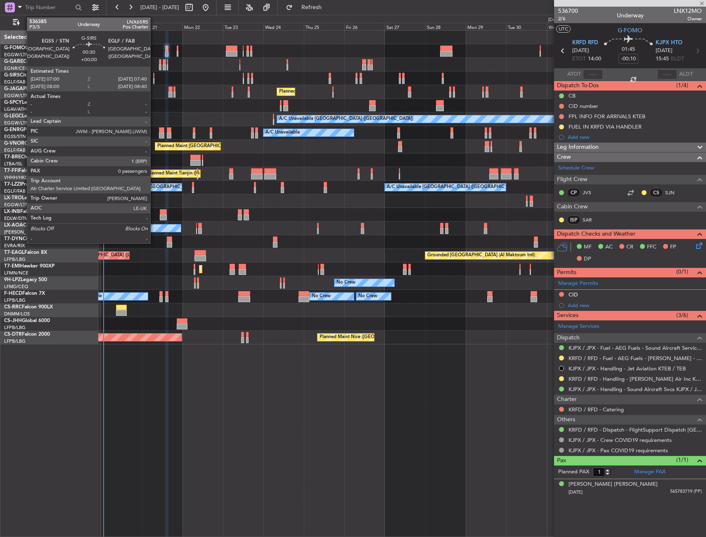
type input "+00:10"
type input "2"
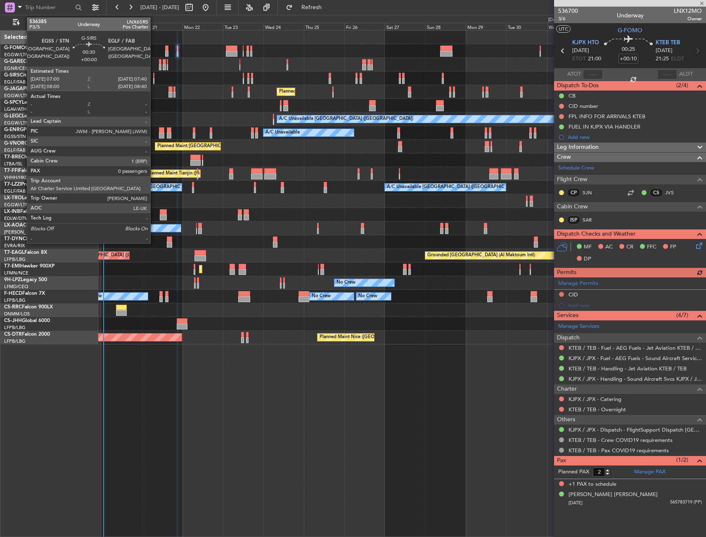
click at [154, 80] on div at bounding box center [153, 81] width 1 height 6
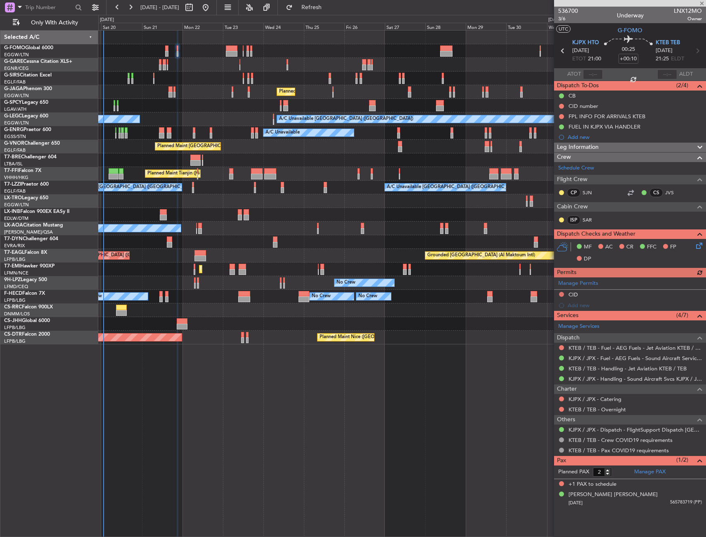
type input "0"
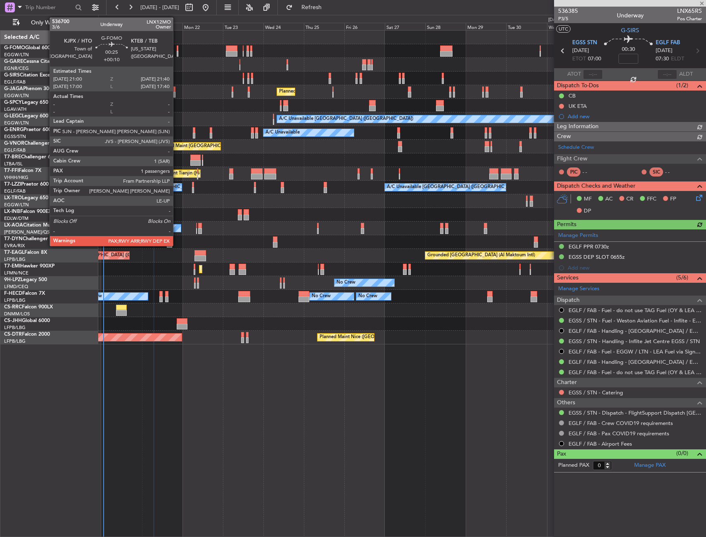
click at [177, 50] on div at bounding box center [177, 48] width 1 height 6
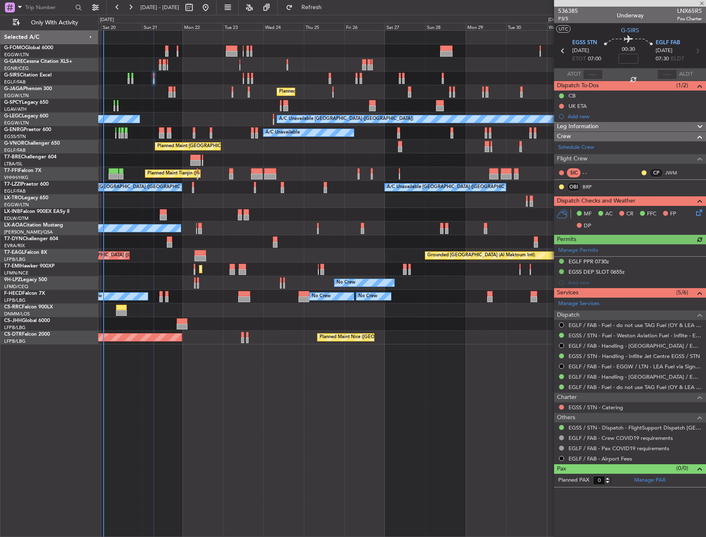
type input "+00:10"
type input "2"
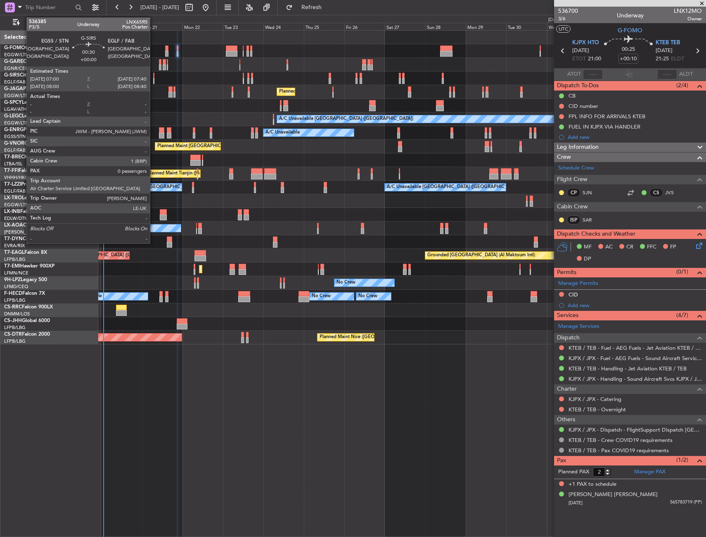
click at [154, 81] on div at bounding box center [153, 81] width 1 height 6
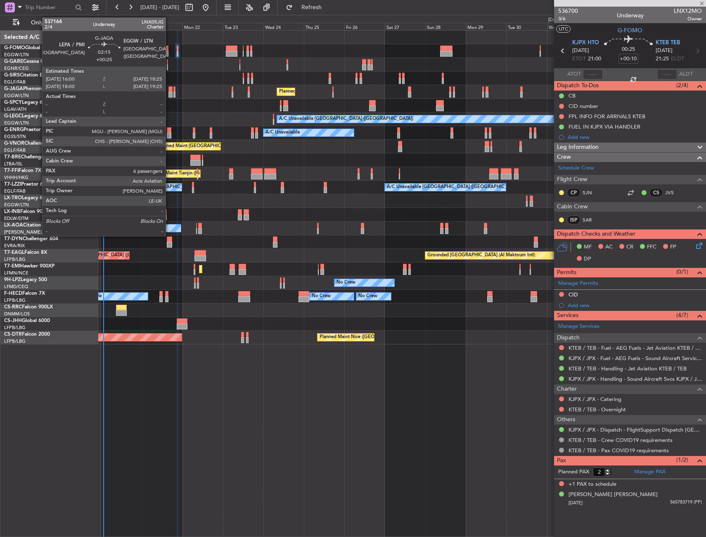
type input "0"
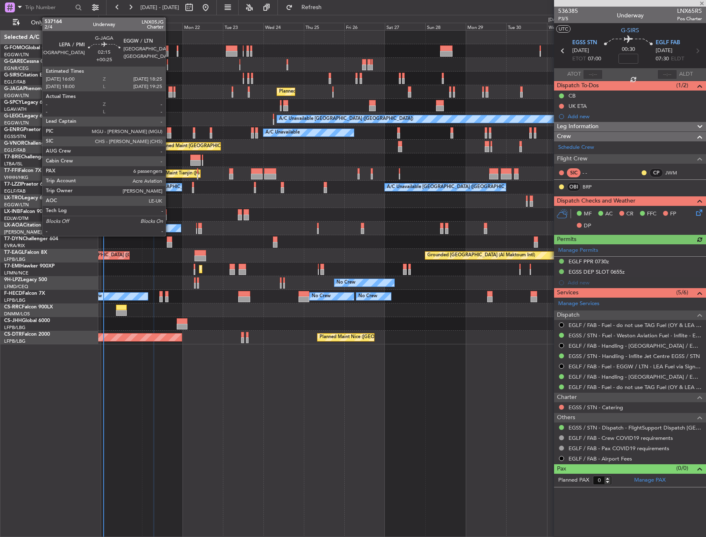
click at [169, 95] on div at bounding box center [171, 95] width 4 height 6
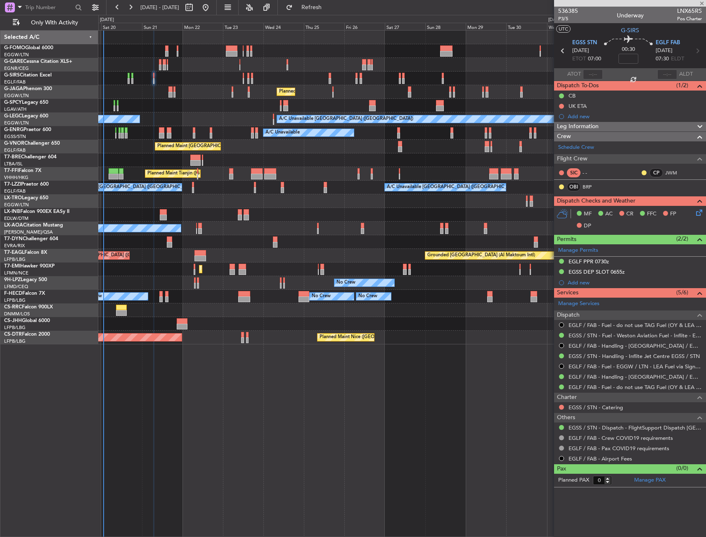
type input "+00:25"
type input "6"
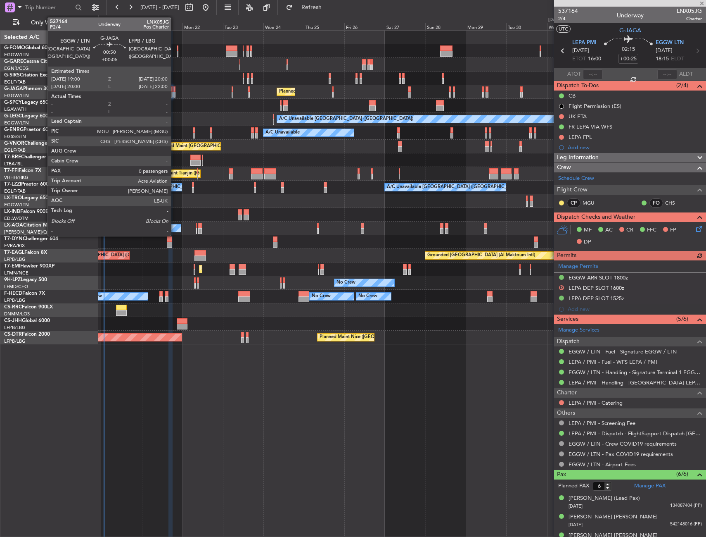
click at [175, 94] on div at bounding box center [175, 95] width 2 height 6
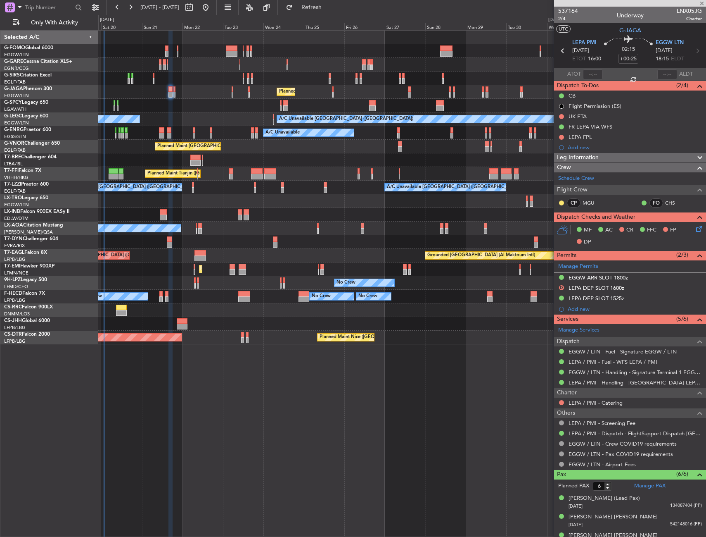
type input "+00:05"
type input "0"
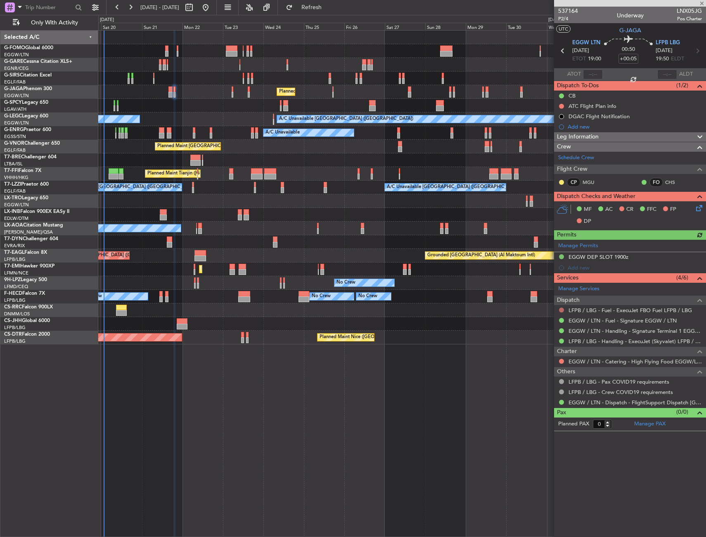
click at [562, 307] on button at bounding box center [561, 309] width 5 height 5
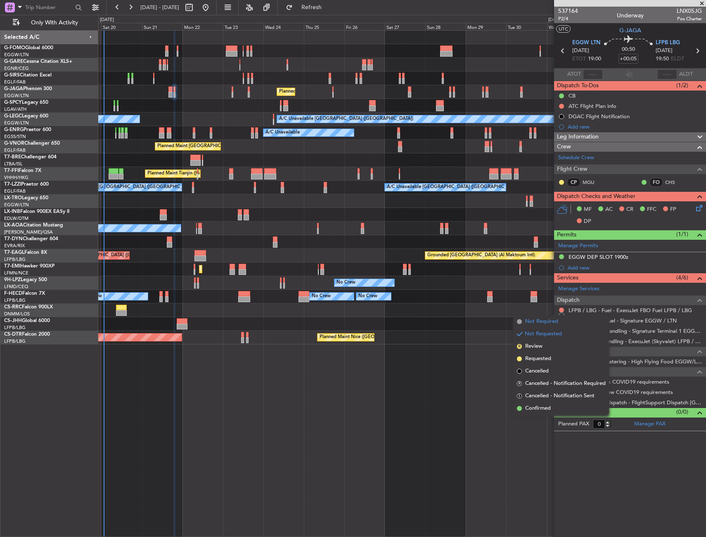
click at [537, 323] on span "Not Required" at bounding box center [541, 321] width 33 height 8
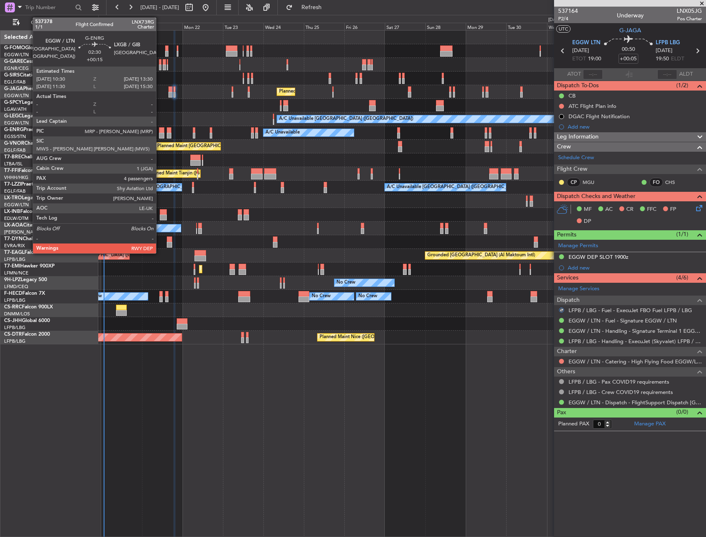
click at [160, 133] on div at bounding box center [161, 136] width 5 height 6
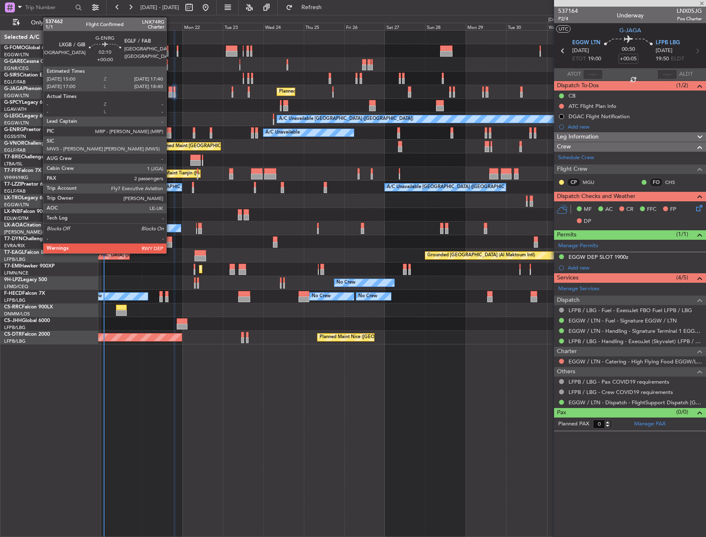
type input "+00:15"
type input "4"
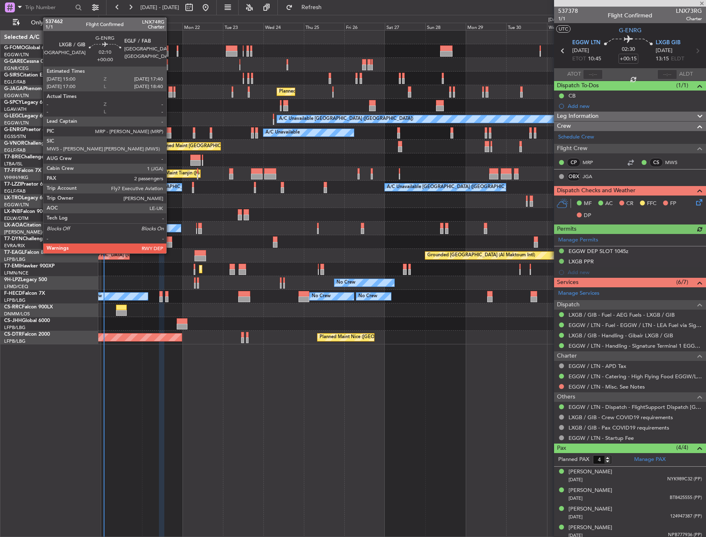
click at [170, 132] on div at bounding box center [169, 130] width 5 height 6
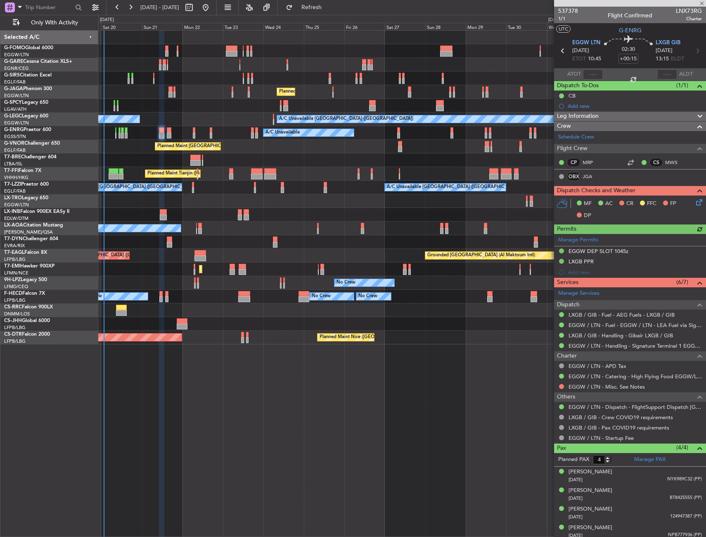
type input "2"
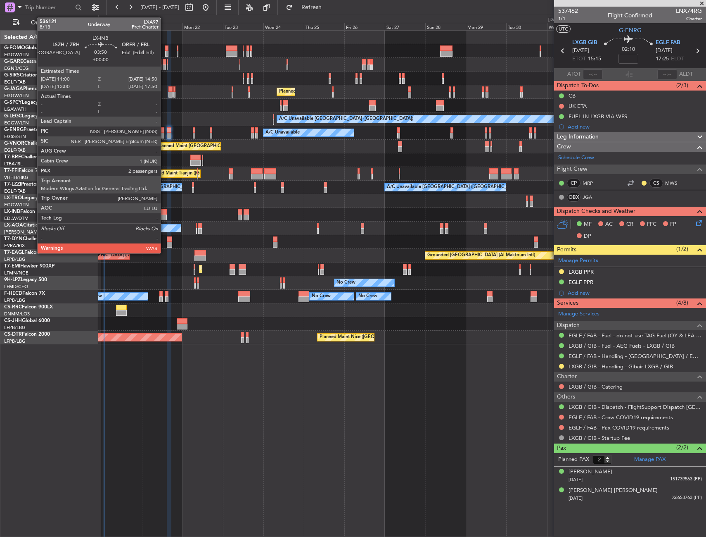
click at [164, 214] on div at bounding box center [163, 217] width 7 height 6
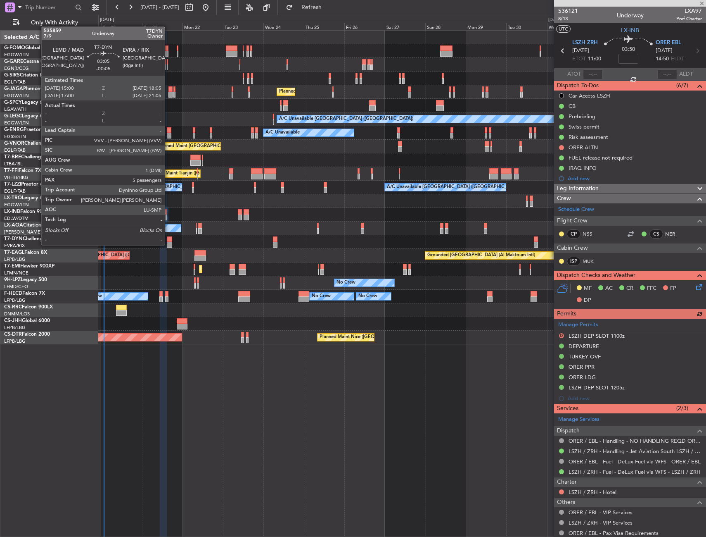
click at [169, 244] on div at bounding box center [169, 245] width 5 height 6
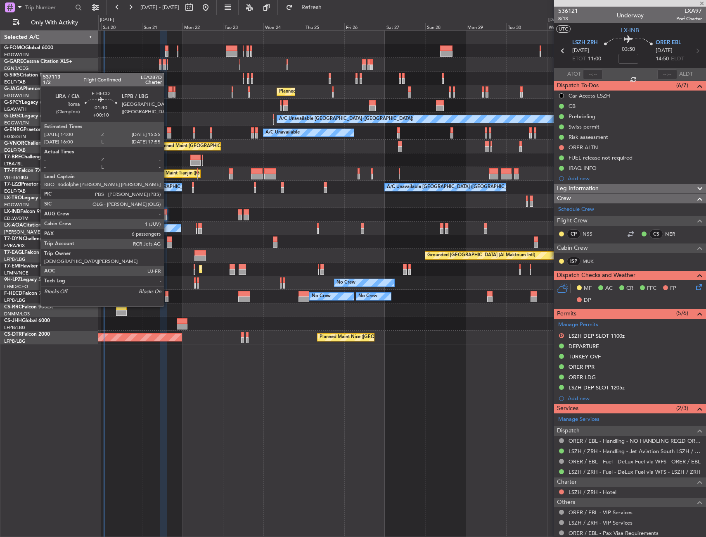
type input "-00:05"
type input "5"
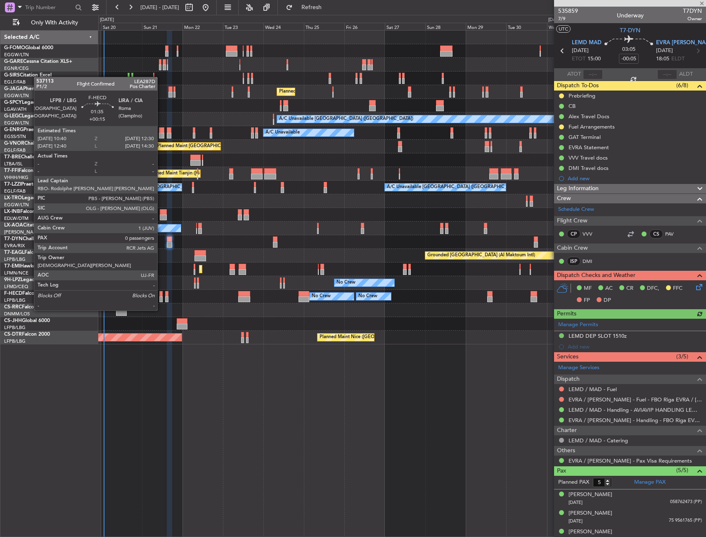
click at [161, 295] on div at bounding box center [160, 294] width 3 height 6
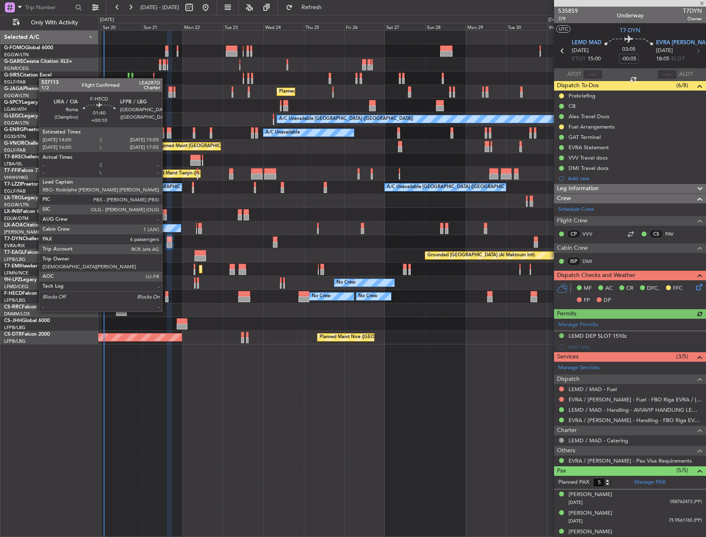
type input "+00:15"
type input "0"
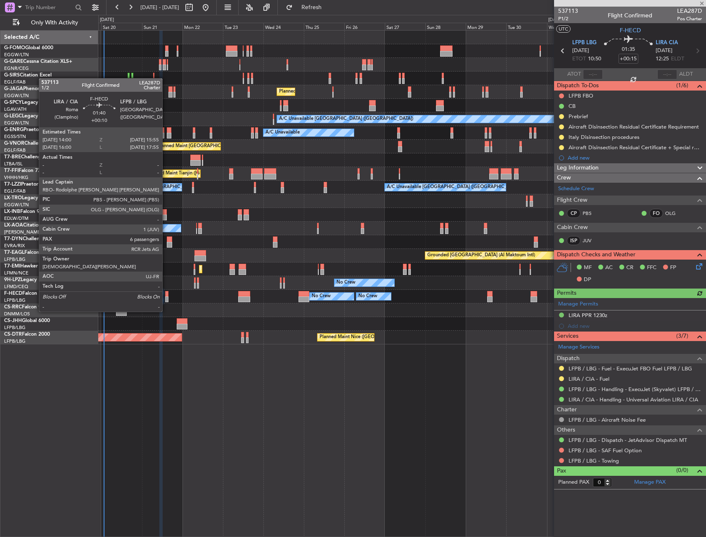
click at [166, 296] on div at bounding box center [166, 294] width 3 height 6
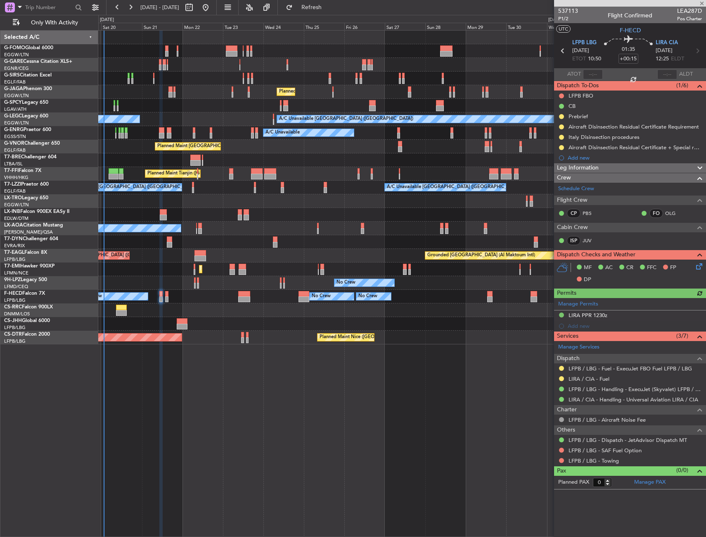
type input "+00:10"
type input "6"
